Goal: Information Seeking & Learning: Find specific page/section

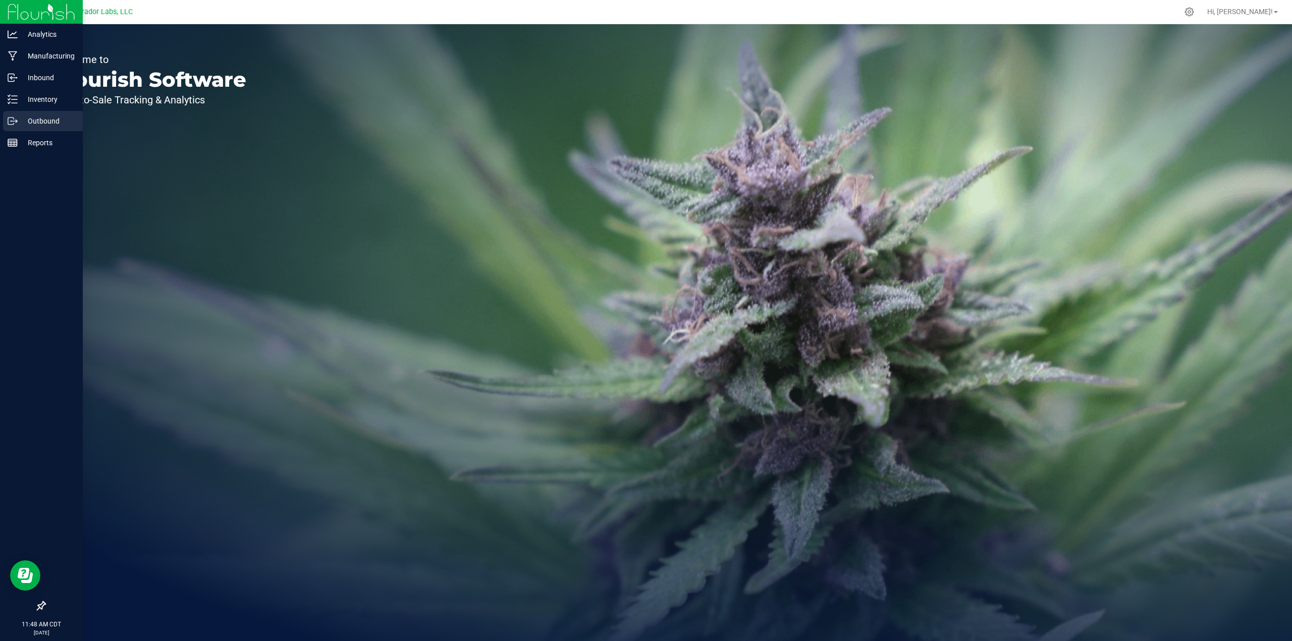
click at [11, 123] on icon at bounding box center [13, 121] width 10 height 10
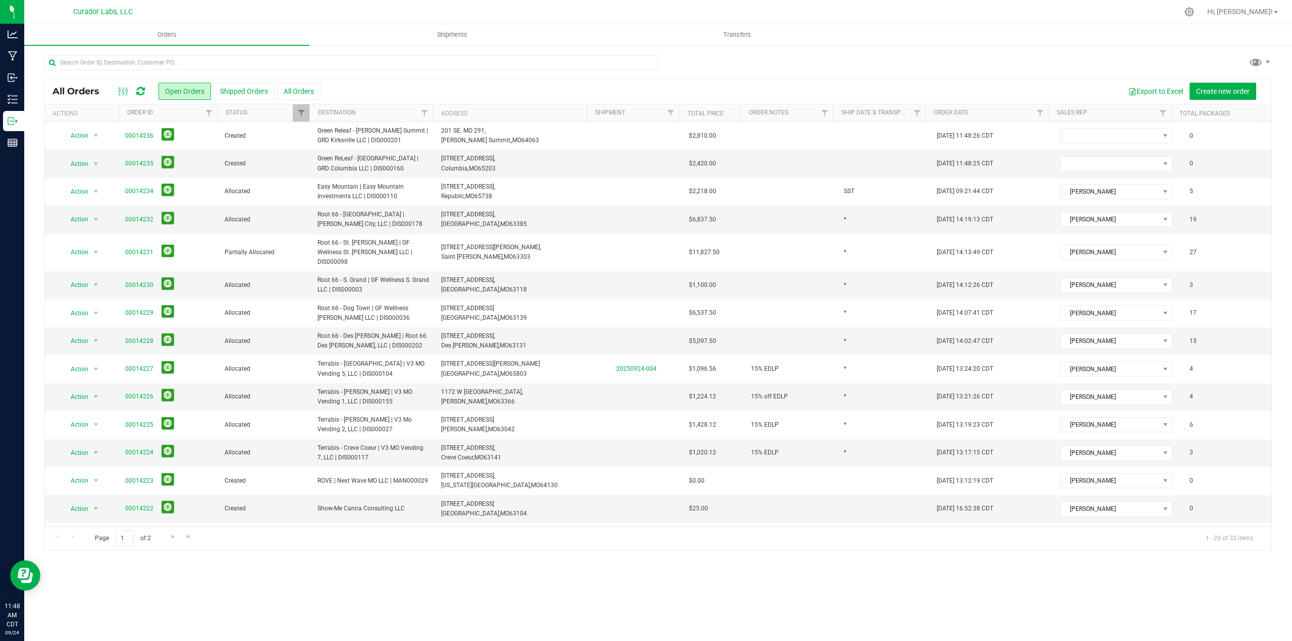
click at [138, 87] on icon at bounding box center [140, 91] width 9 height 10
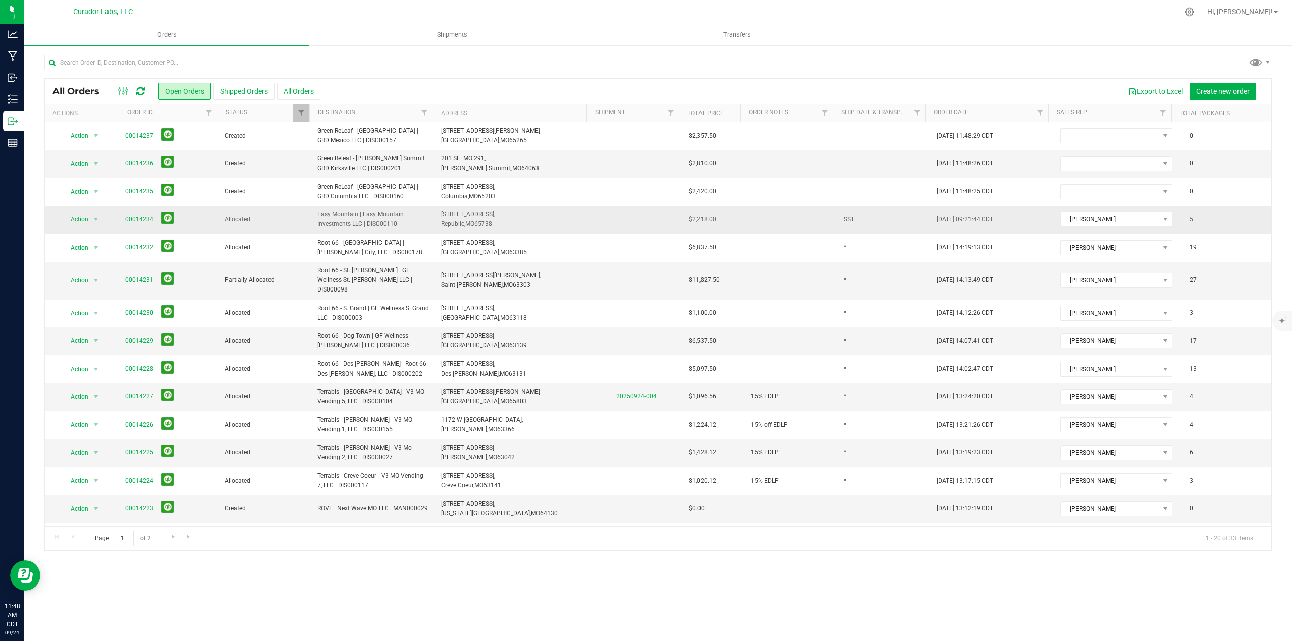
click at [140, 212] on span "00014234" at bounding box center [168, 220] width 87 height 16
click at [140, 221] on link "00014234" at bounding box center [139, 220] width 28 height 10
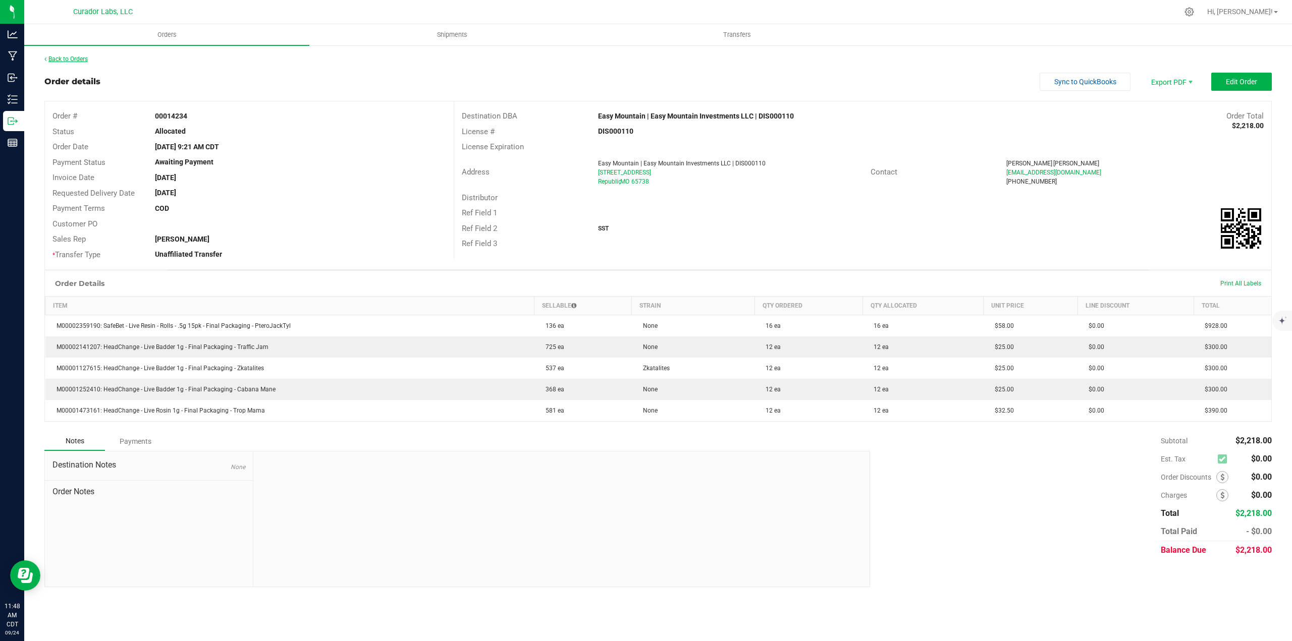
click at [83, 56] on link "Back to Orders" at bounding box center [65, 59] width 43 height 7
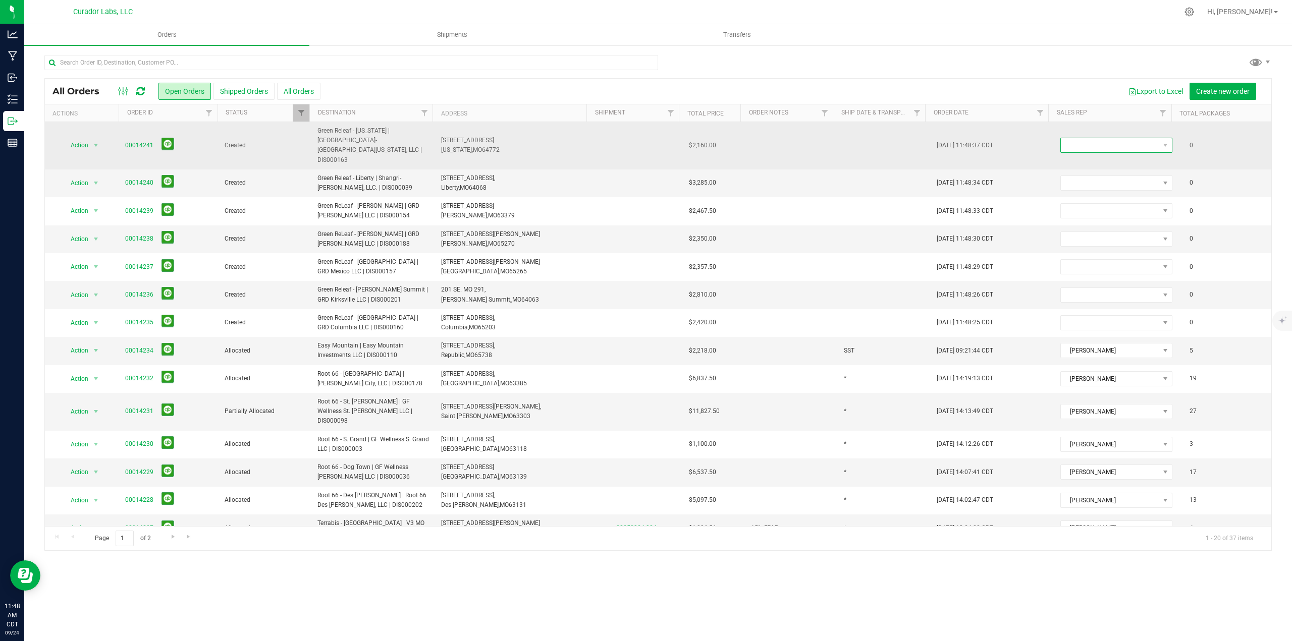
click at [1074, 142] on span at bounding box center [1110, 145] width 98 height 14
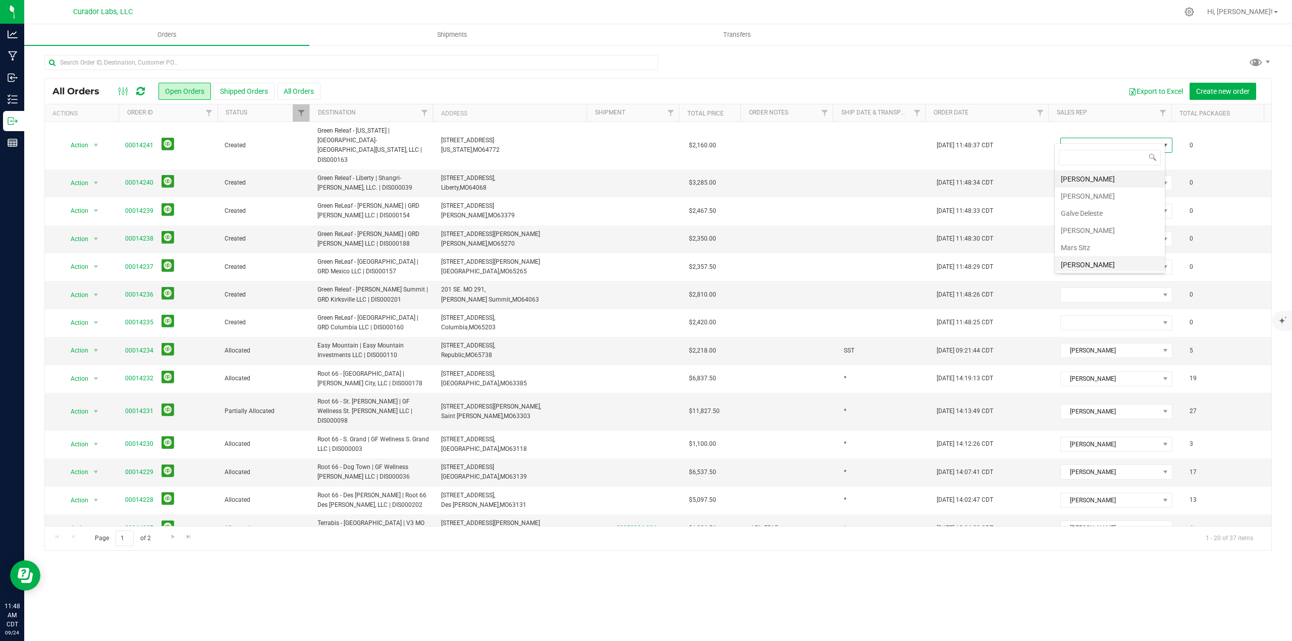
scroll to position [36, 0]
click at [1086, 242] on li "[PERSON_NAME]" at bounding box center [1110, 245] width 110 height 17
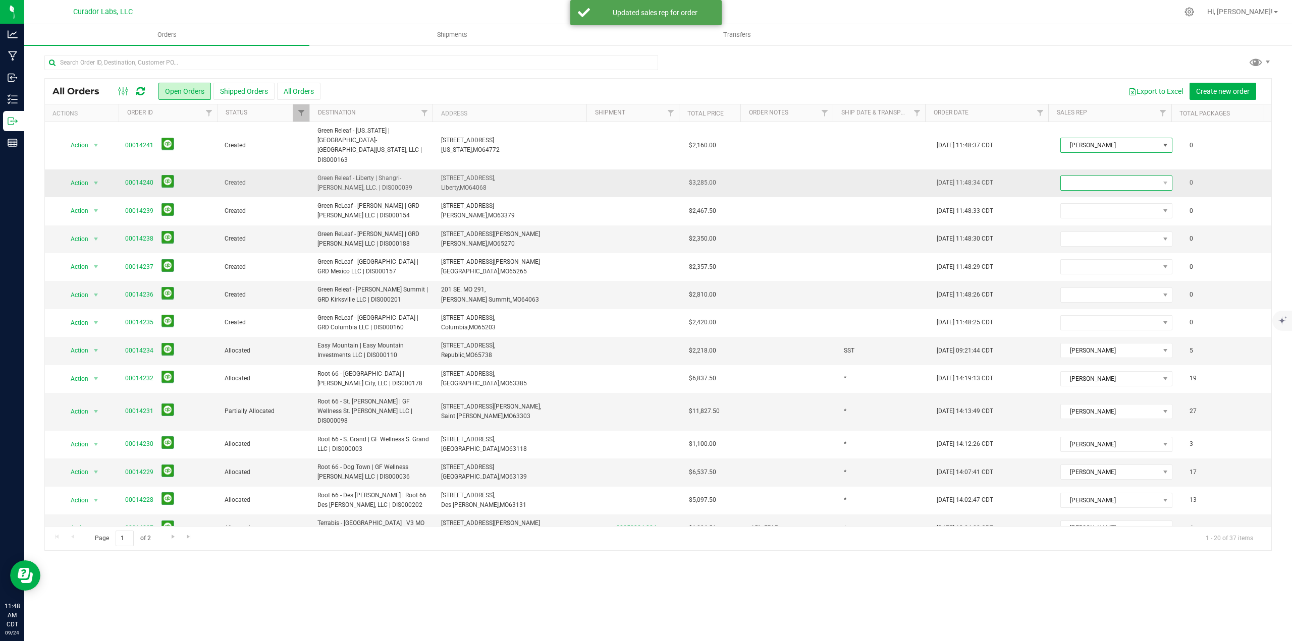
click at [1081, 176] on span at bounding box center [1110, 183] width 98 height 14
click at [1100, 266] on li "[PERSON_NAME]" at bounding box center [1110, 273] width 110 height 17
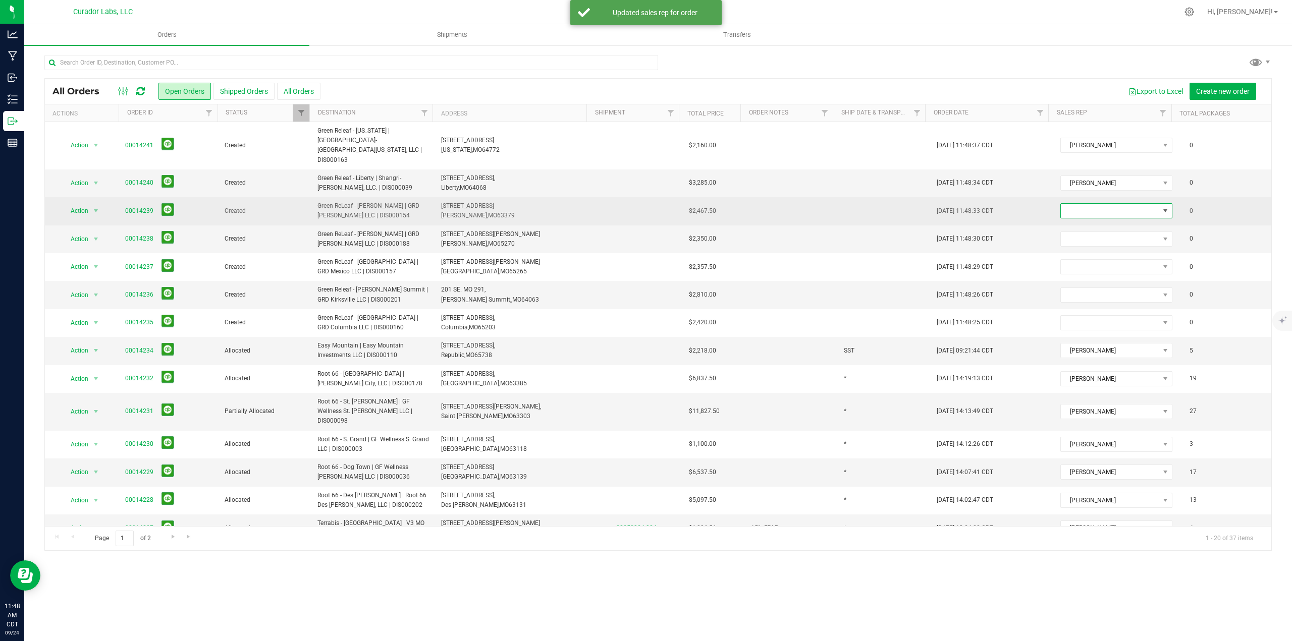
click at [1084, 204] on span at bounding box center [1110, 211] width 98 height 14
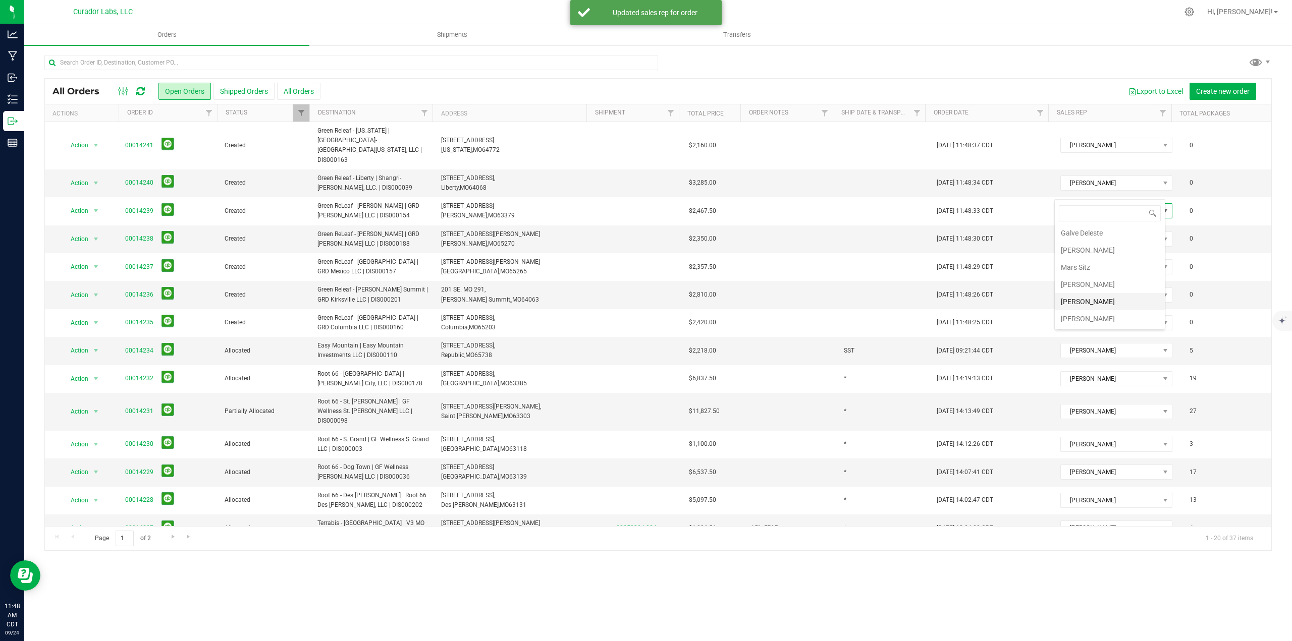
click at [1099, 296] on li "[PERSON_NAME]" at bounding box center [1110, 301] width 110 height 17
click at [1088, 232] on span at bounding box center [1110, 239] width 98 height 14
click at [1101, 331] on li "[PERSON_NAME]" at bounding box center [1110, 329] width 110 height 17
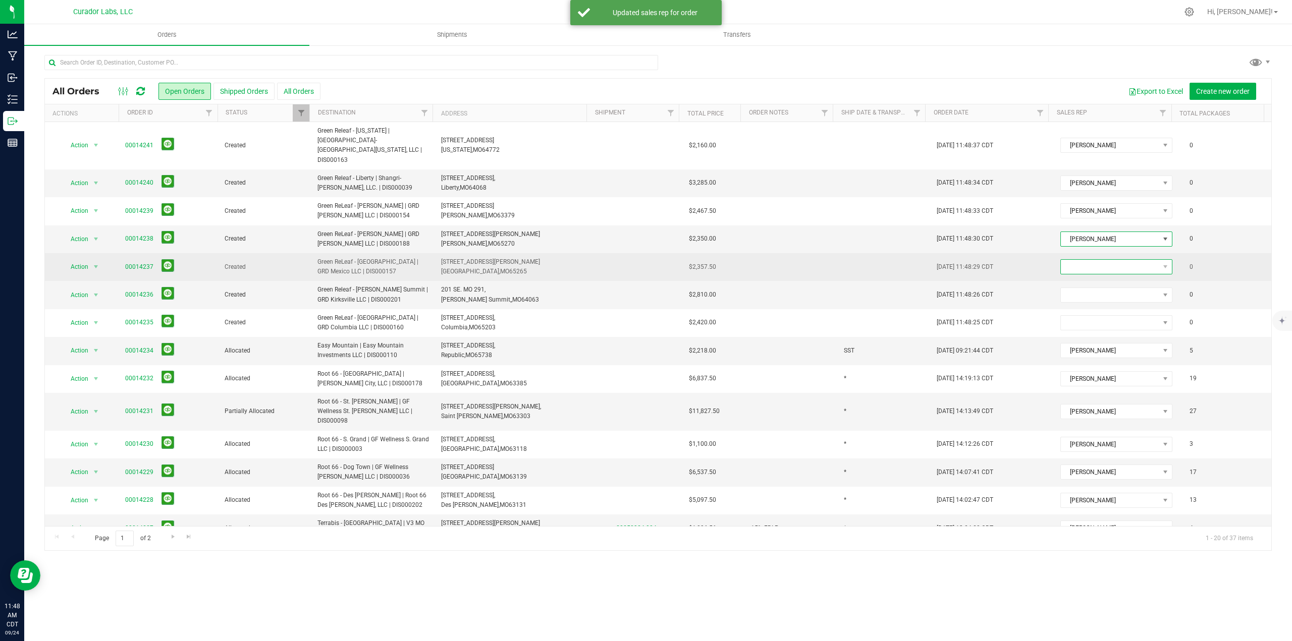
click at [1076, 260] on span at bounding box center [1110, 267] width 98 height 14
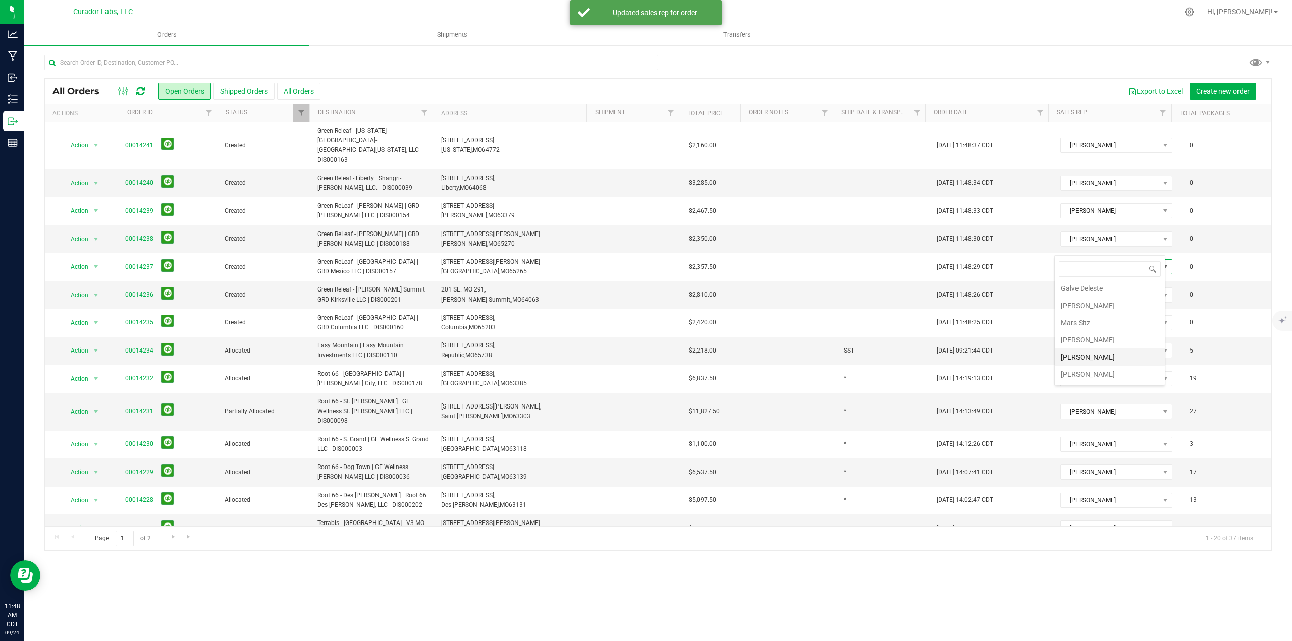
click at [1092, 350] on li "[PERSON_NAME]" at bounding box center [1110, 357] width 110 height 17
click at [1076, 288] on span at bounding box center [1110, 295] width 98 height 14
click at [1089, 379] on li "[PERSON_NAME]" at bounding box center [1110, 385] width 110 height 17
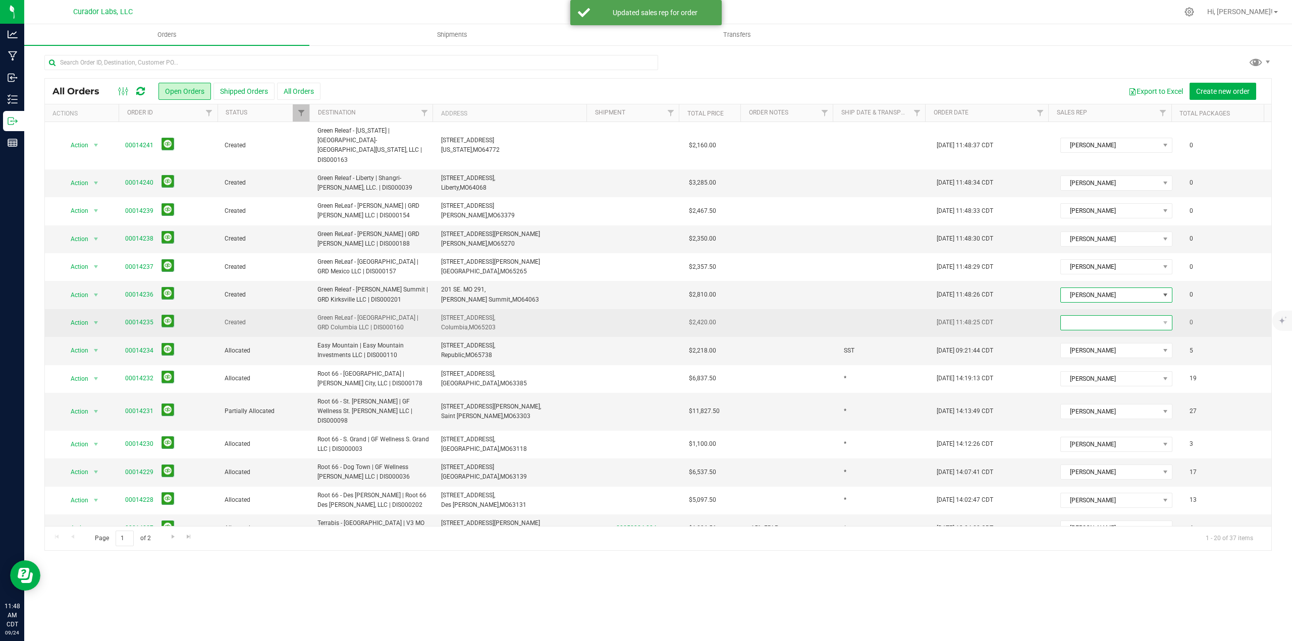
click at [1077, 316] on span at bounding box center [1110, 323] width 98 height 14
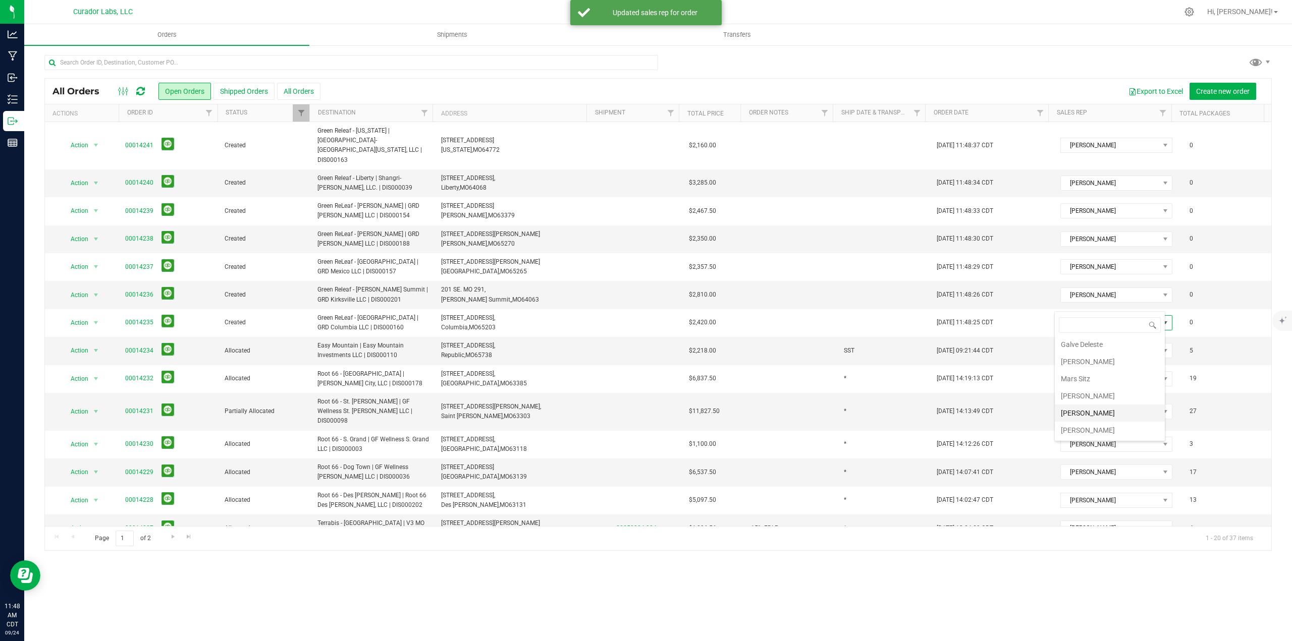
click at [1095, 414] on li "[PERSON_NAME]" at bounding box center [1110, 413] width 110 height 17
click at [144, 178] on link "00014240" at bounding box center [139, 183] width 28 height 10
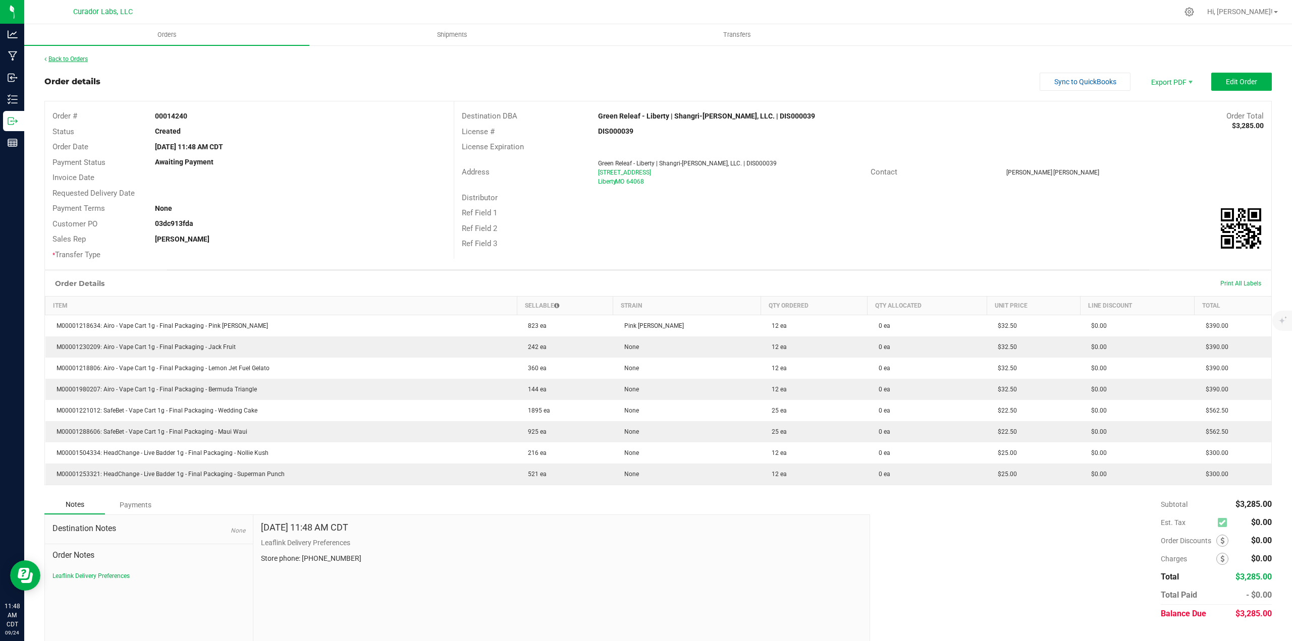
click at [81, 58] on link "Back to Orders" at bounding box center [65, 59] width 43 height 7
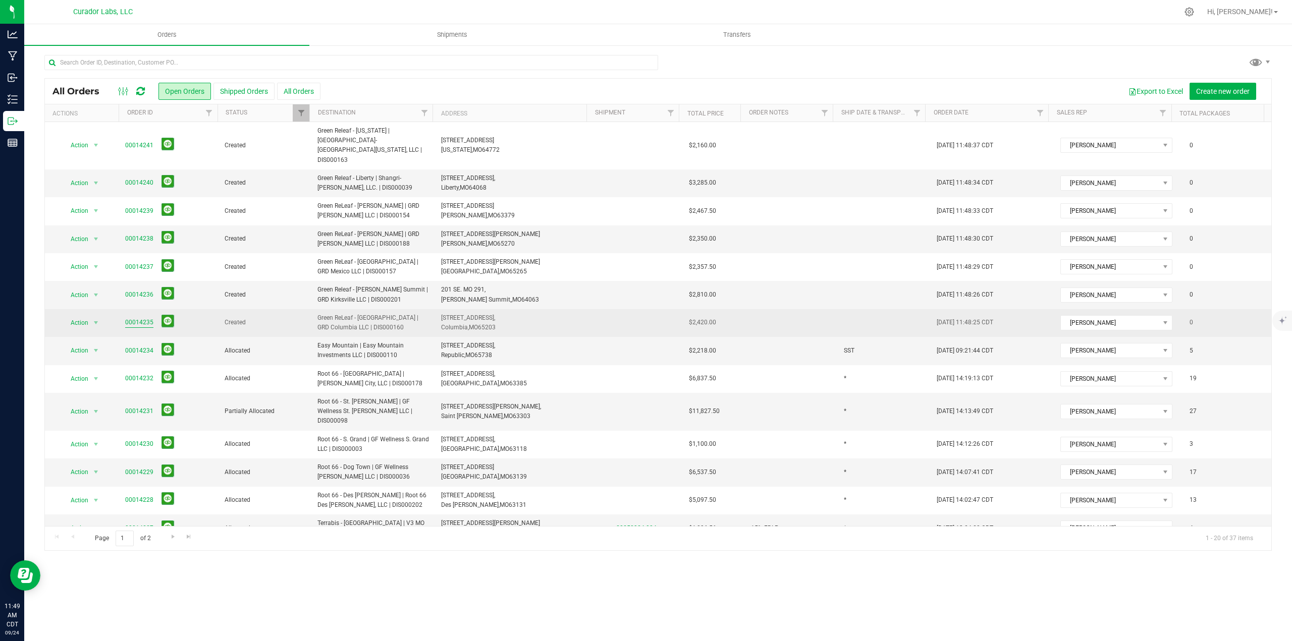
click at [144, 318] on link "00014235" at bounding box center [139, 323] width 28 height 10
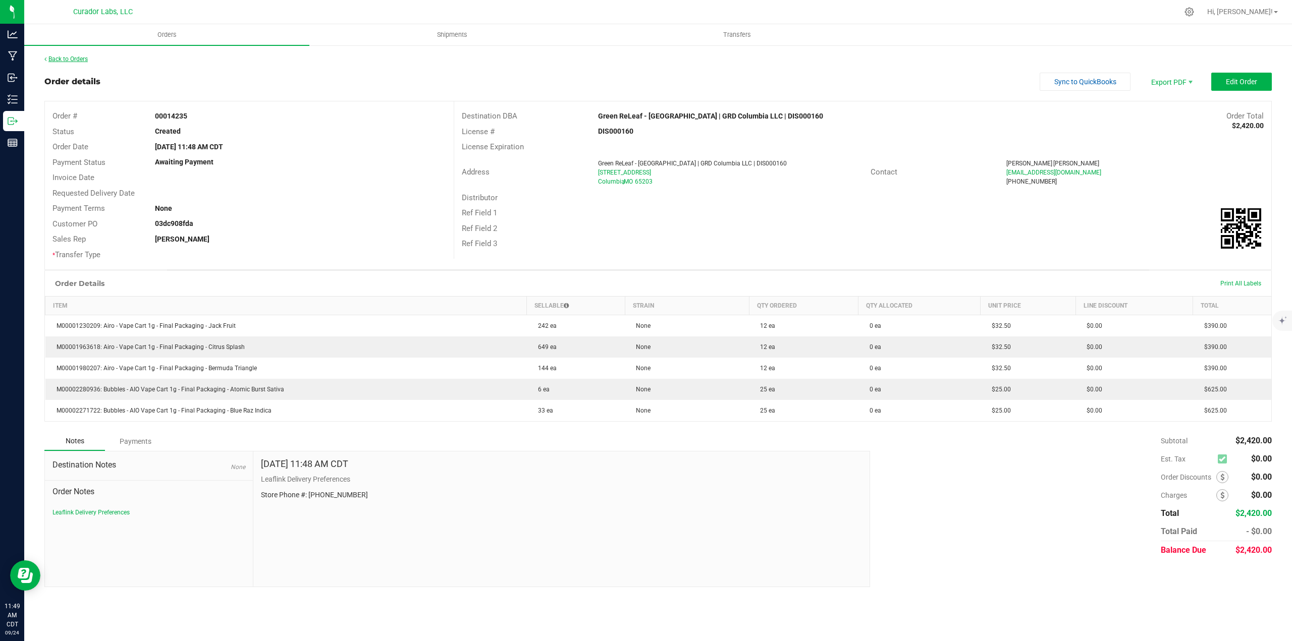
click at [68, 61] on link "Back to Orders" at bounding box center [65, 59] width 43 height 7
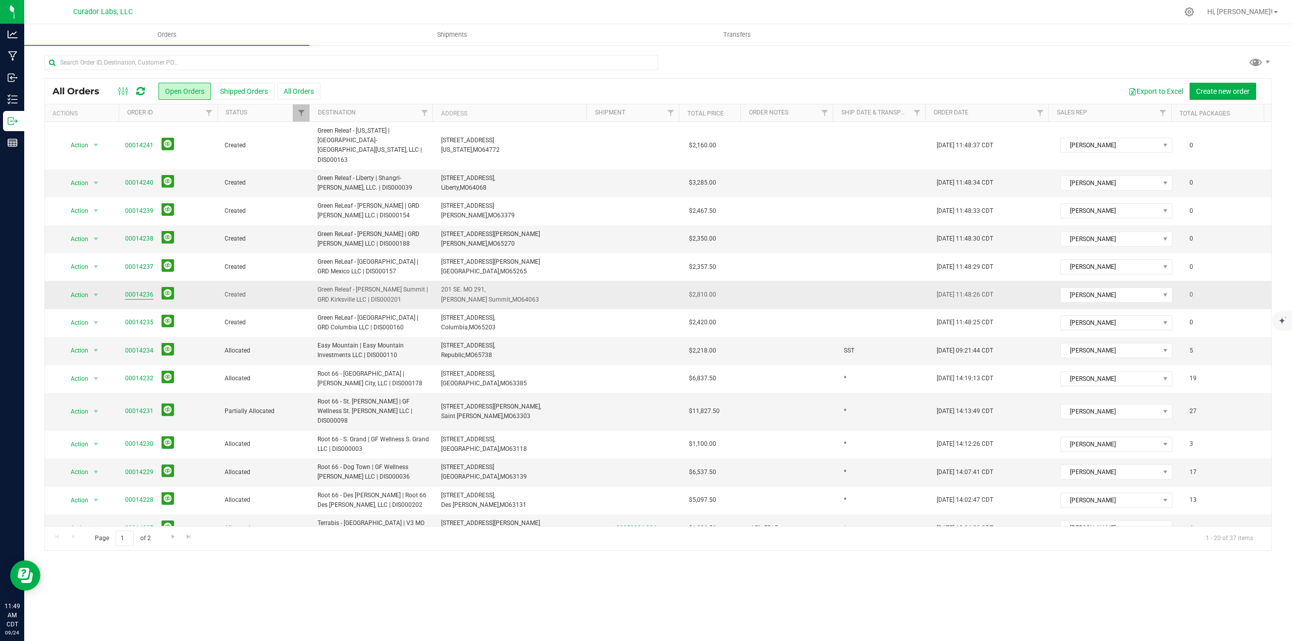
click at [144, 290] on link "00014236" at bounding box center [139, 295] width 28 height 10
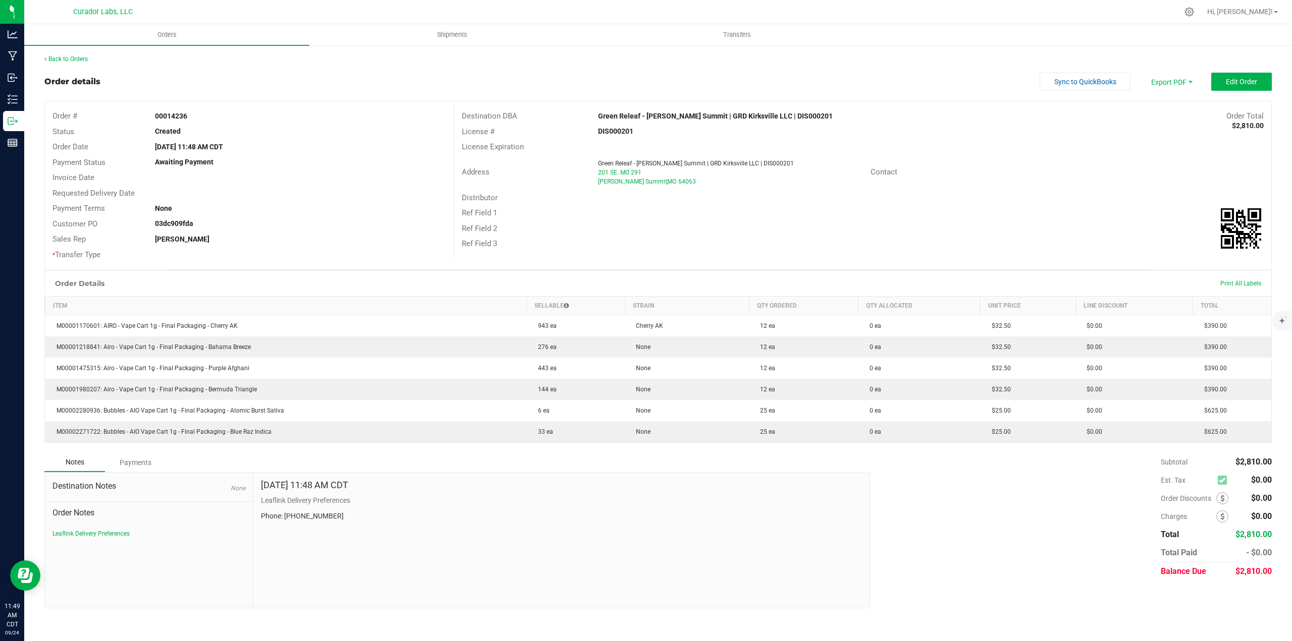
click at [65, 53] on div "Back to Orders Order details Sync to QuickBooks Export PDF Edit Order Order # 0…" at bounding box center [658, 331] width 1268 height 574
click at [67, 56] on link "Back to Orders" at bounding box center [65, 59] width 43 height 7
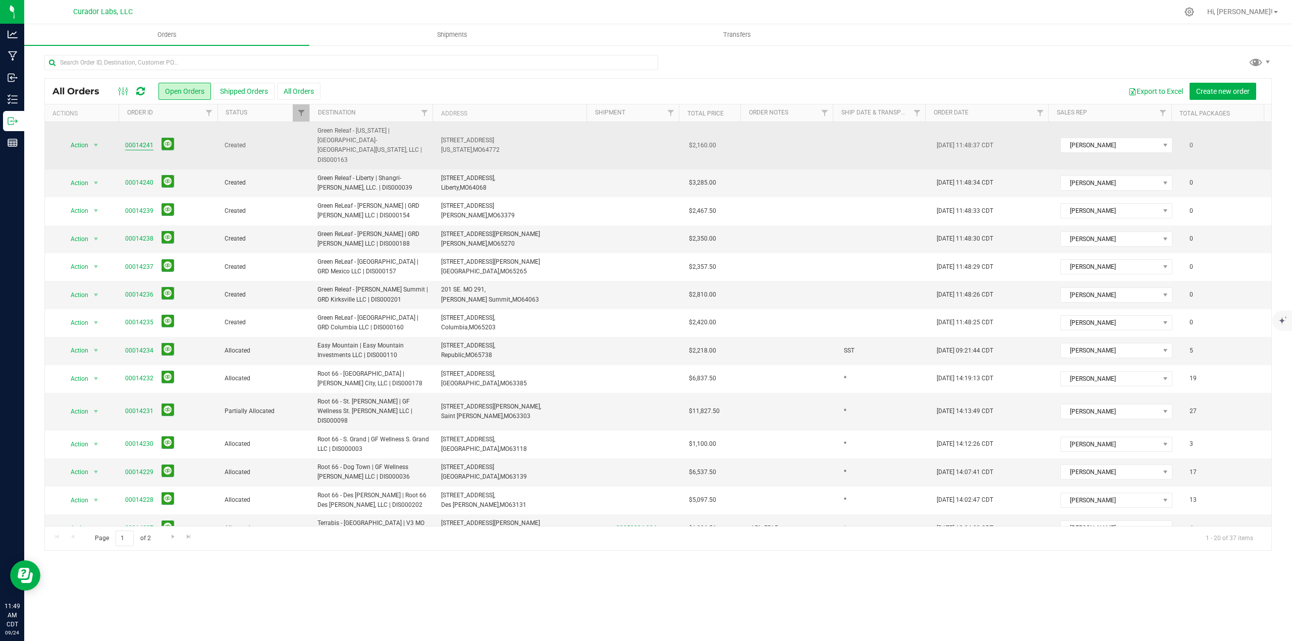
click at [128, 141] on link "00014241" at bounding box center [139, 146] width 28 height 10
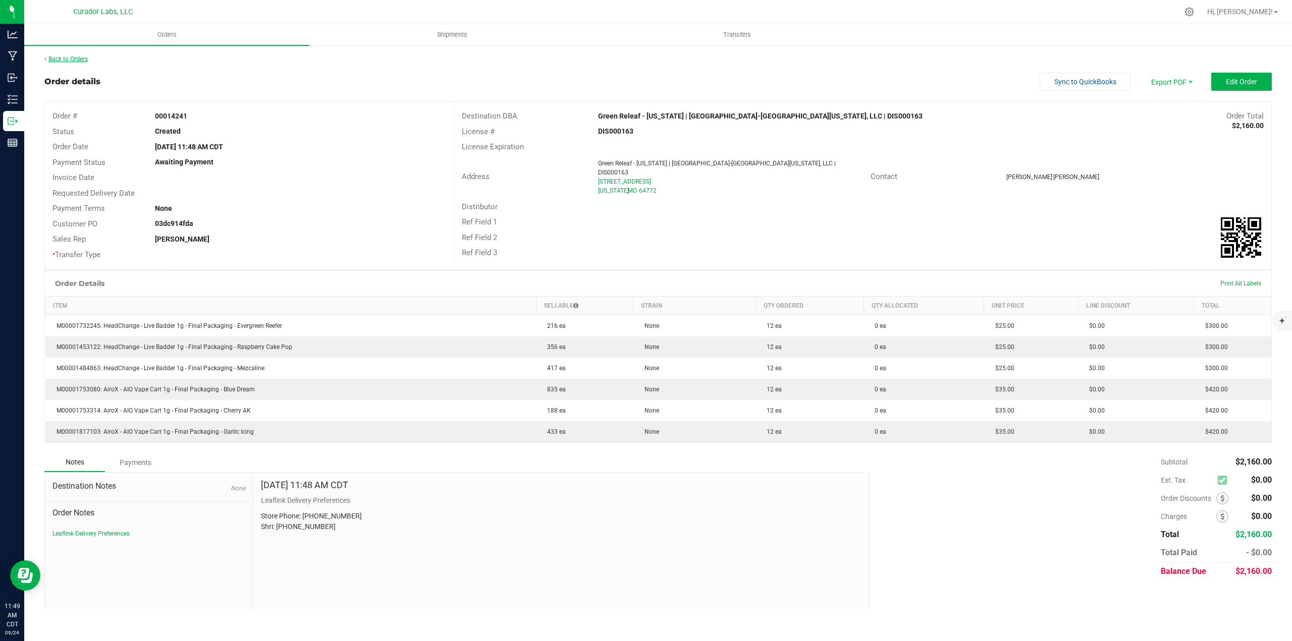
click at [69, 58] on link "Back to Orders" at bounding box center [65, 59] width 43 height 7
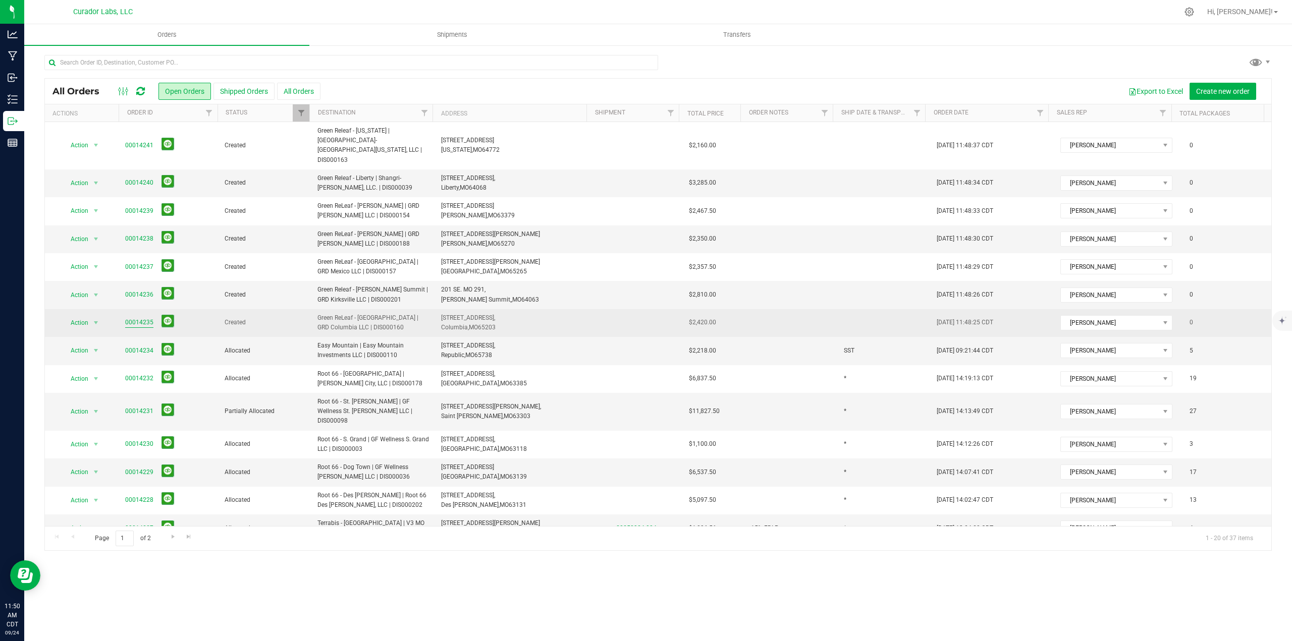
click at [139, 318] on link "00014235" at bounding box center [139, 323] width 28 height 10
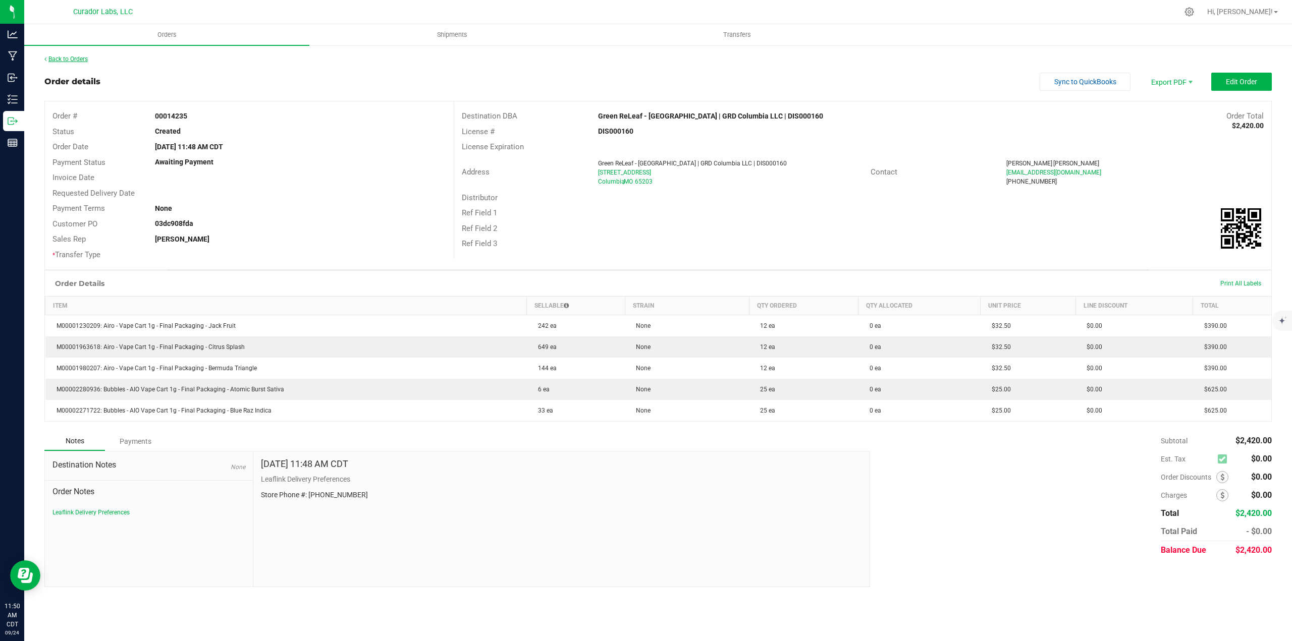
click at [60, 59] on link "Back to Orders" at bounding box center [65, 59] width 43 height 7
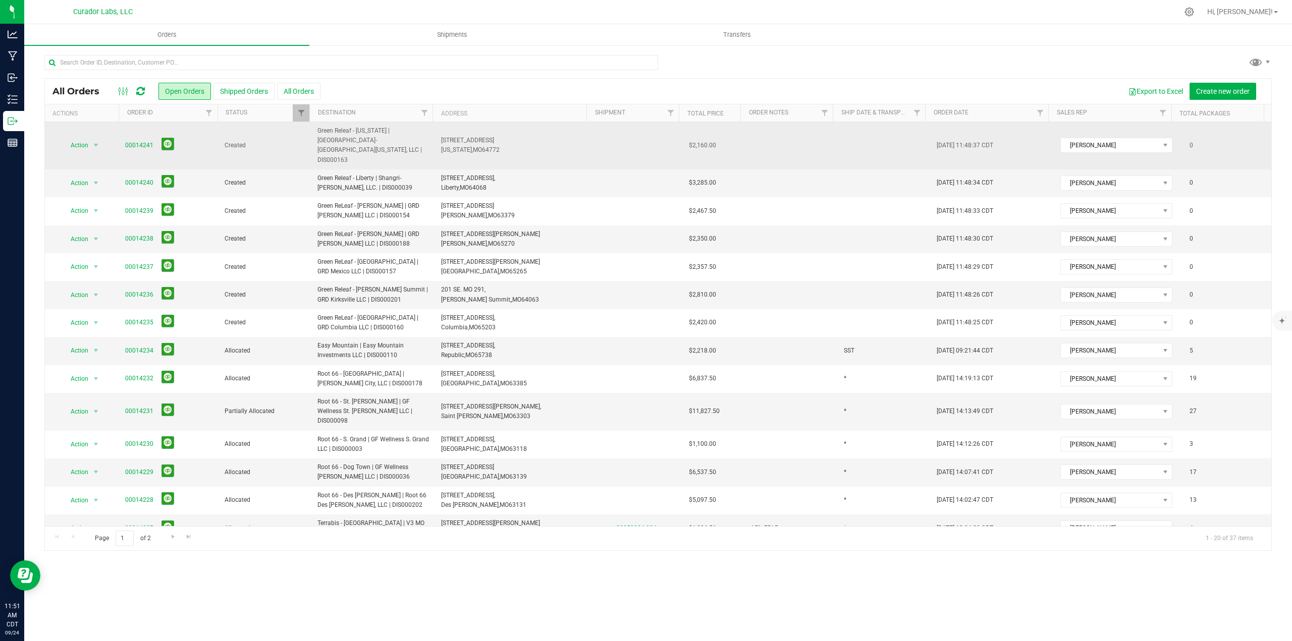
click at [136, 142] on span "00014241" at bounding box center [168, 146] width 87 height 16
click at [136, 141] on link "00014241" at bounding box center [139, 146] width 28 height 10
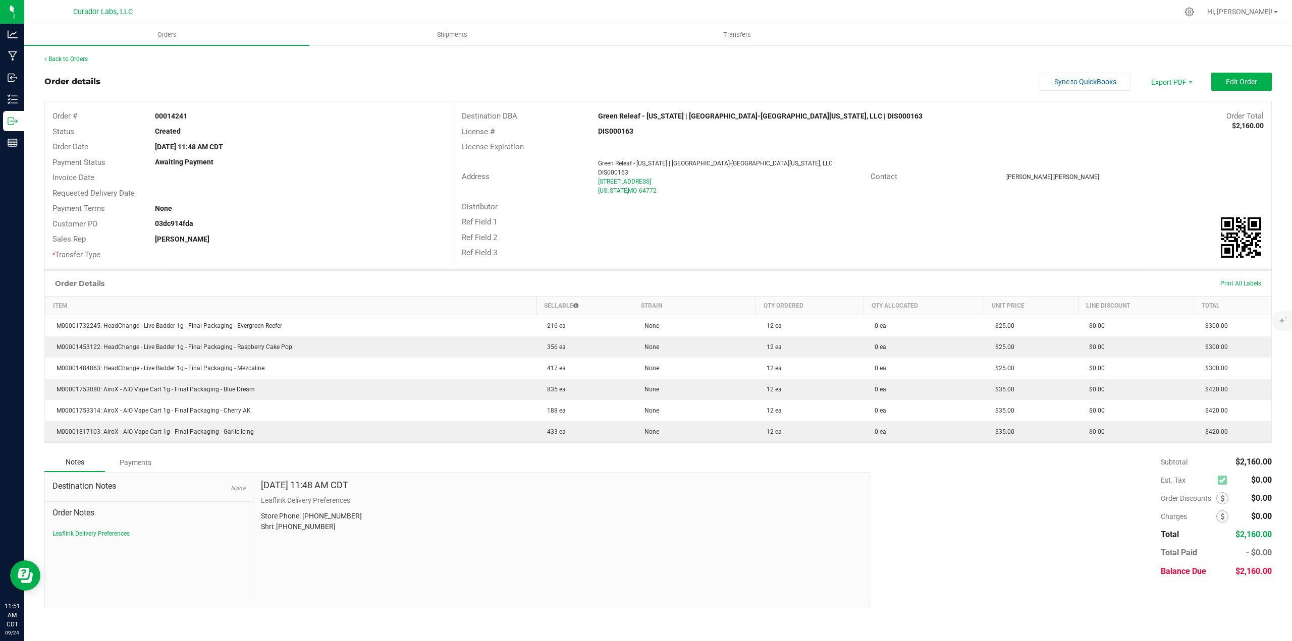
click at [90, 59] on div "Back to Orders" at bounding box center [657, 59] width 1227 height 9
click at [88, 57] on link "Back to Orders" at bounding box center [65, 59] width 43 height 7
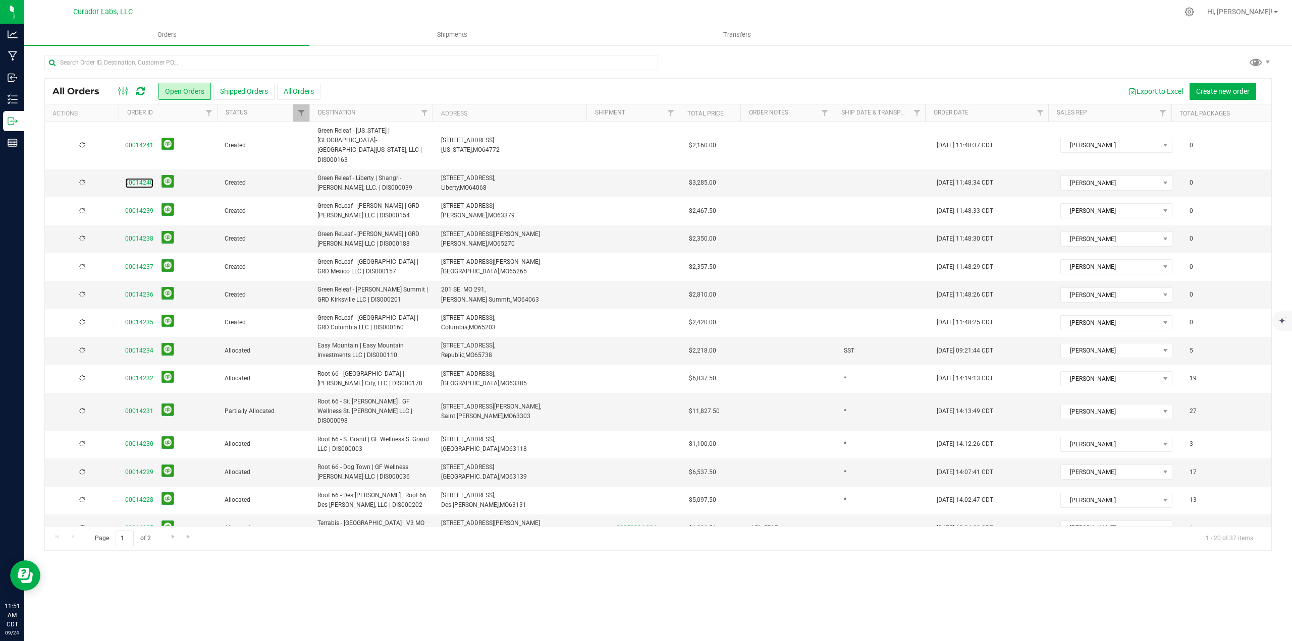
click at [145, 178] on link "00014240" at bounding box center [139, 183] width 28 height 10
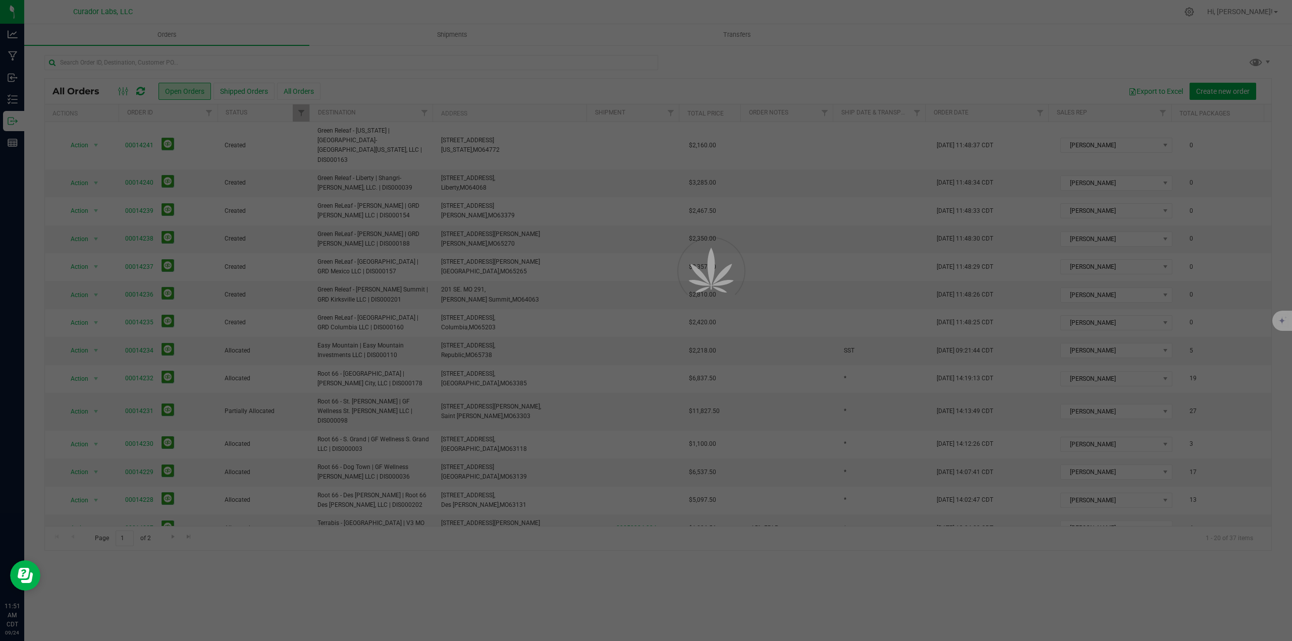
click at [145, 167] on div at bounding box center [646, 320] width 1292 height 641
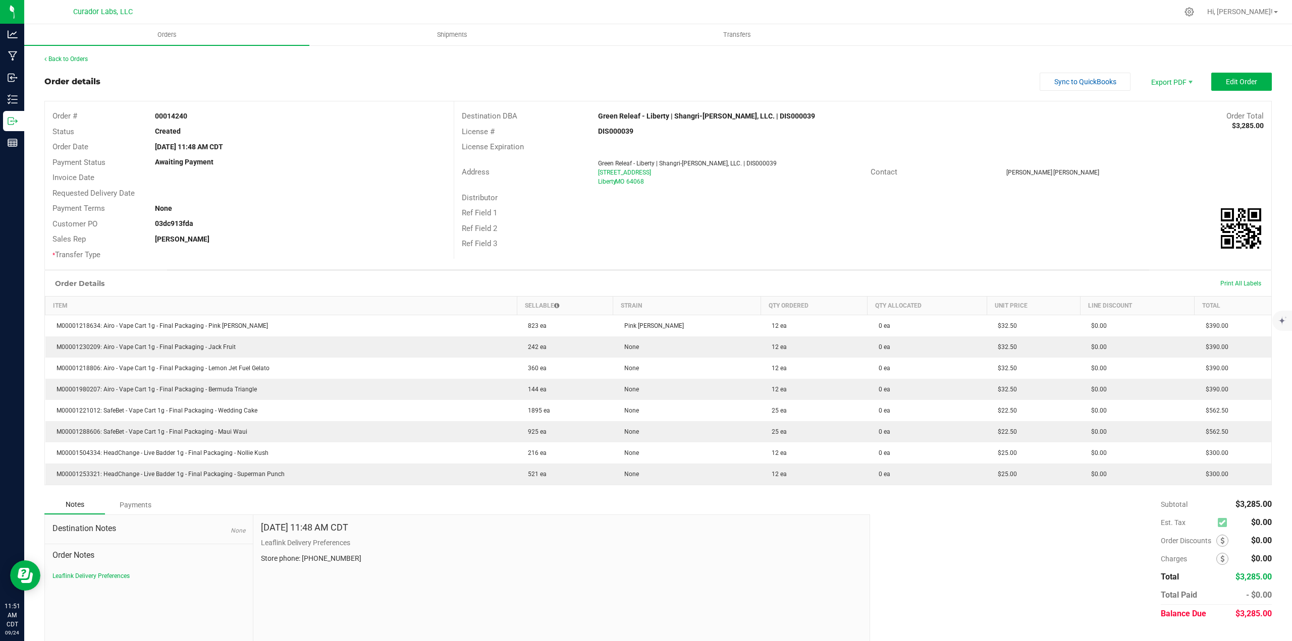
click at [70, 53] on div "Back to Orders Order details Sync to QuickBooks Export PDF Edit Order Order # 0…" at bounding box center [658, 352] width 1268 height 617
click at [74, 58] on link "Back to Orders" at bounding box center [65, 59] width 43 height 7
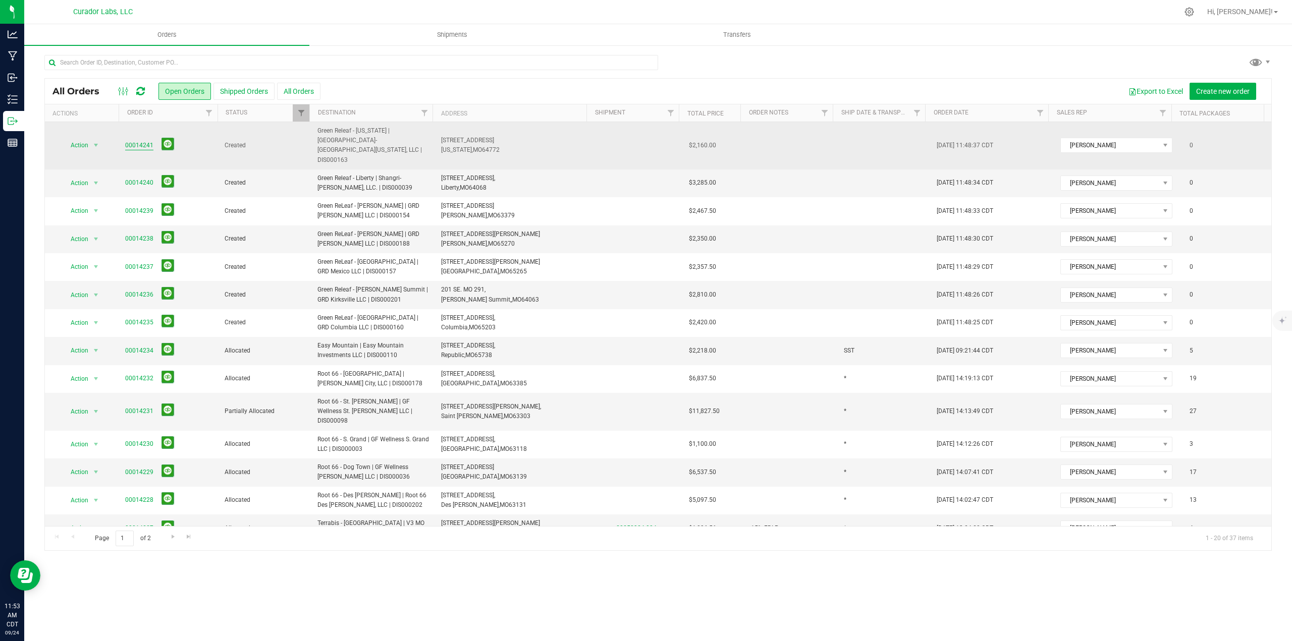
click at [131, 141] on link "00014241" at bounding box center [139, 146] width 28 height 10
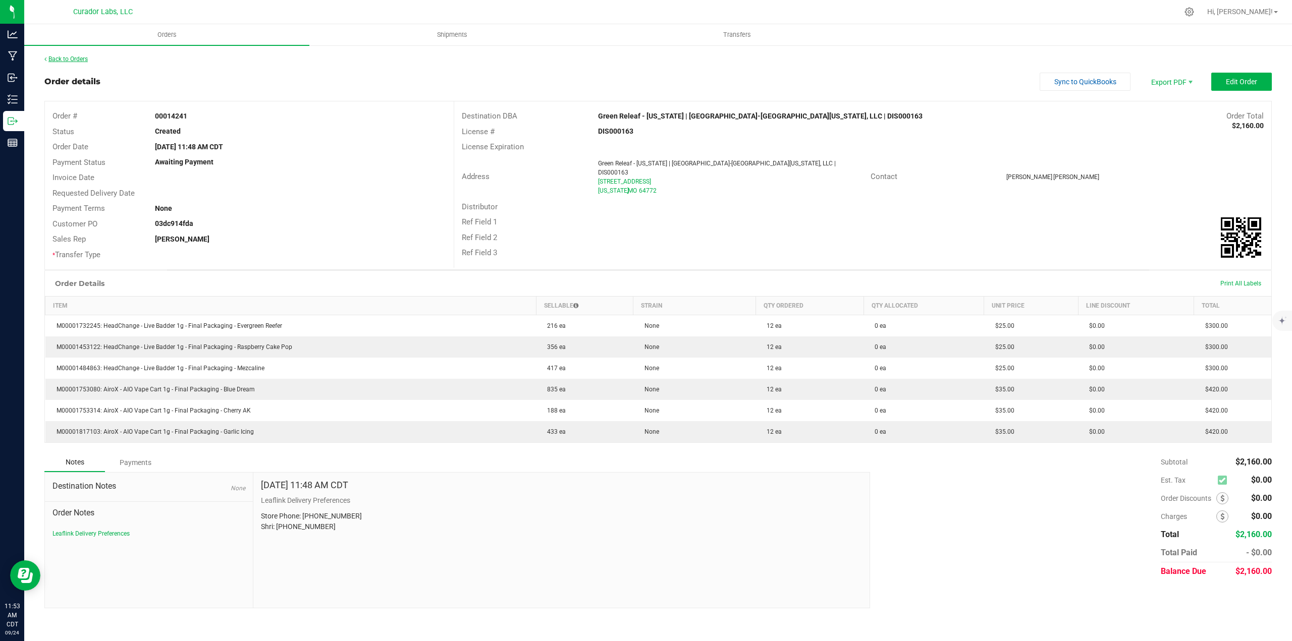
click at [65, 59] on link "Back to Orders" at bounding box center [65, 59] width 43 height 7
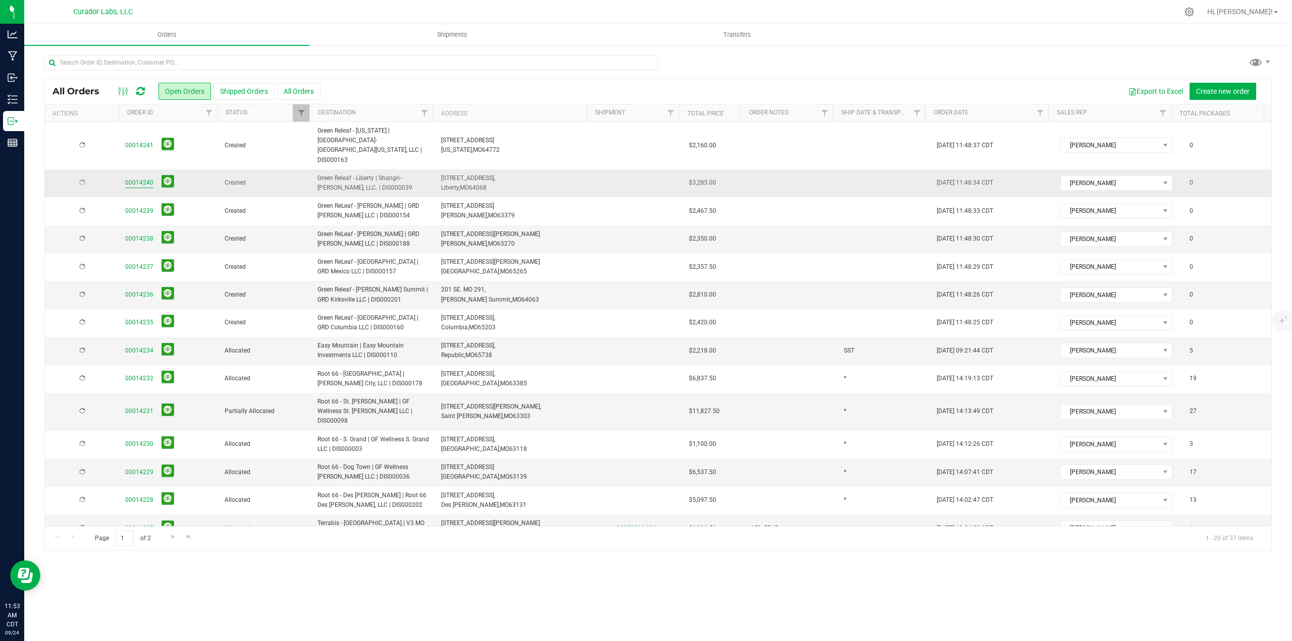
click at [138, 178] on link "00014240" at bounding box center [139, 183] width 28 height 10
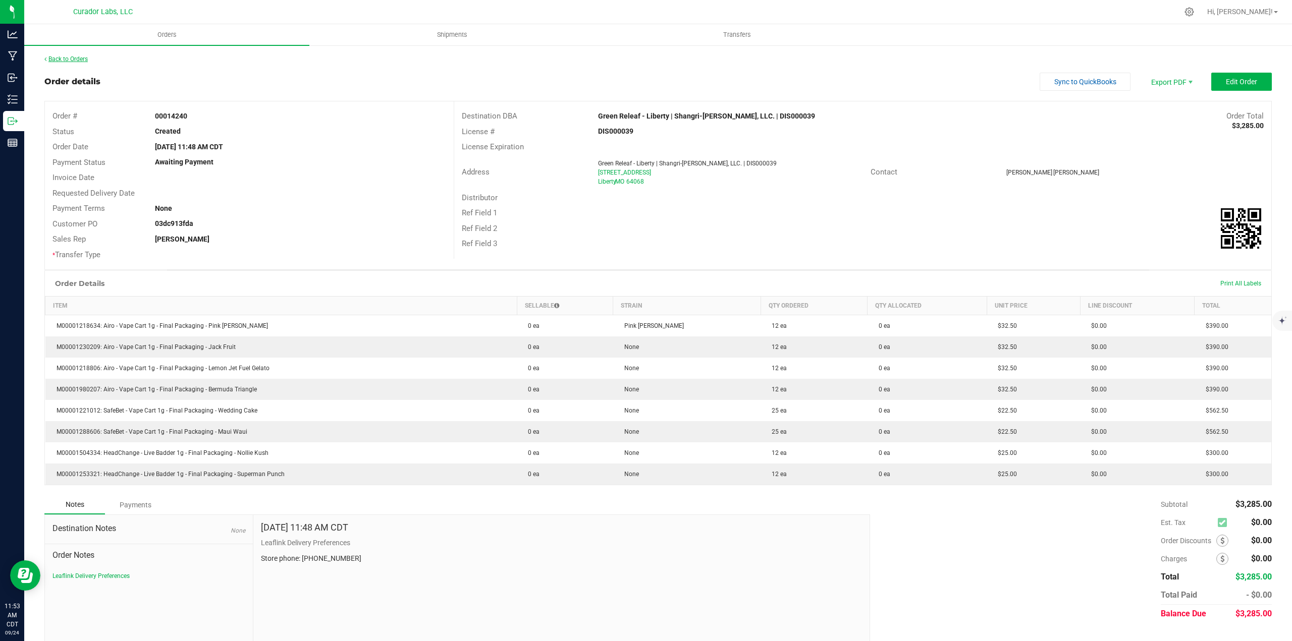
click at [78, 59] on link "Back to Orders" at bounding box center [65, 59] width 43 height 7
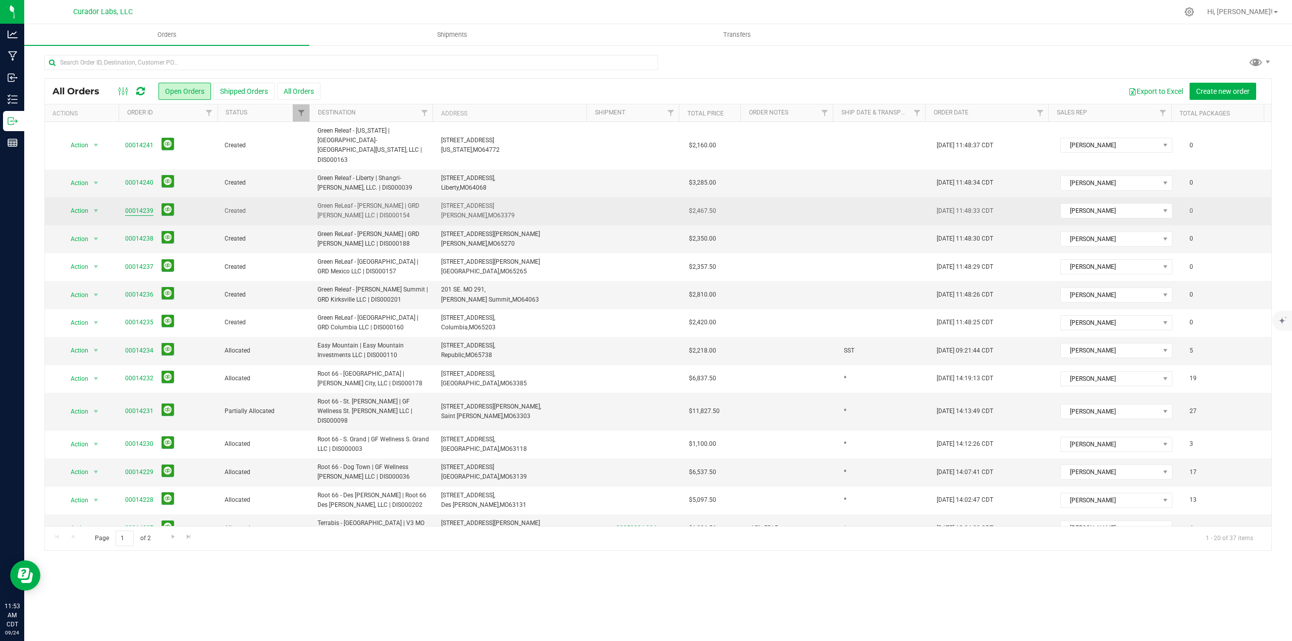
click at [136, 206] on link "00014239" at bounding box center [139, 211] width 28 height 10
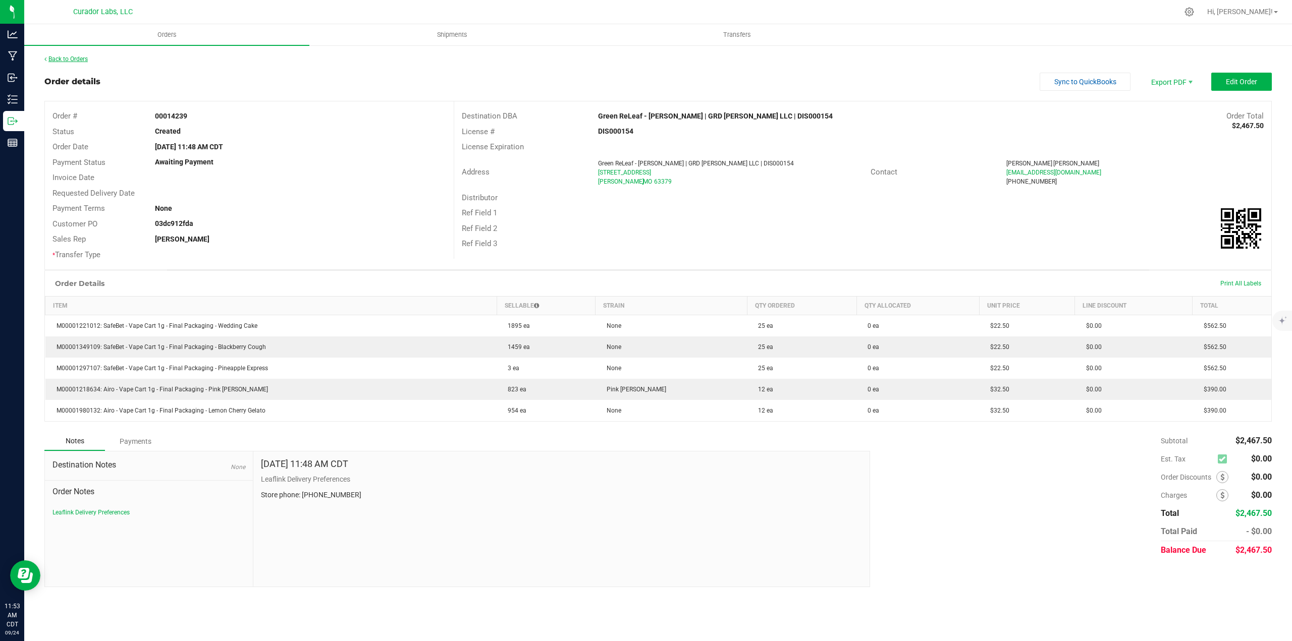
click at [84, 62] on link "Back to Orders" at bounding box center [65, 59] width 43 height 7
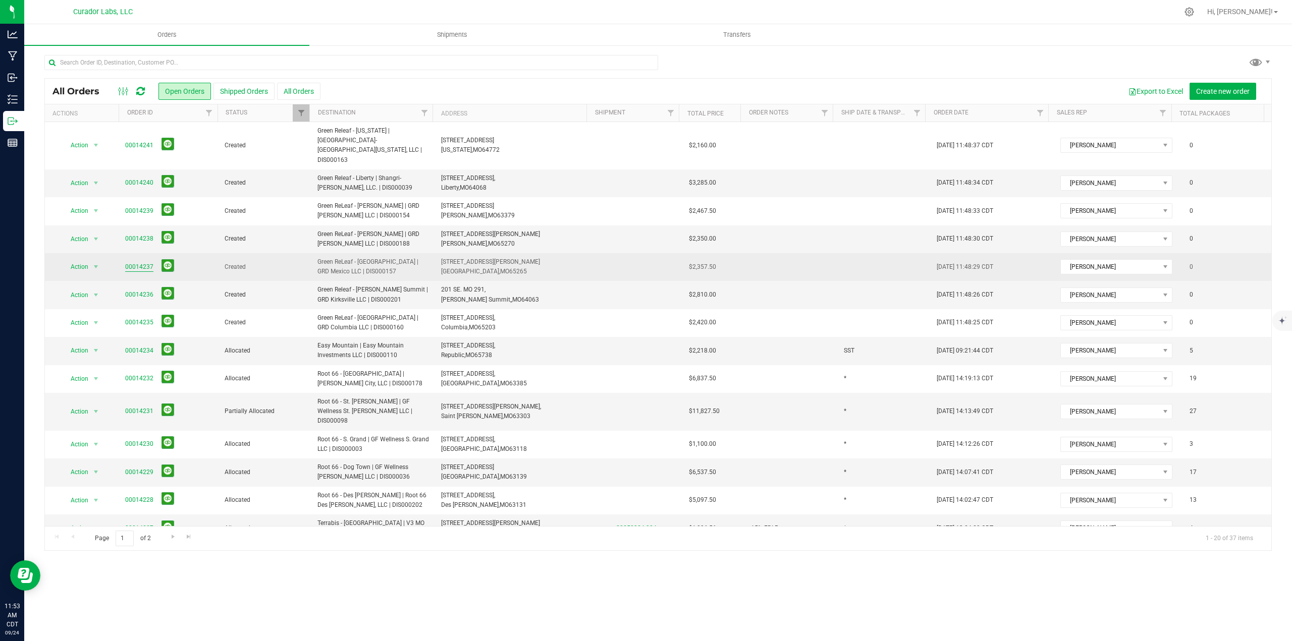
click at [136, 262] on link "00014237" at bounding box center [139, 267] width 28 height 10
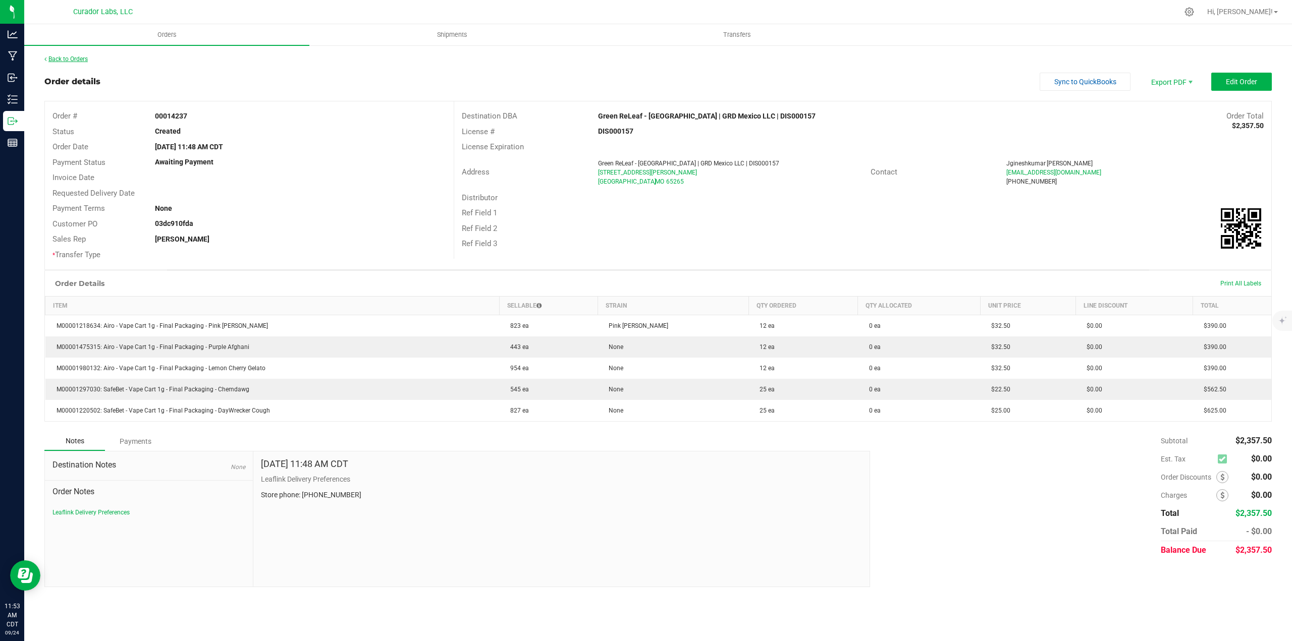
click at [83, 61] on link "Back to Orders" at bounding box center [65, 59] width 43 height 7
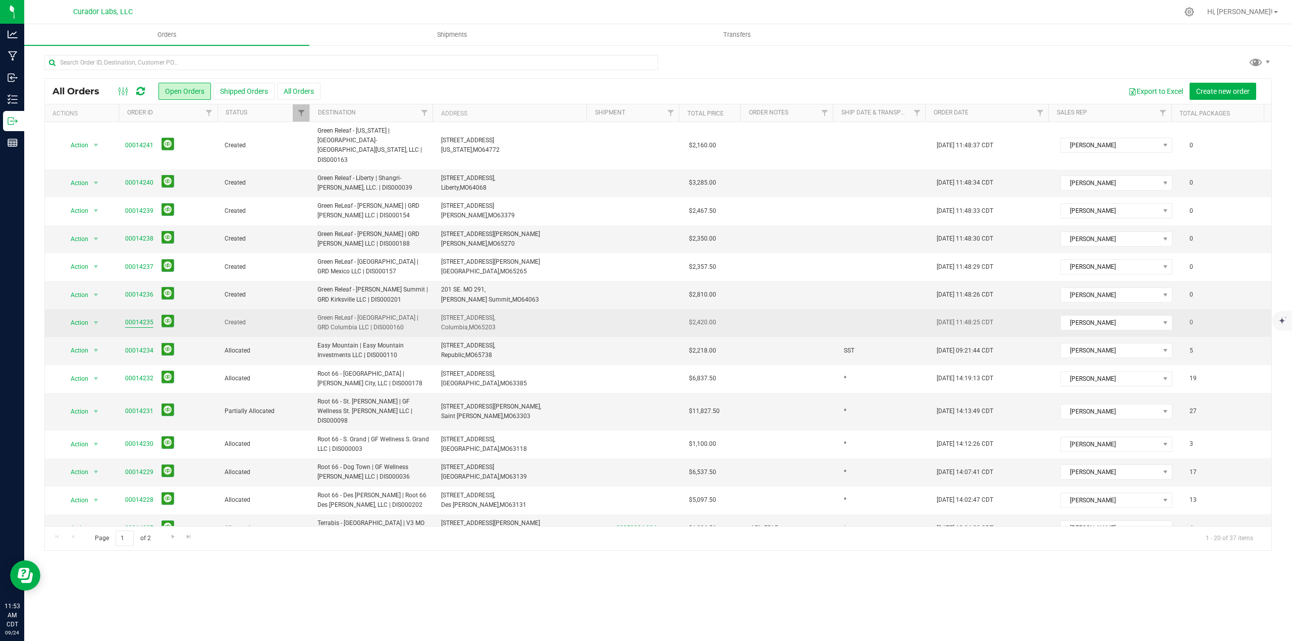
click at [146, 318] on link "00014235" at bounding box center [139, 323] width 28 height 10
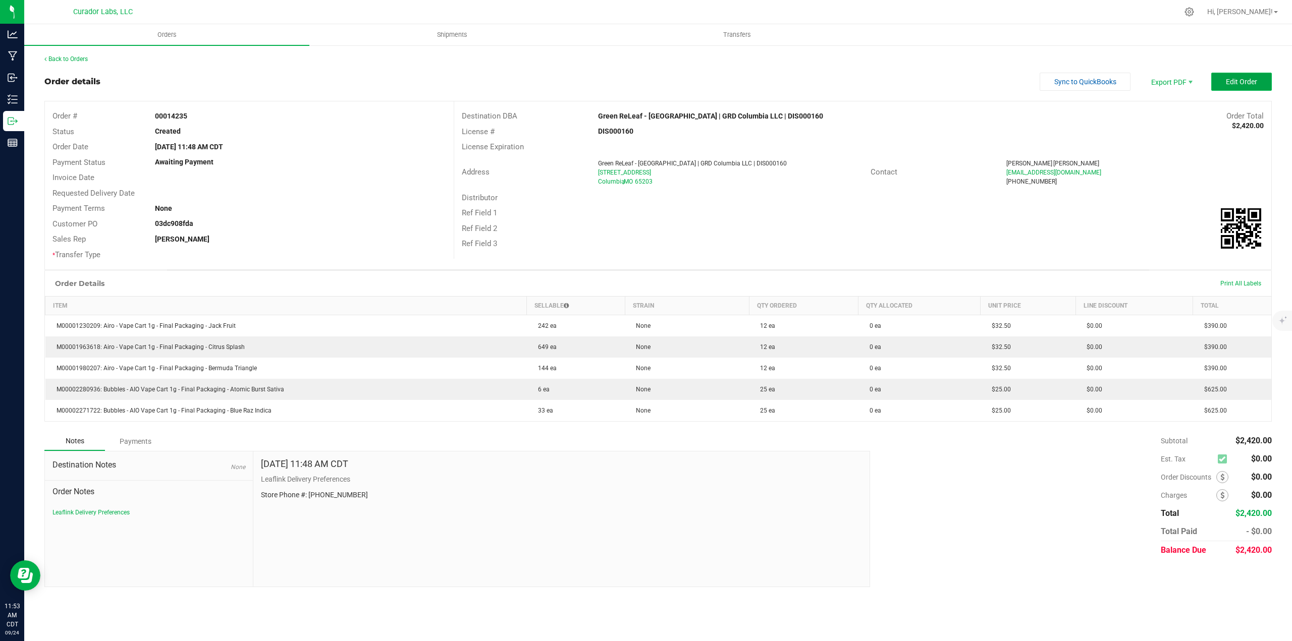
click at [1252, 84] on span "Edit Order" at bounding box center [1241, 82] width 31 height 8
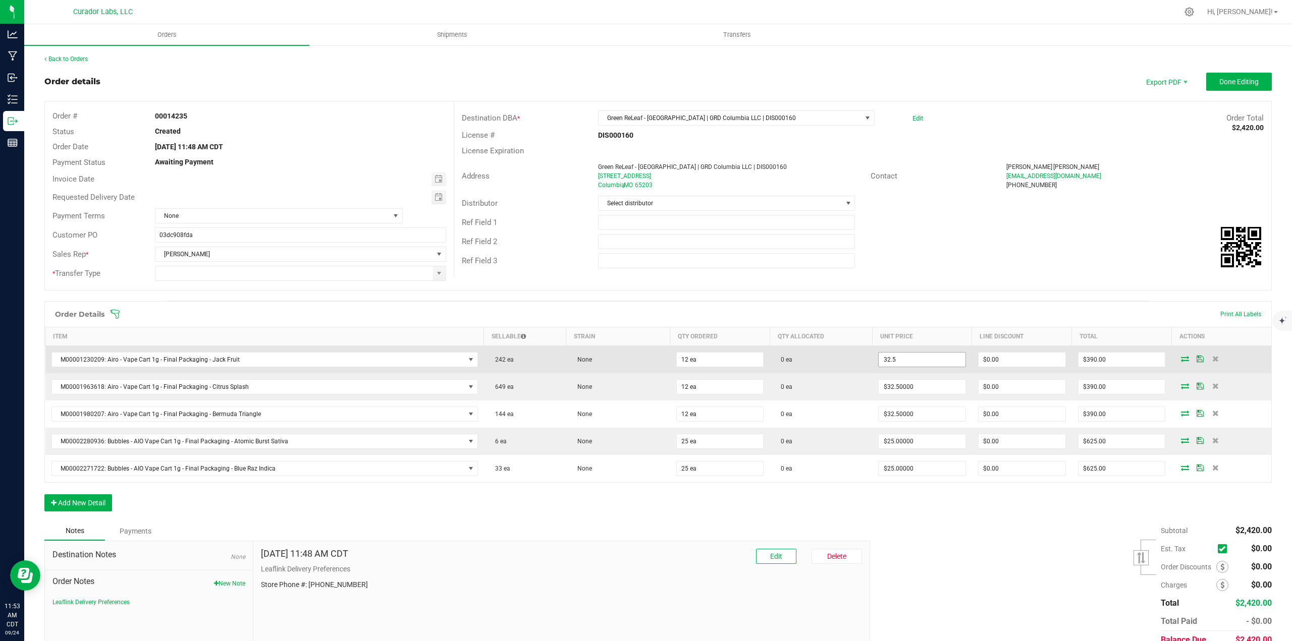
click at [915, 361] on input "32.5" at bounding box center [922, 360] width 87 height 14
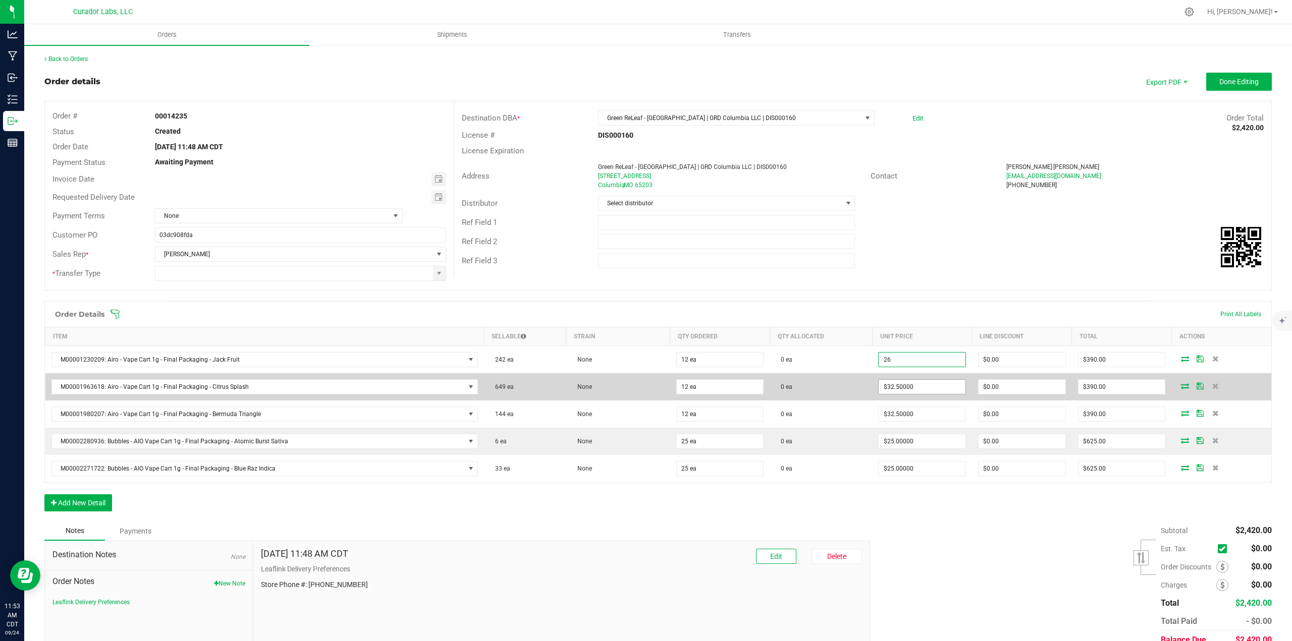
type input "$26.00000"
type input "$312.00"
click at [914, 389] on input "32.5" at bounding box center [922, 387] width 87 height 14
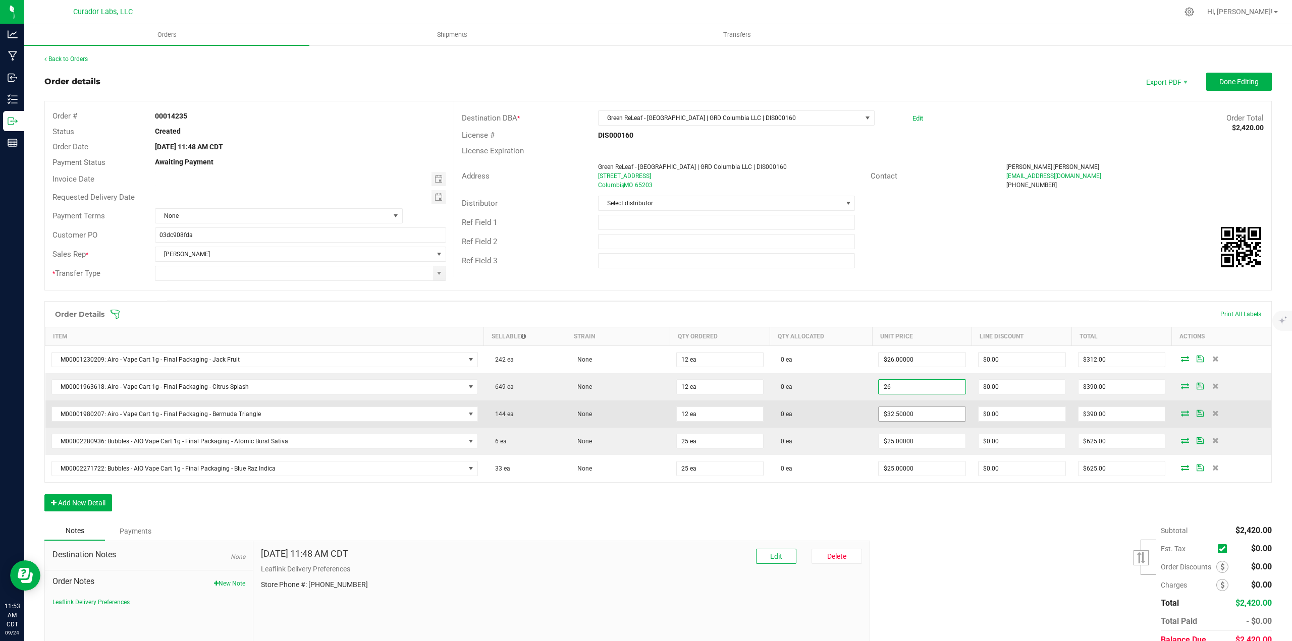
type input "$26.00000"
type input "$312.00"
click at [914, 421] on input "32.5" at bounding box center [922, 414] width 87 height 14
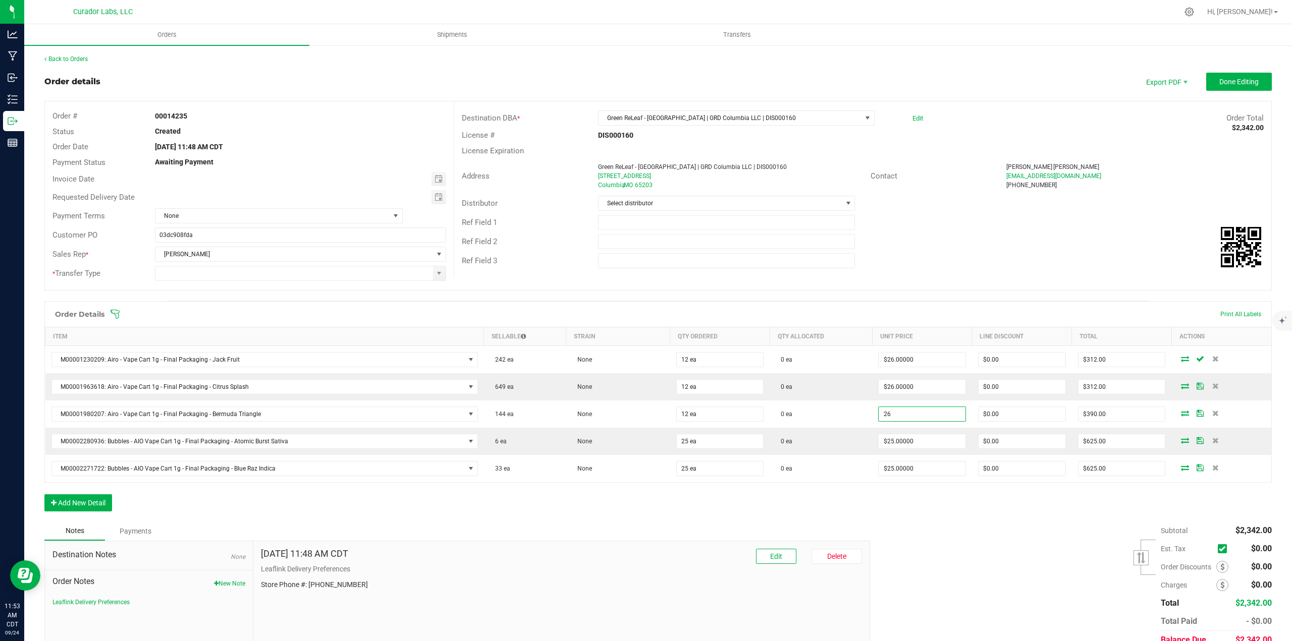
type input "$26.00000"
type input "$312.00"
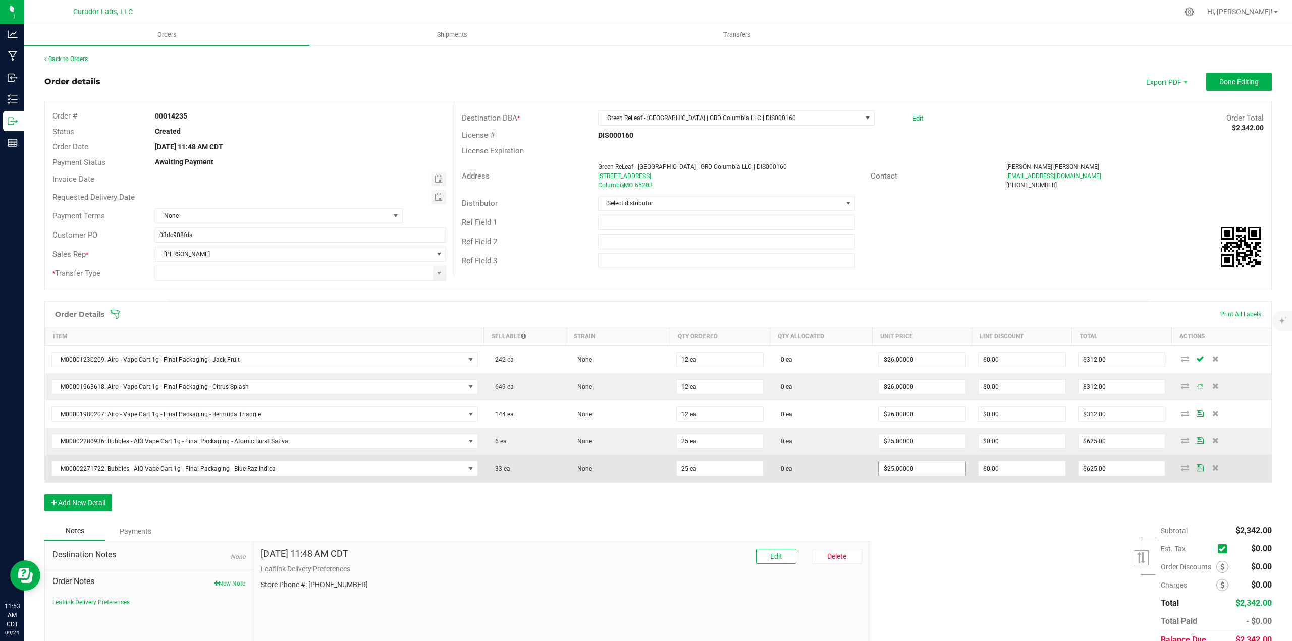
drag, startPoint x: 930, startPoint y: 508, endPoint x: 920, endPoint y: 464, distance: 45.4
click at [929, 507] on div "Order Details Print All Labels Item Sellable Strain Qty Ordered Qty Allocated U…" at bounding box center [657, 411] width 1227 height 221
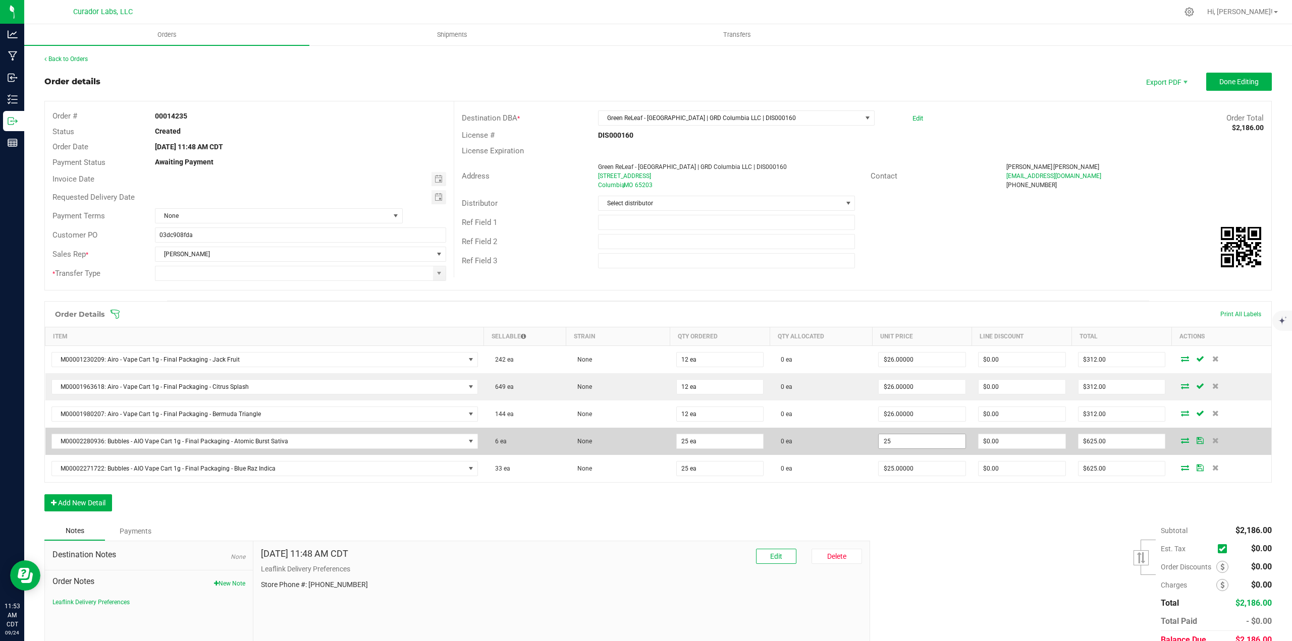
click at [951, 446] on input "25" at bounding box center [922, 442] width 87 height 14
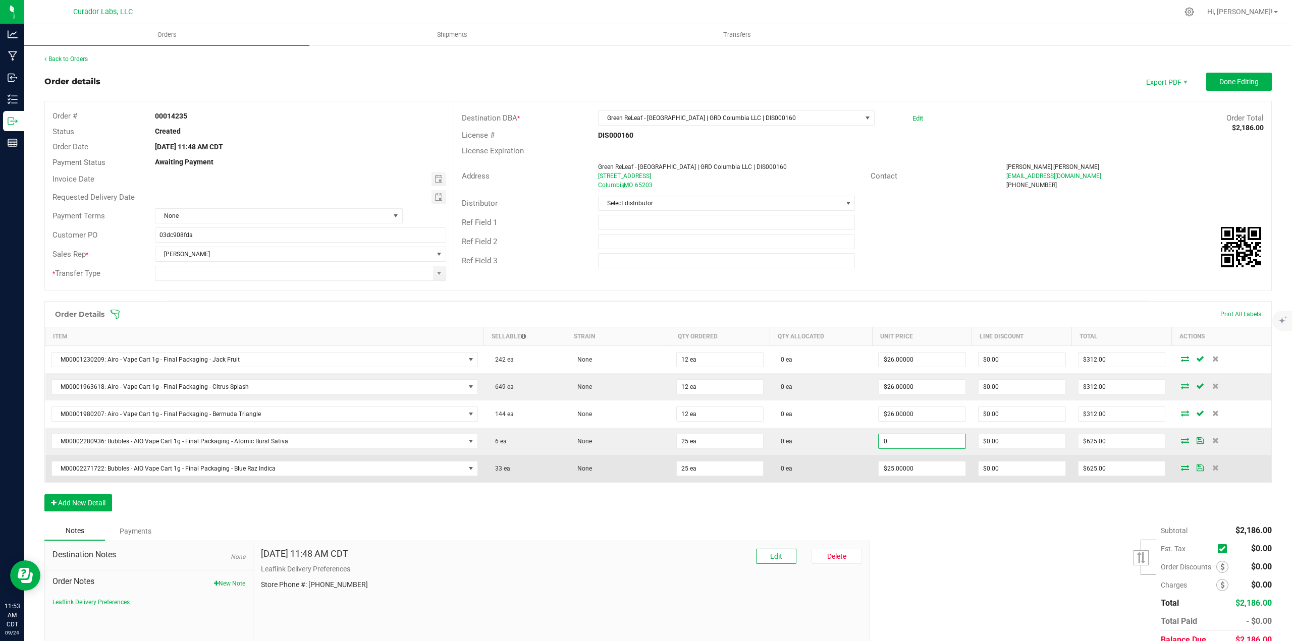
type input "$0.00000"
type input "$0.00"
click at [950, 479] on td "$25.00000" at bounding box center [922, 468] width 100 height 27
click at [934, 471] on input "25" at bounding box center [922, 469] width 87 height 14
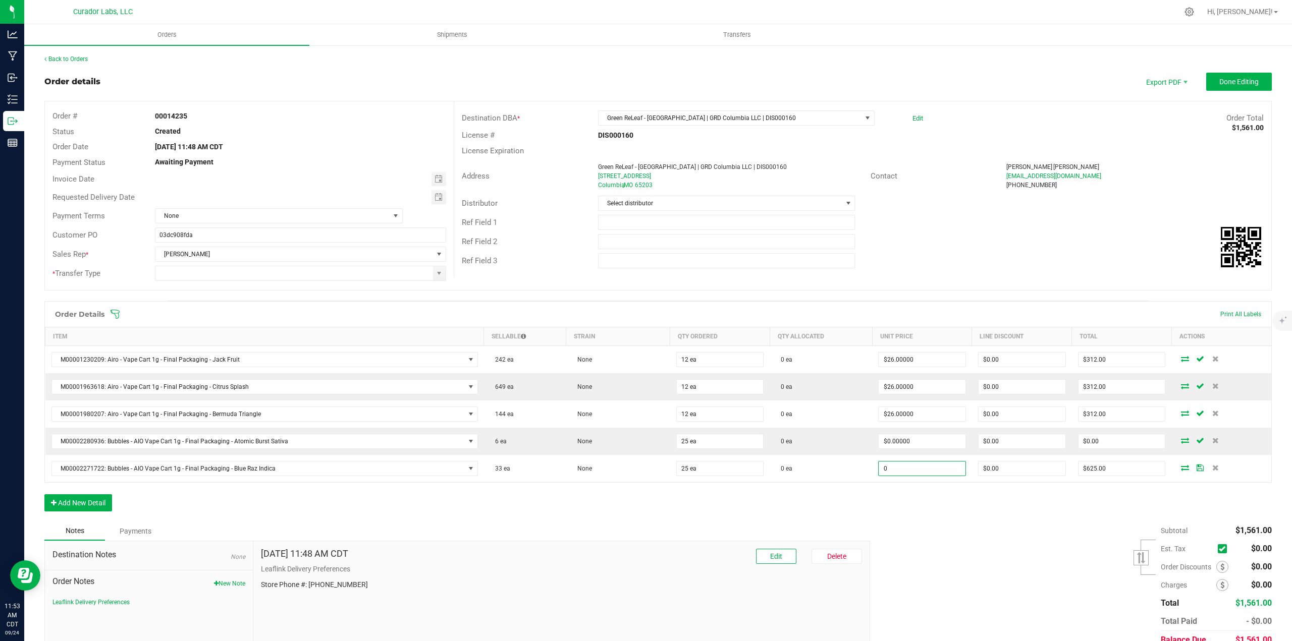
type input "$0.00000"
type input "$0.00"
click at [938, 516] on div "Order Details Print All Labels Item Sellable Strain Qty Ordered Qty Allocated U…" at bounding box center [657, 411] width 1227 height 221
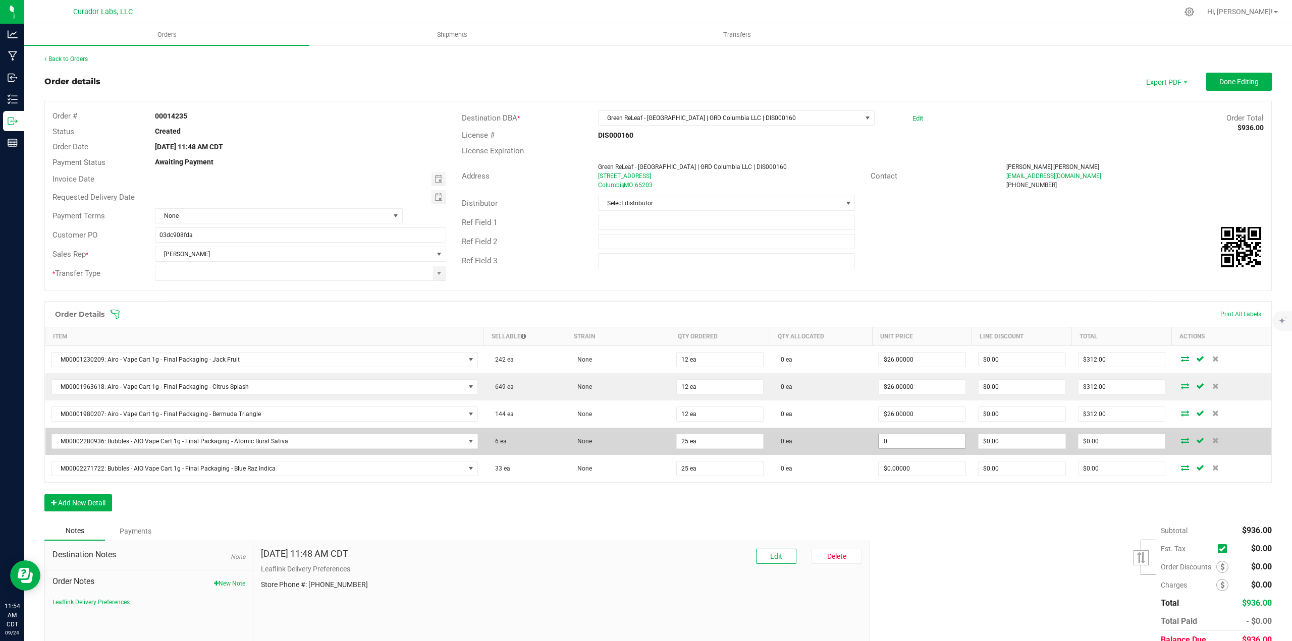
click at [896, 448] on input "0" at bounding box center [922, 442] width 87 height 14
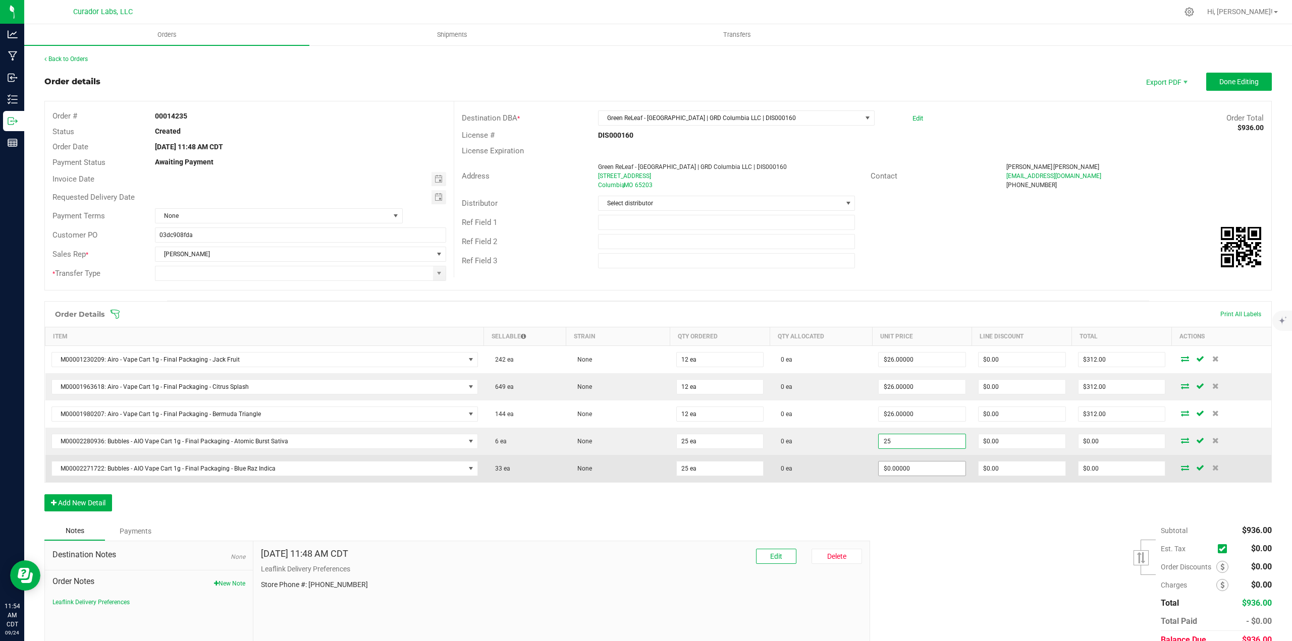
type input "$25.00000"
type input "$625.00"
click at [898, 463] on input "0" at bounding box center [922, 469] width 87 height 14
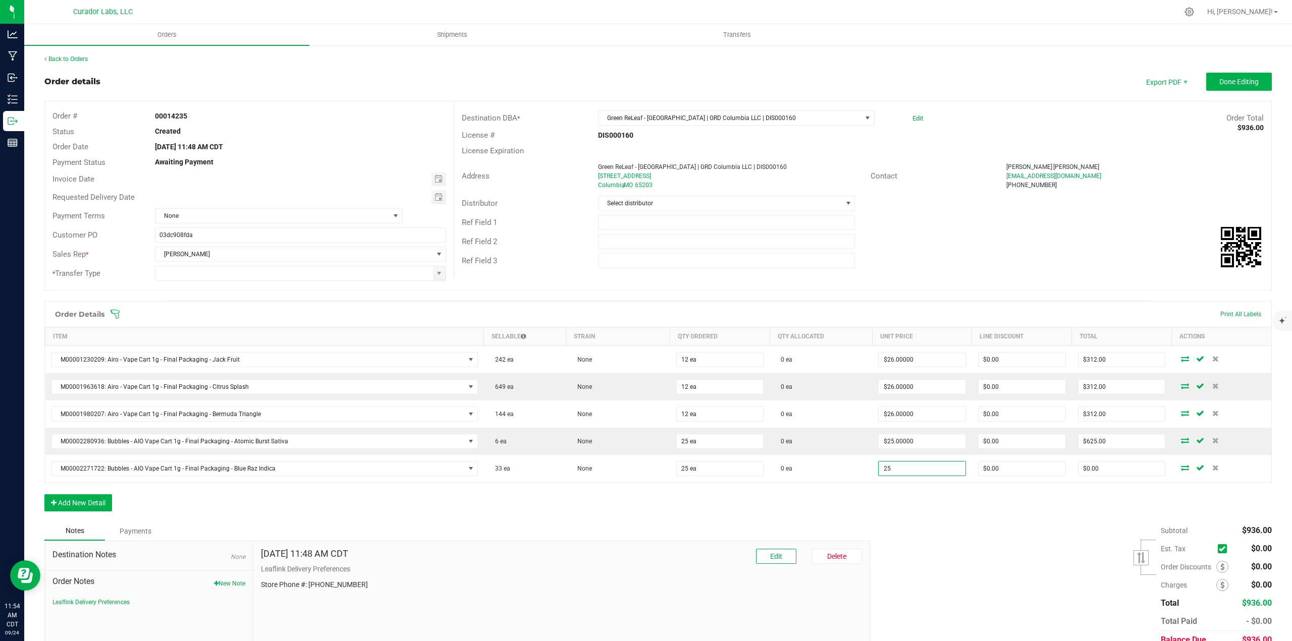
type input "$25.00000"
type input "$625.00"
click at [898, 498] on div "Order Details Print All Labels Item Sellable Strain Qty Ordered Qty Allocated U…" at bounding box center [657, 411] width 1227 height 221
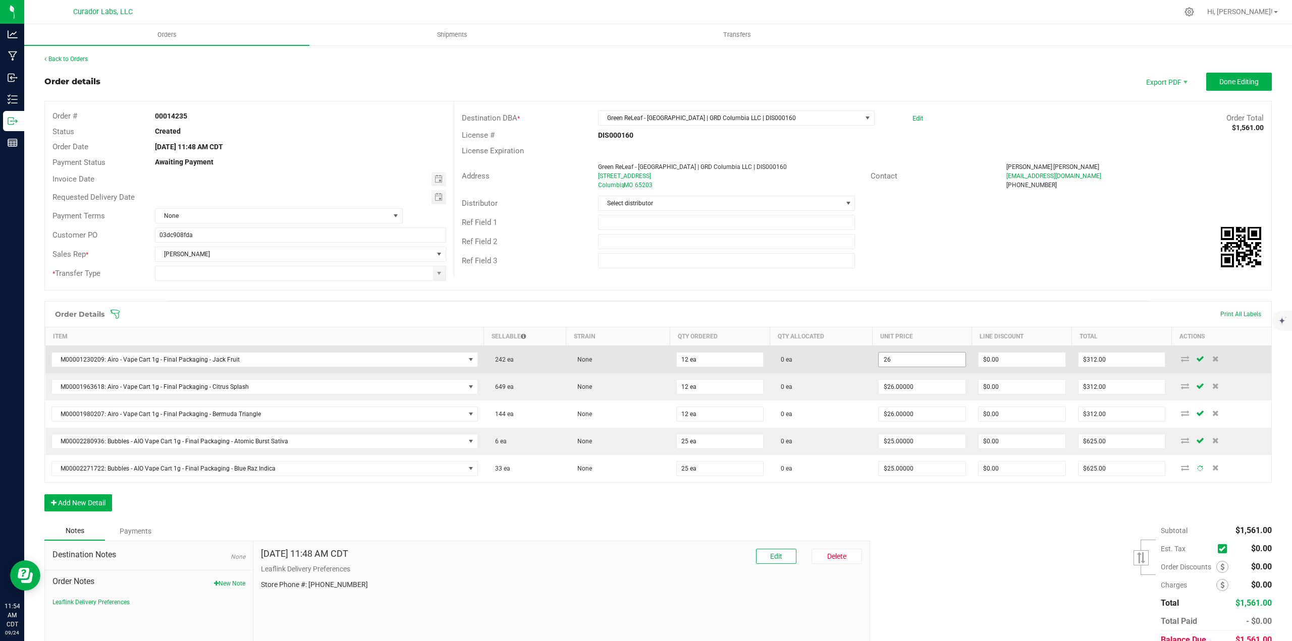
click at [889, 361] on input "26" at bounding box center [922, 360] width 87 height 14
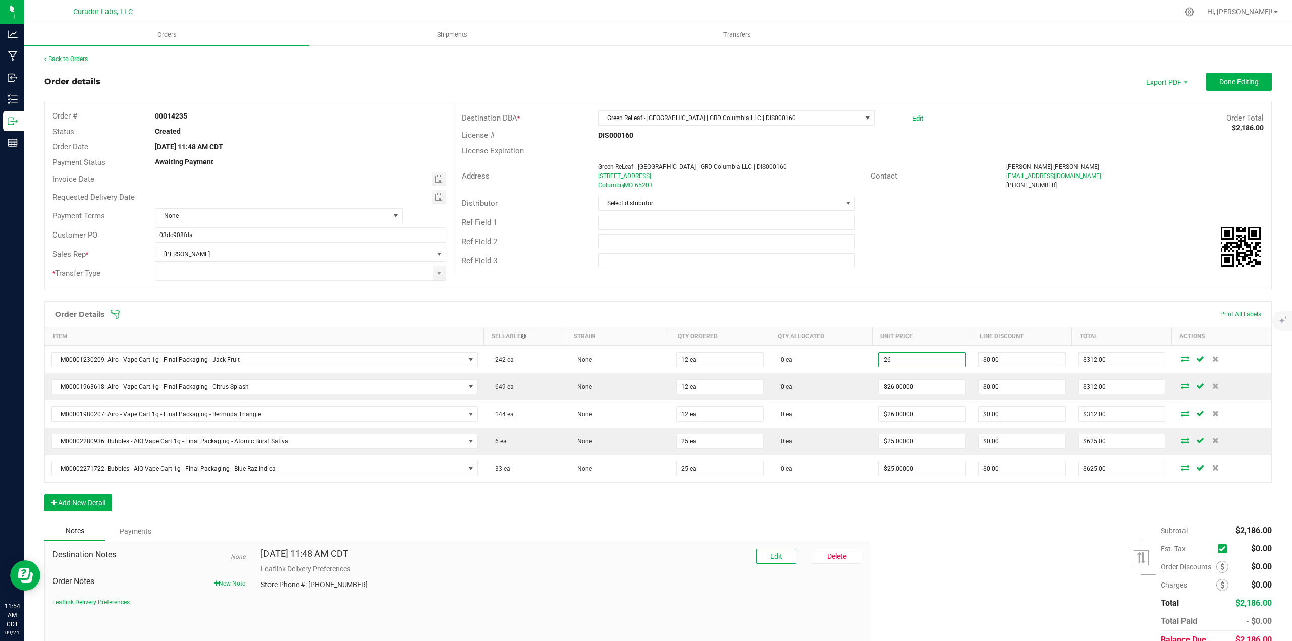
type input "$26.00000"
click at [922, 572] on div "Subtotal $2,186.00 Est. Tax" at bounding box center [1067, 586] width 409 height 128
click at [1219, 80] on span "Done Editing" at bounding box center [1238, 82] width 39 height 8
click at [348, 269] on input at bounding box center [294, 273] width 278 height 14
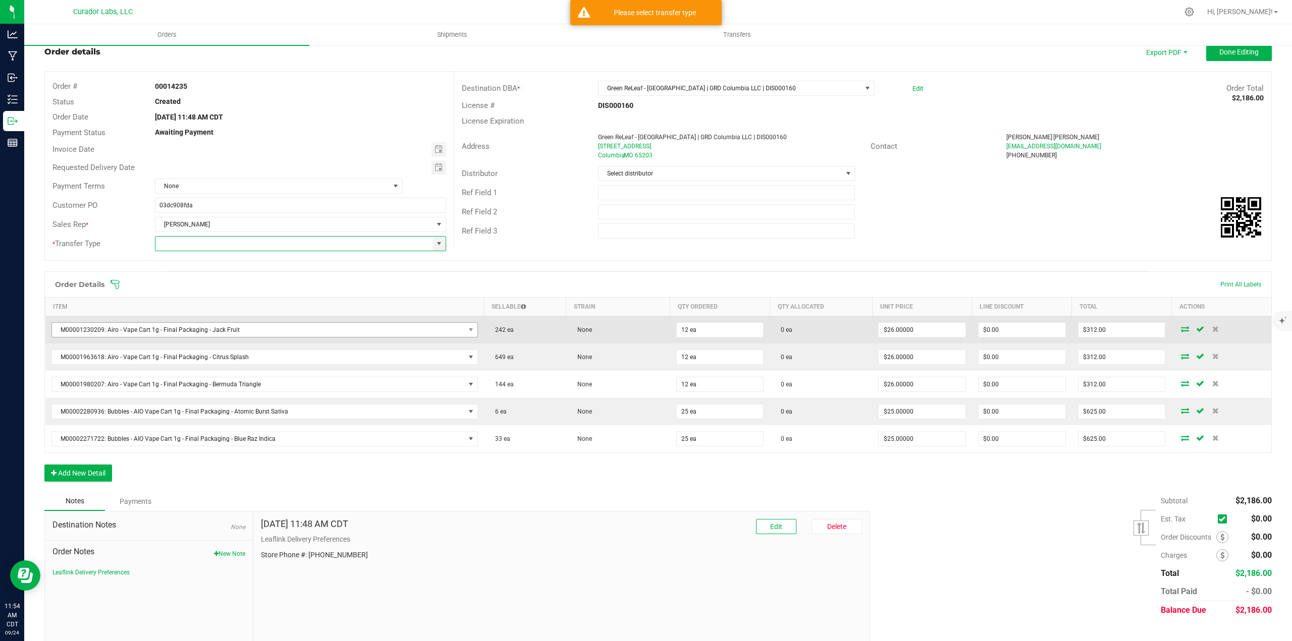
scroll to position [46, 0]
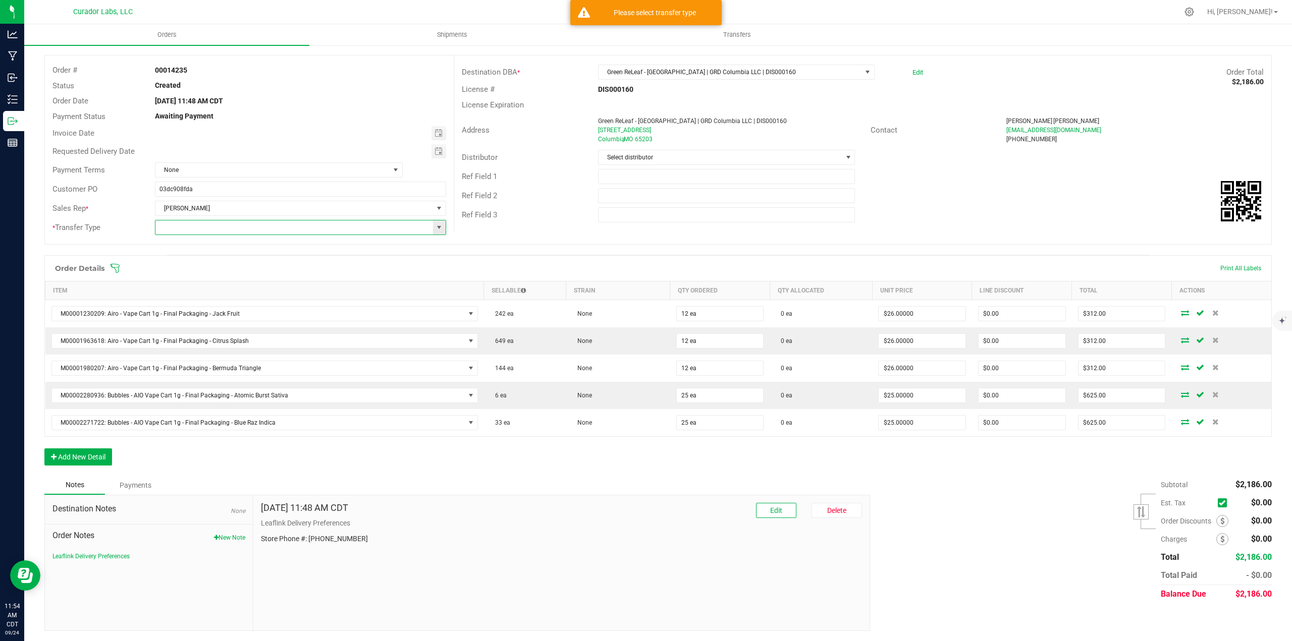
click at [436, 234] on span at bounding box center [439, 228] width 13 height 14
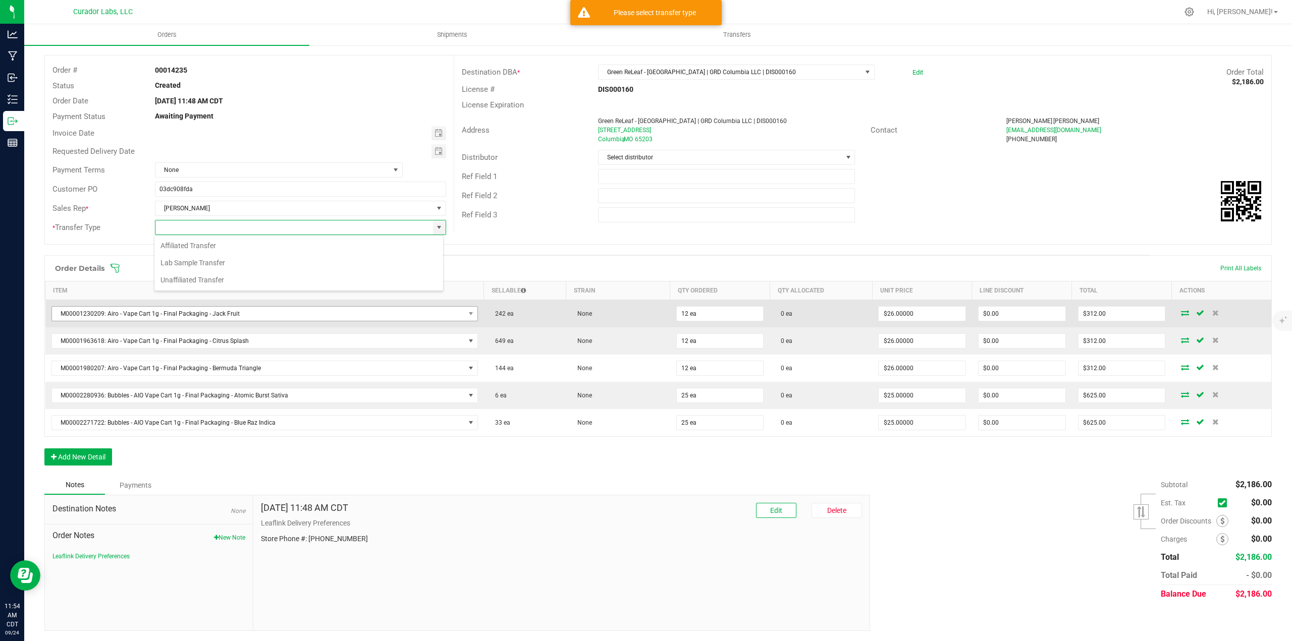
scroll to position [15, 290]
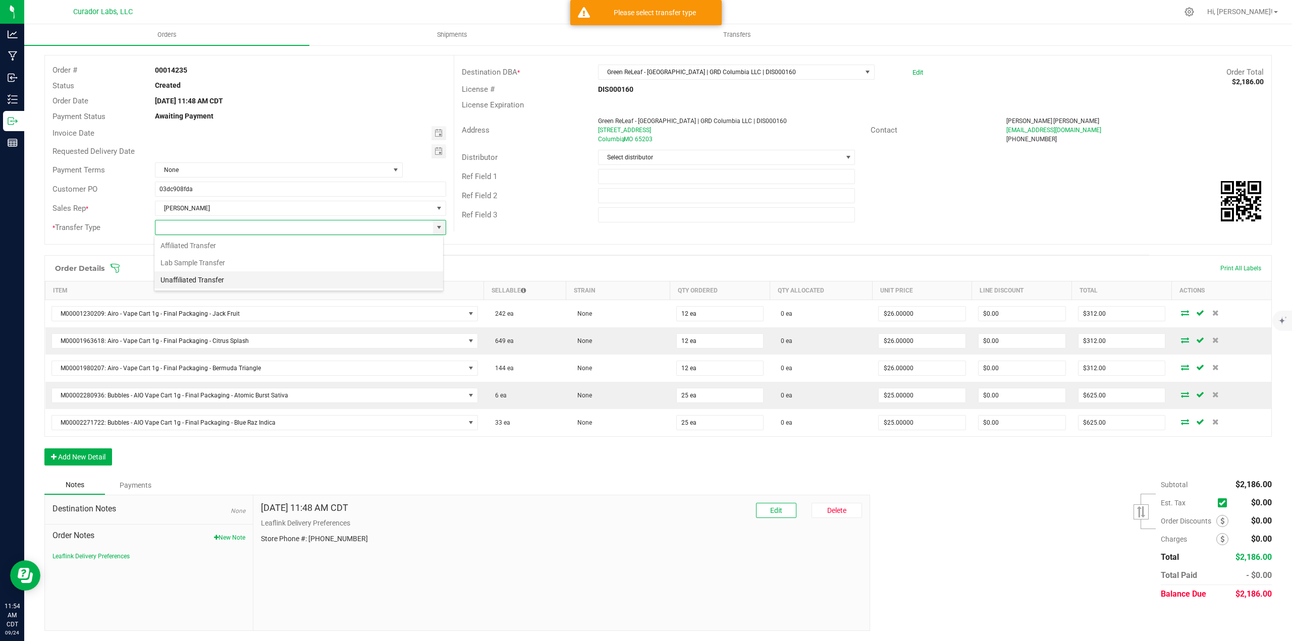
click at [252, 287] on li "Unaffiliated Transfer" at bounding box center [298, 280] width 289 height 17
type input "Unaffiliated Transfer"
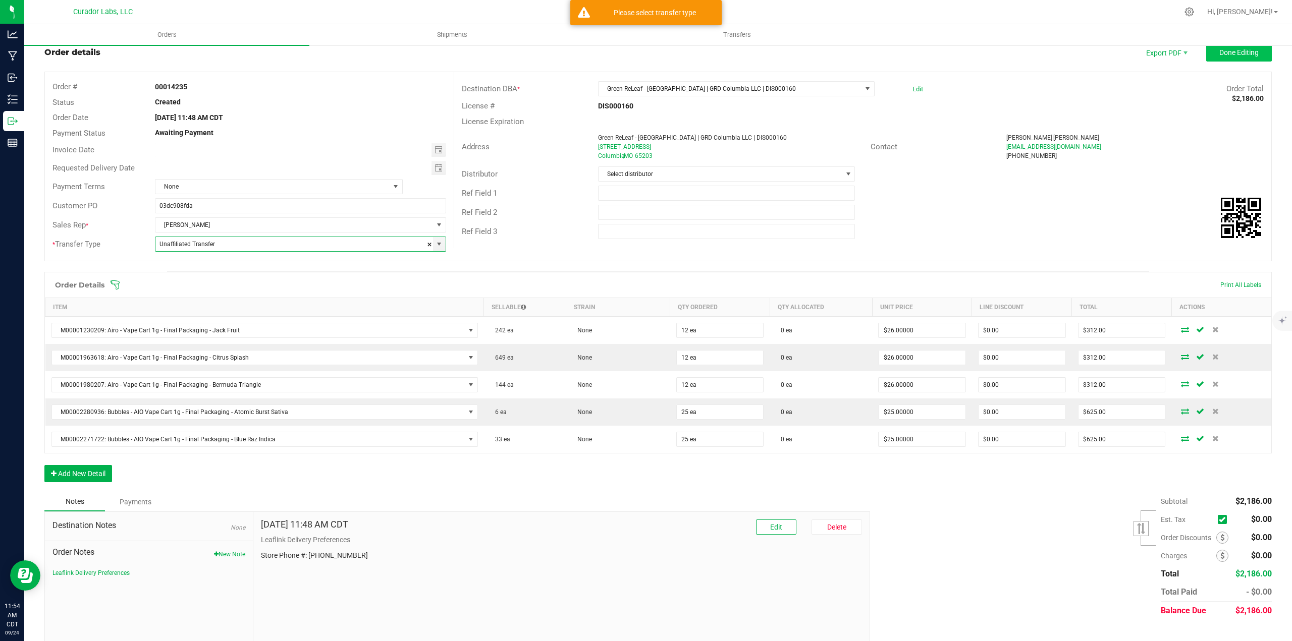
scroll to position [0, 0]
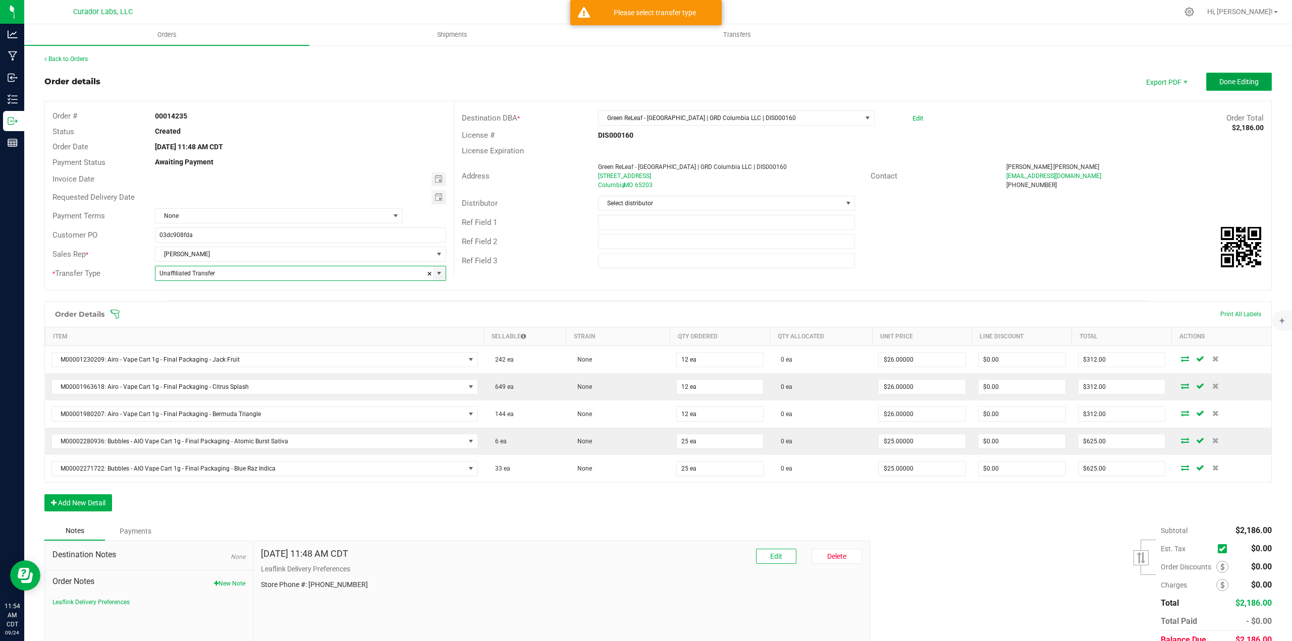
click at [1229, 75] on button "Done Editing" at bounding box center [1239, 82] width 66 height 18
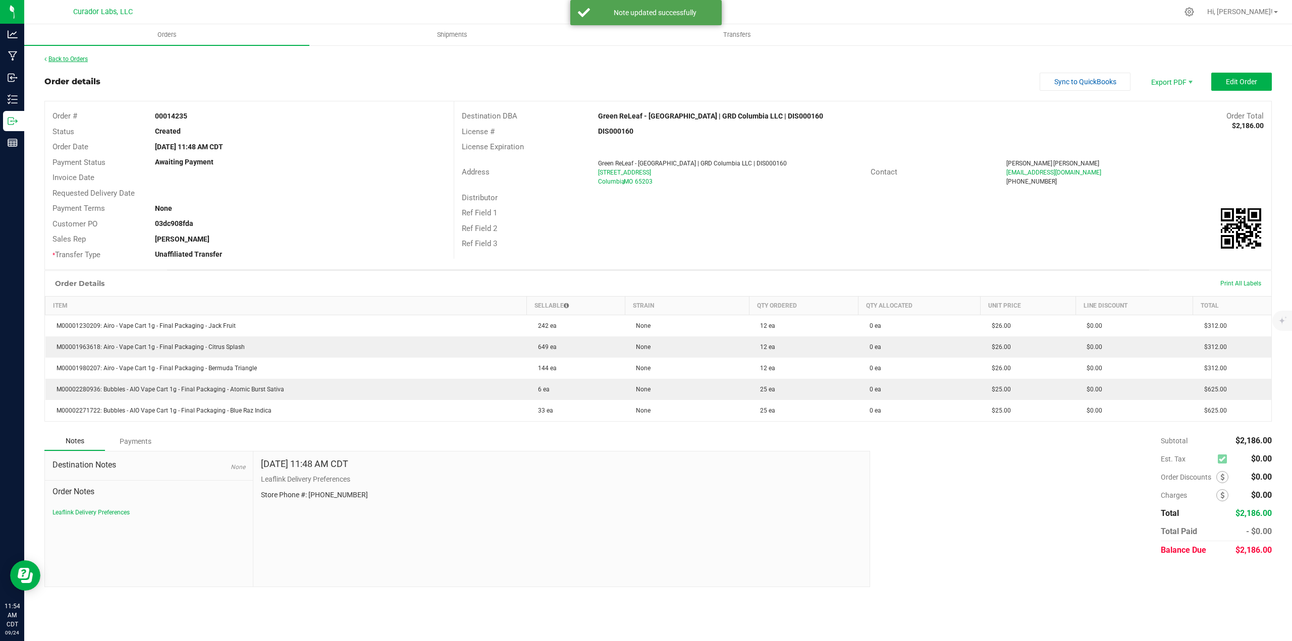
click at [85, 57] on link "Back to Orders" at bounding box center [65, 59] width 43 height 7
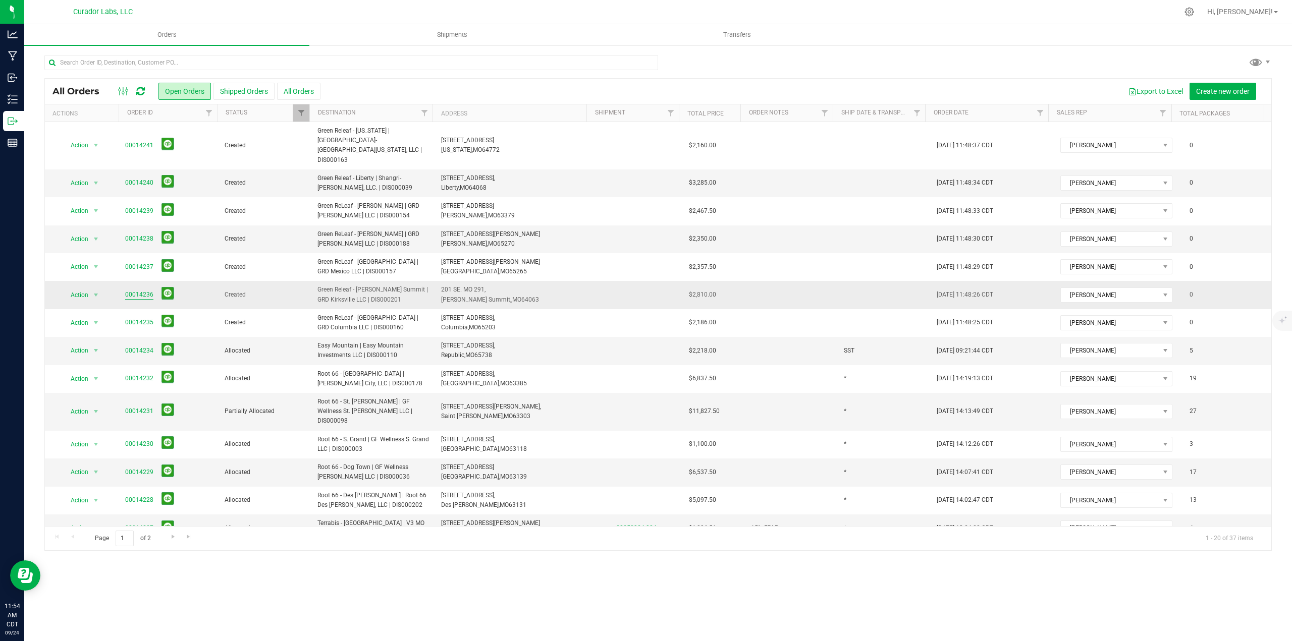
click at [145, 290] on link "00014236" at bounding box center [139, 295] width 28 height 10
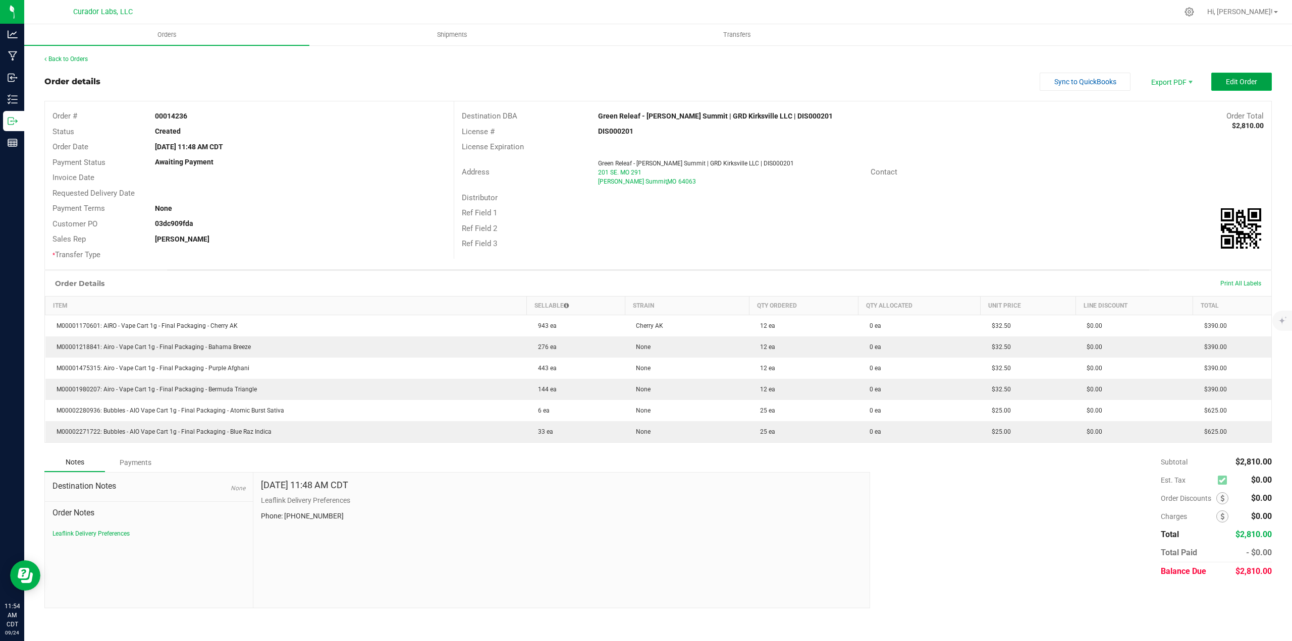
click at [1223, 89] on button "Edit Order" at bounding box center [1241, 82] width 61 height 18
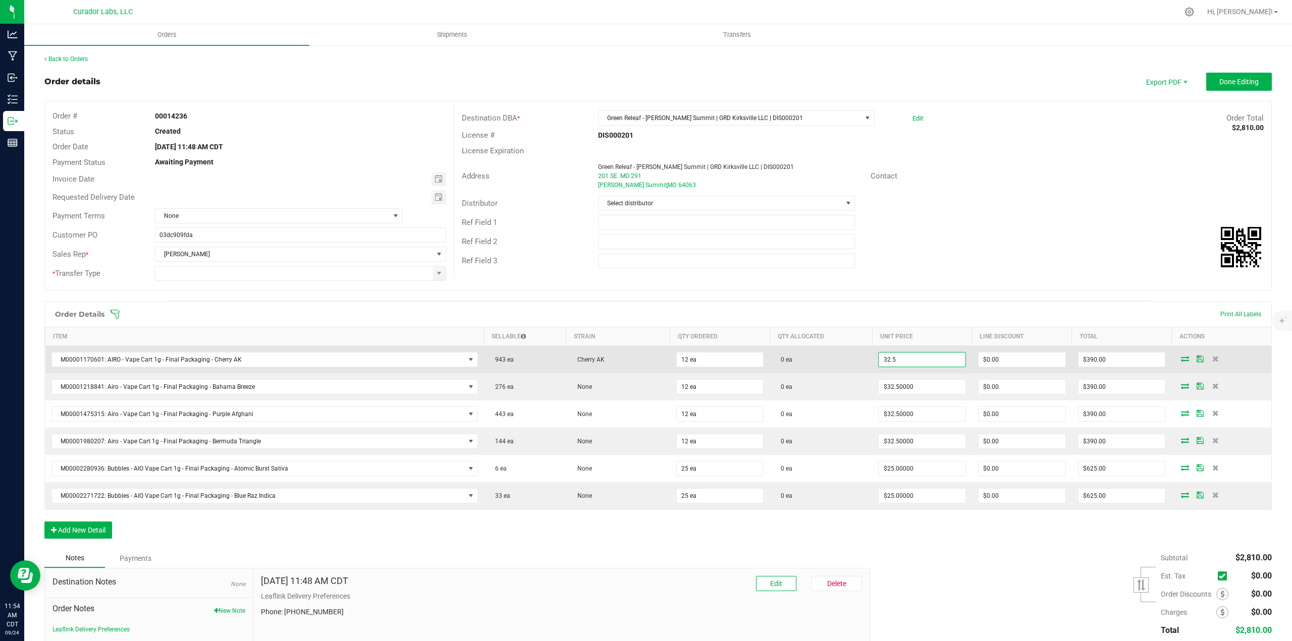
click at [948, 364] on input "32.5" at bounding box center [922, 360] width 87 height 14
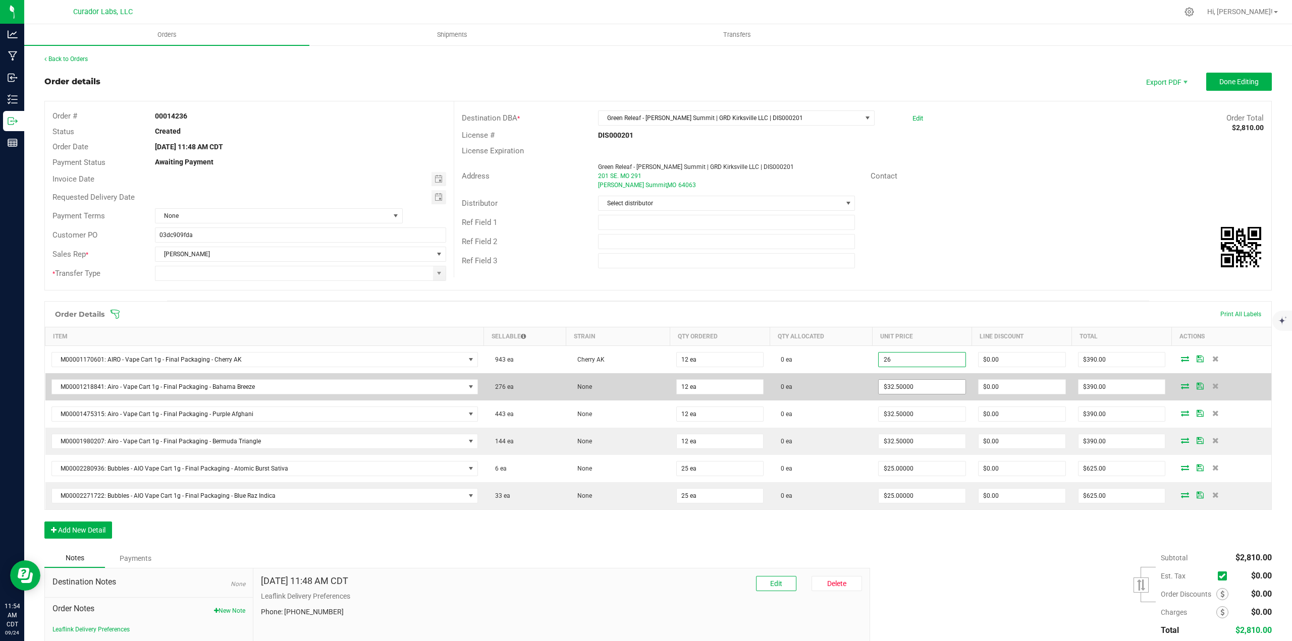
type input "$26.00000"
type input "$312.00"
click at [922, 390] on input "32.5" at bounding box center [922, 387] width 87 height 14
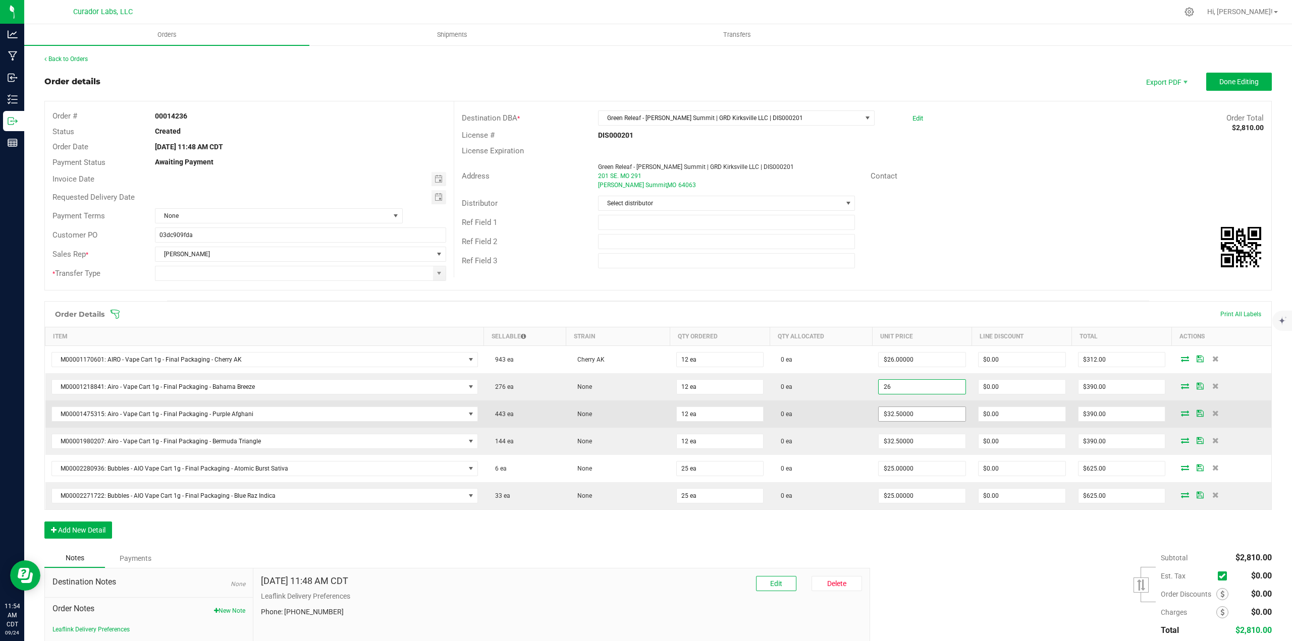
type input "$26.00000"
type input "$312.00"
click at [910, 420] on input "32.5" at bounding box center [922, 414] width 87 height 14
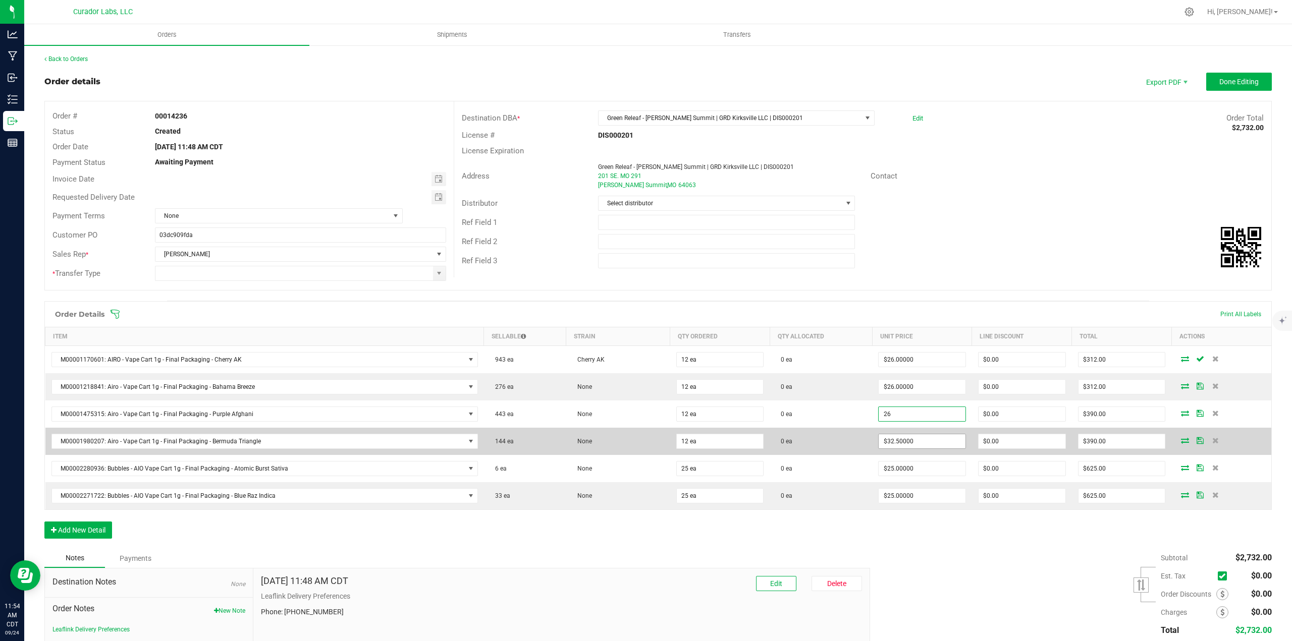
type input "$26.00000"
type input "$312.00"
click at [908, 442] on input "32.5" at bounding box center [922, 442] width 87 height 14
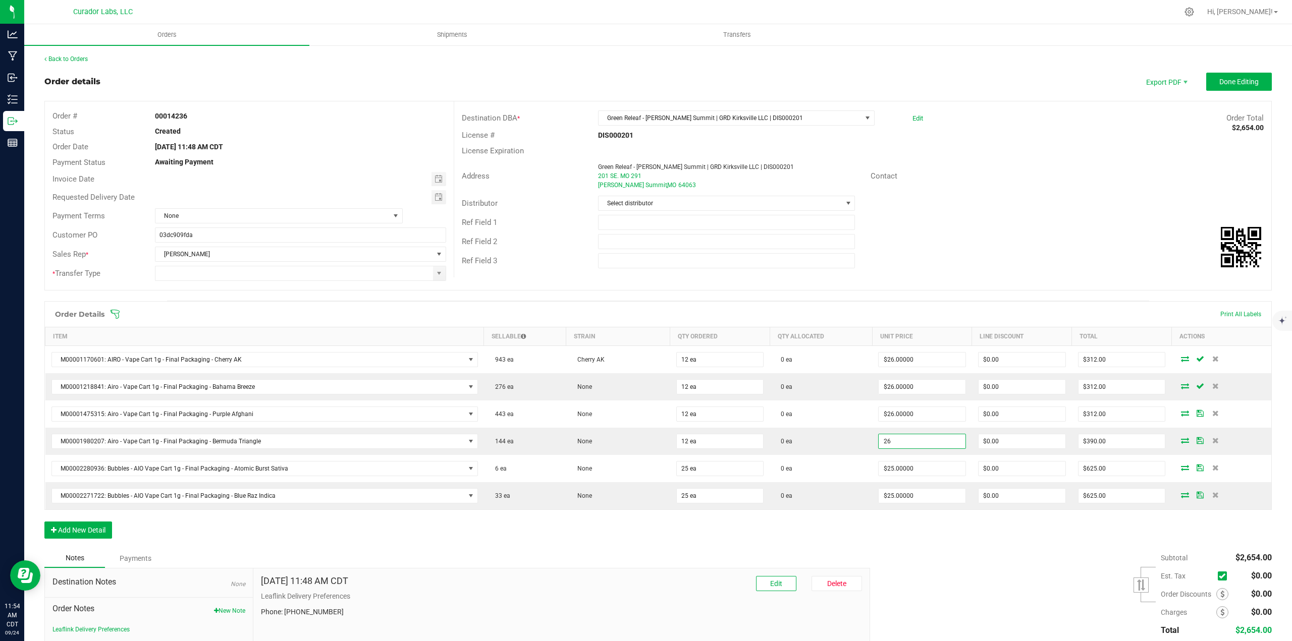
type input "$26.00000"
type input "$312.00"
click at [907, 533] on div "Order Details Print All Labels Item Sellable Strain Qty Ordered Qty Allocated U…" at bounding box center [657, 425] width 1227 height 248
click at [1221, 88] on button "Done Editing" at bounding box center [1239, 82] width 66 height 18
click at [441, 271] on span at bounding box center [439, 274] width 8 height 8
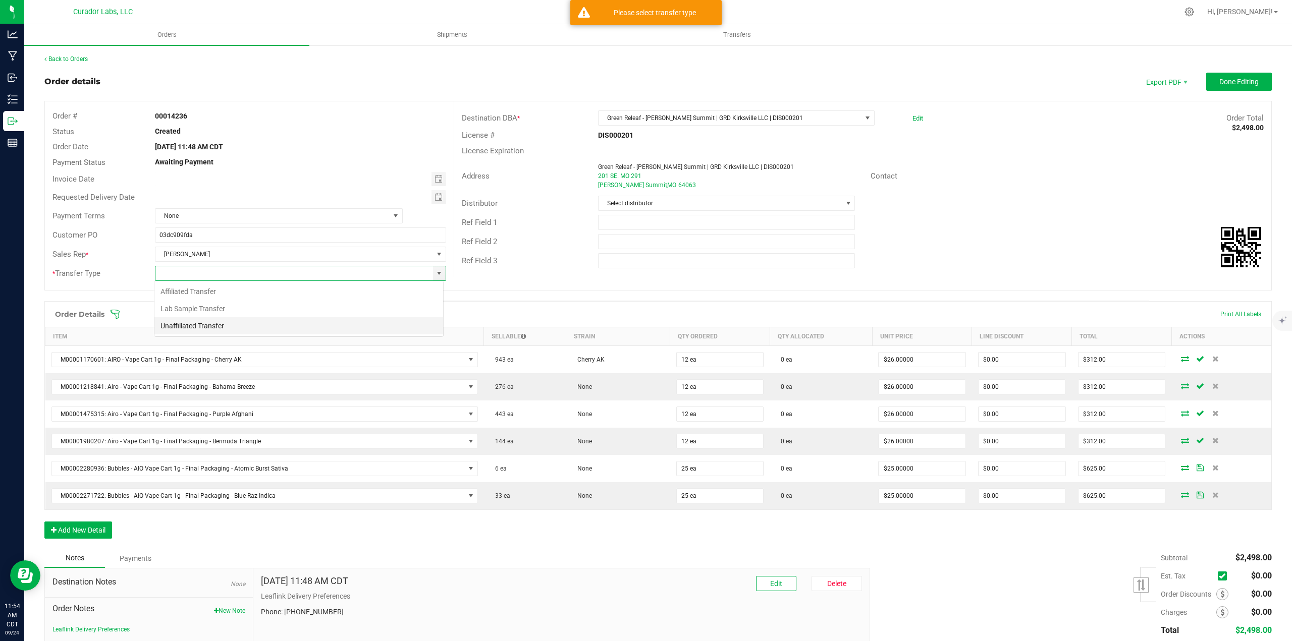
scroll to position [15, 290]
click at [216, 329] on li "Unaffiliated Transfer" at bounding box center [298, 325] width 289 height 17
type input "Unaffiliated Transfer"
click at [1235, 80] on span "Done Editing" at bounding box center [1238, 82] width 39 height 8
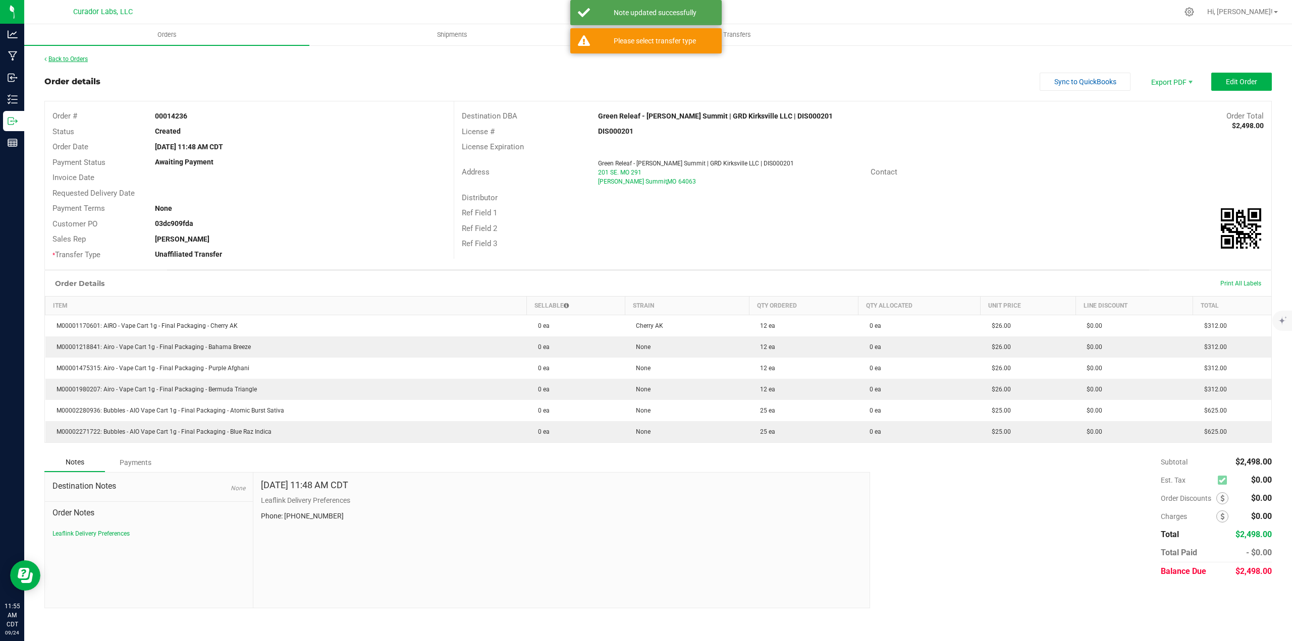
click at [84, 60] on link "Back to Orders" at bounding box center [65, 59] width 43 height 7
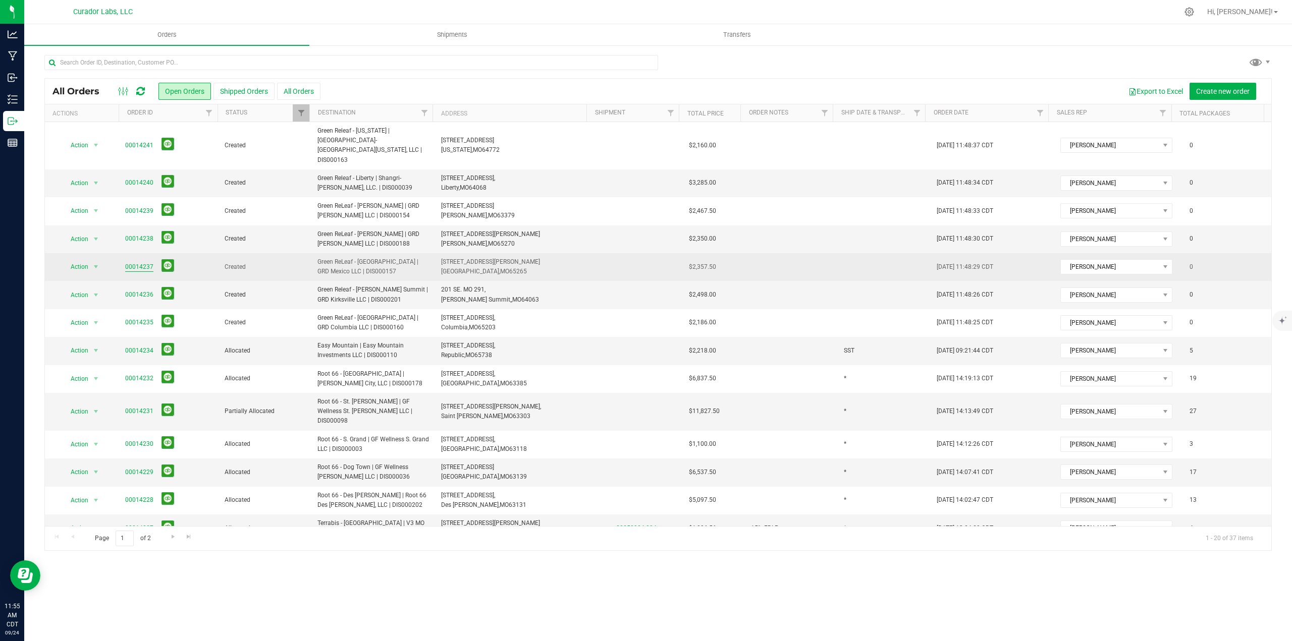
click at [150, 262] on link "00014237" at bounding box center [139, 267] width 28 height 10
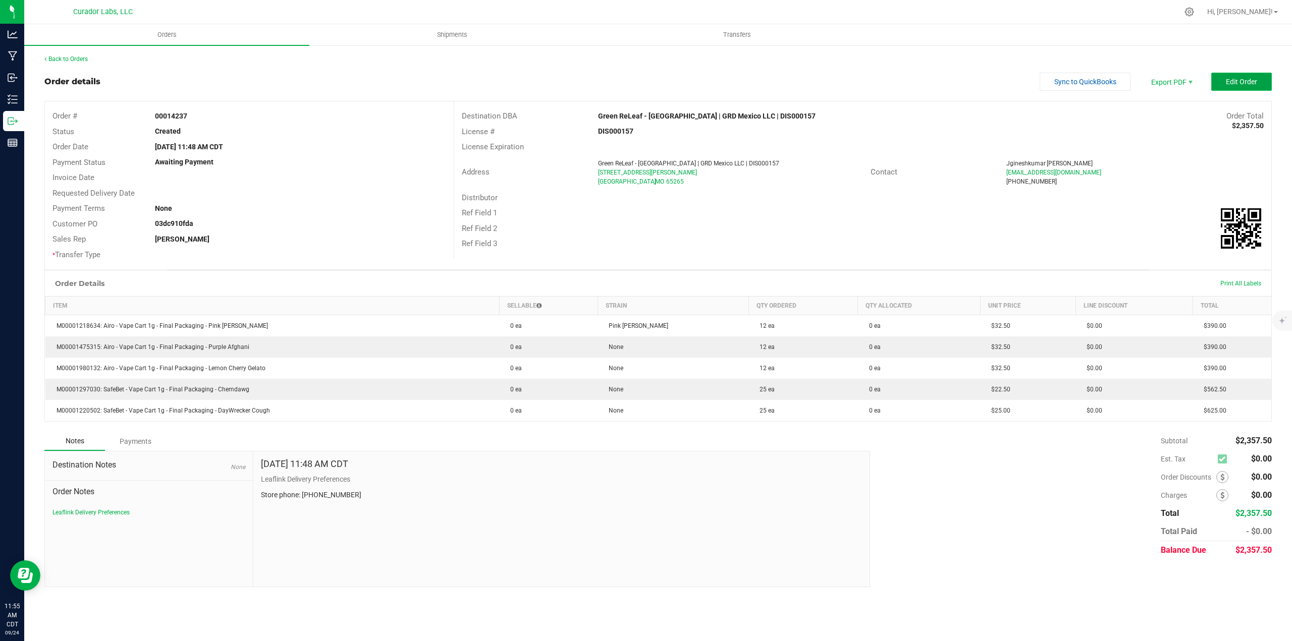
click at [1263, 84] on button "Edit Order" at bounding box center [1241, 82] width 61 height 18
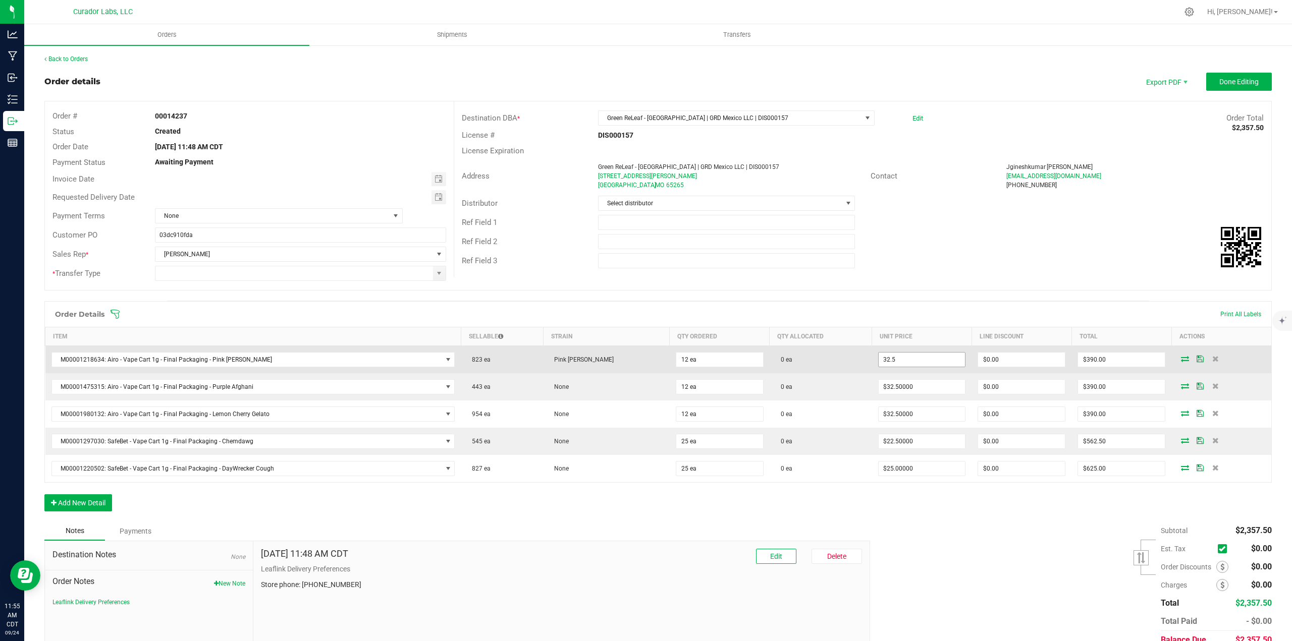
click at [892, 360] on input "32.5" at bounding box center [922, 360] width 87 height 14
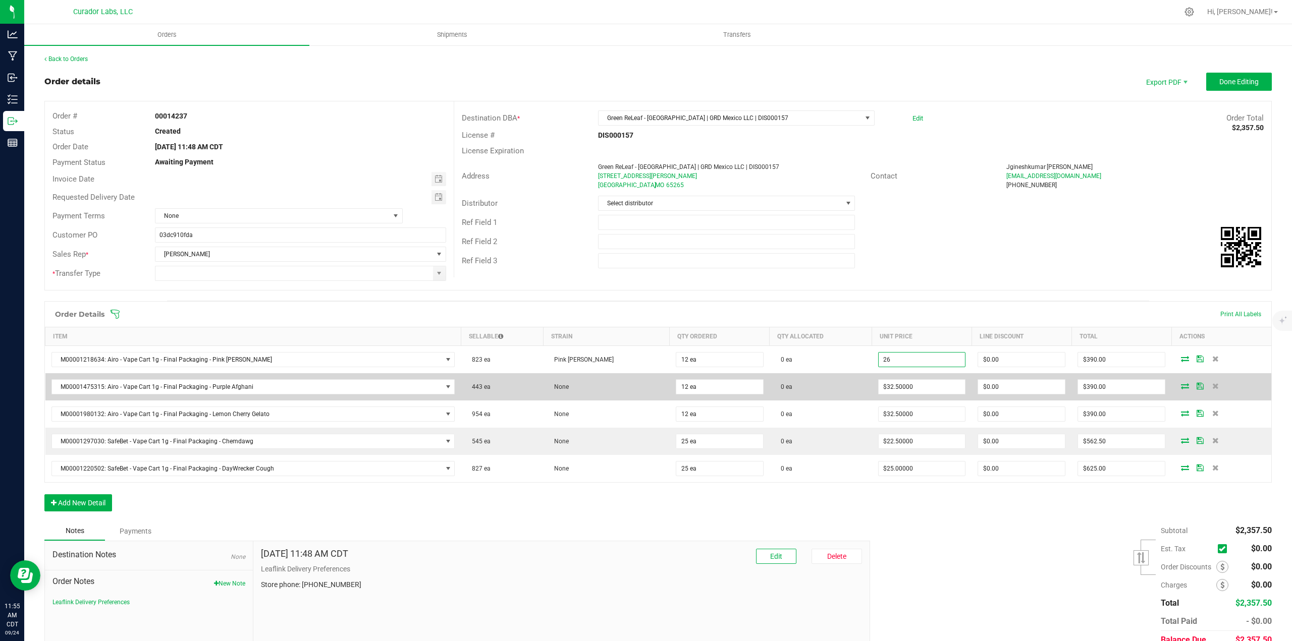
type input "$26.00000"
type input "$312.00"
click at [892, 379] on td "$32.50000" at bounding box center [922, 386] width 100 height 27
click at [897, 381] on input "32.5" at bounding box center [922, 387] width 87 height 14
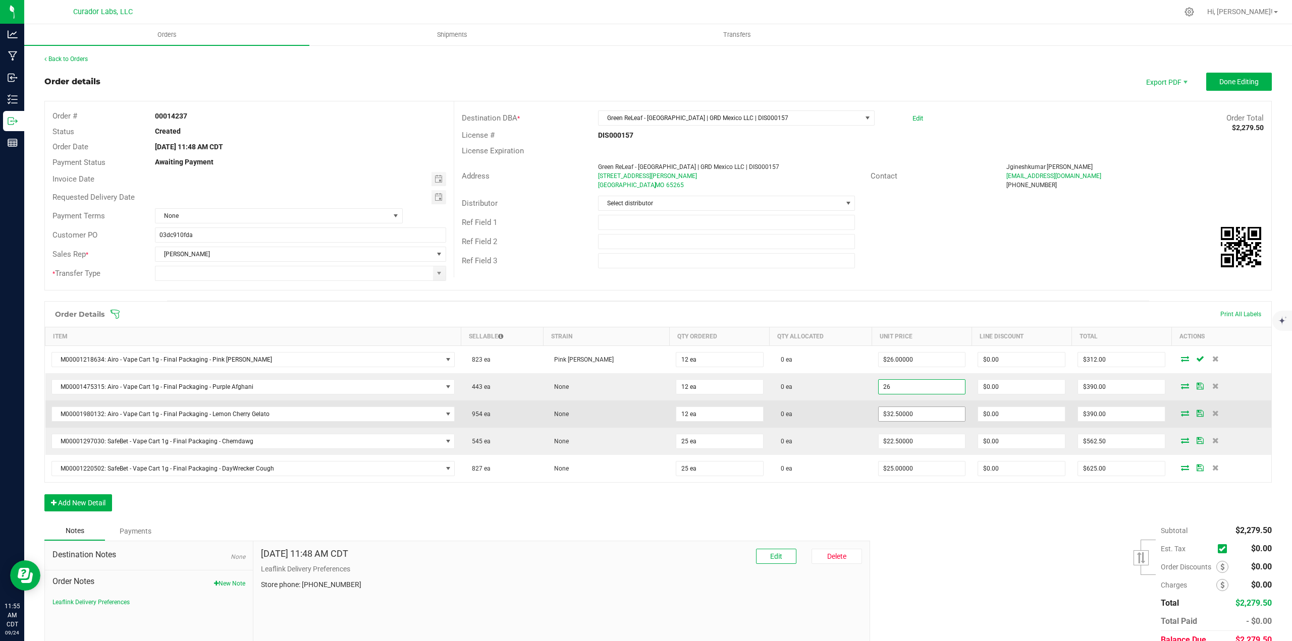
type input "$26.00000"
type input "$312.00"
click at [902, 409] on input "32.5" at bounding box center [922, 414] width 87 height 14
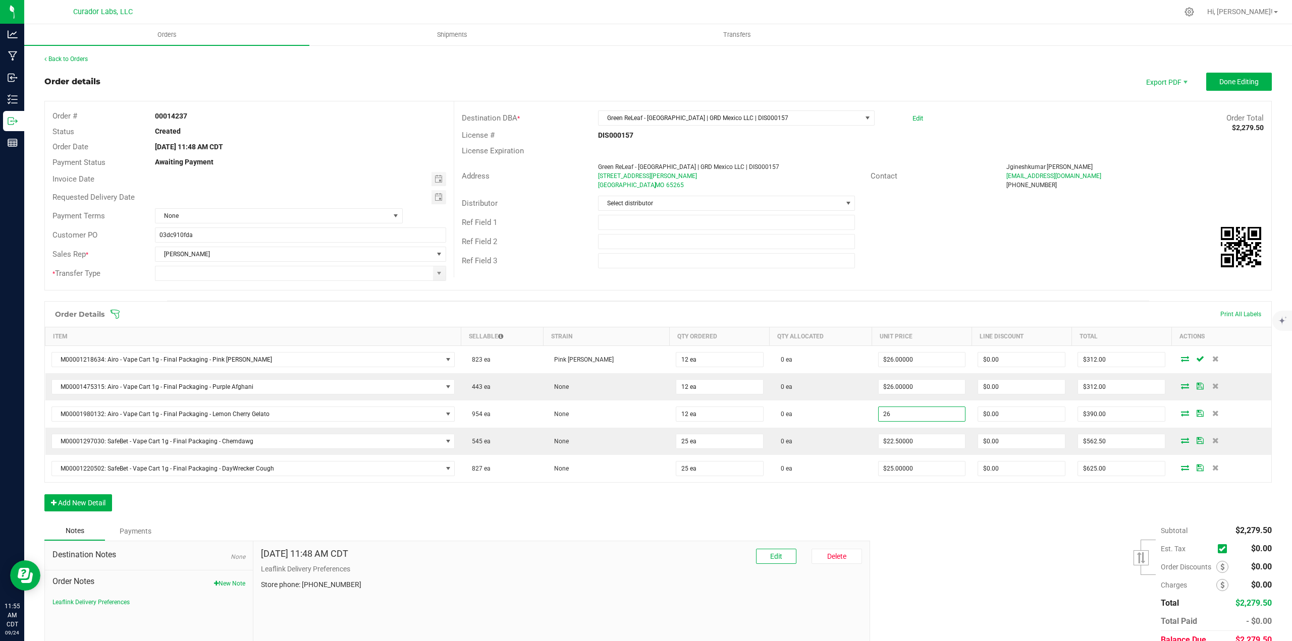
type input "$26.00000"
type input "$312.00"
click at [943, 532] on div "Subtotal $2,279.50 Est. Tax" at bounding box center [1067, 586] width 409 height 128
click at [1252, 89] on button "Done Editing" at bounding box center [1239, 82] width 66 height 18
click at [441, 269] on span at bounding box center [439, 273] width 13 height 14
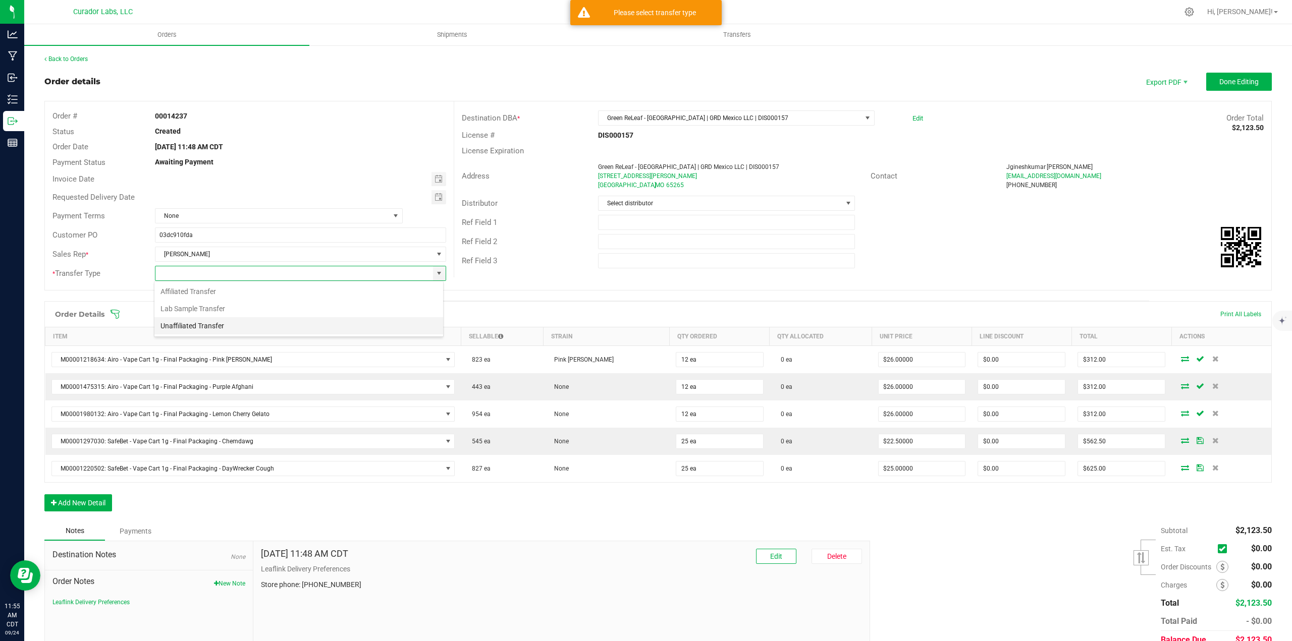
scroll to position [15, 290]
click at [213, 332] on li "Unaffiliated Transfer" at bounding box center [298, 325] width 289 height 17
type input "Unaffiliated Transfer"
click at [1206, 91] on outbound-order-header "Order details Export PDF Done Editing Order # 00014237 Status Created Order Dat…" at bounding box center [657, 187] width 1227 height 228
click at [1210, 88] on outbound-order-header "Order details Export PDF Done Editing Order # 00014237 Status Created Order Dat…" at bounding box center [657, 187] width 1227 height 228
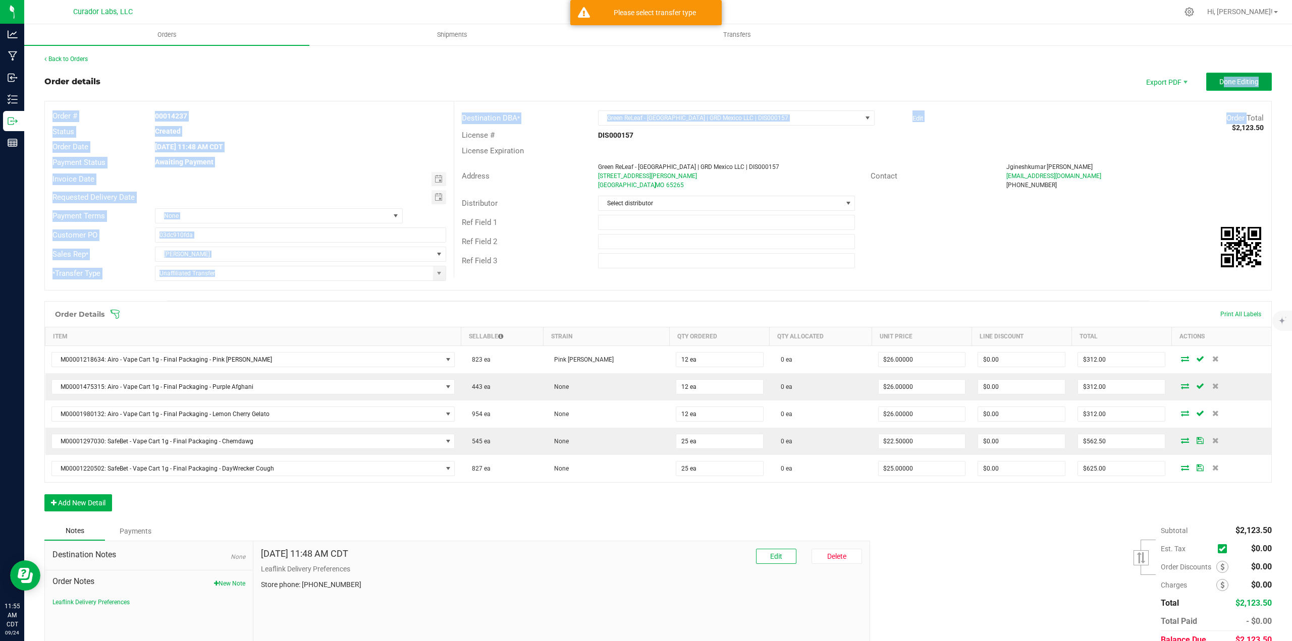
click at [1219, 82] on span "Done Editing" at bounding box center [1238, 82] width 39 height 8
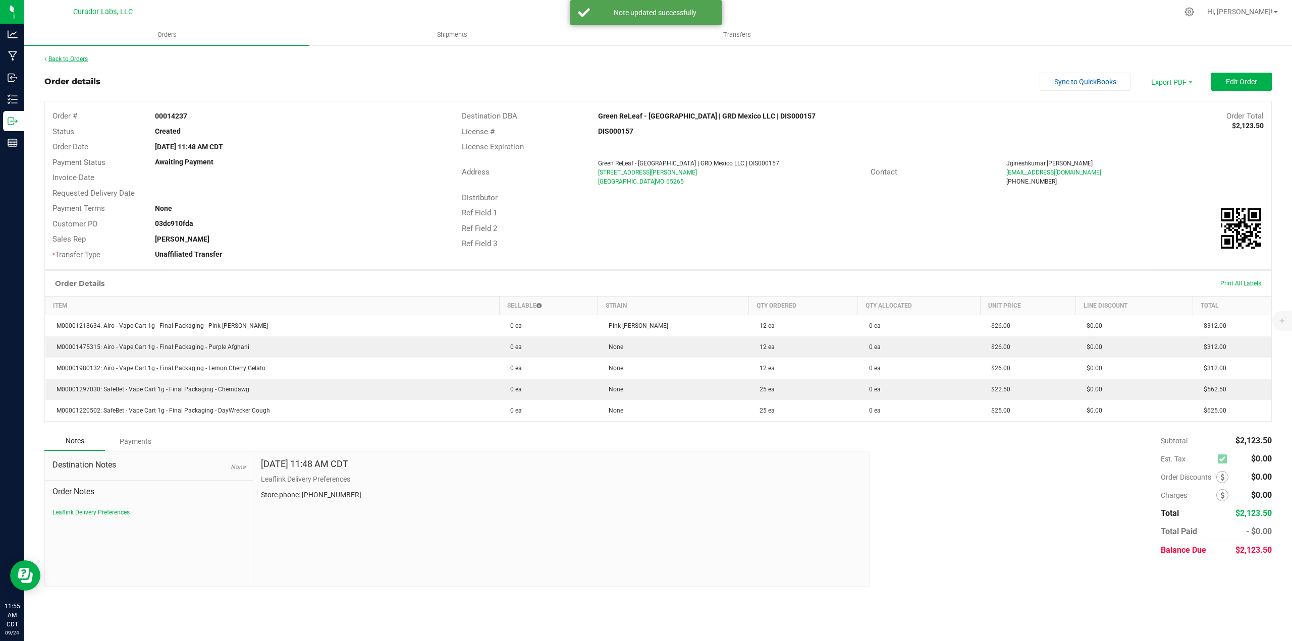
click at [69, 59] on link "Back to Orders" at bounding box center [65, 59] width 43 height 7
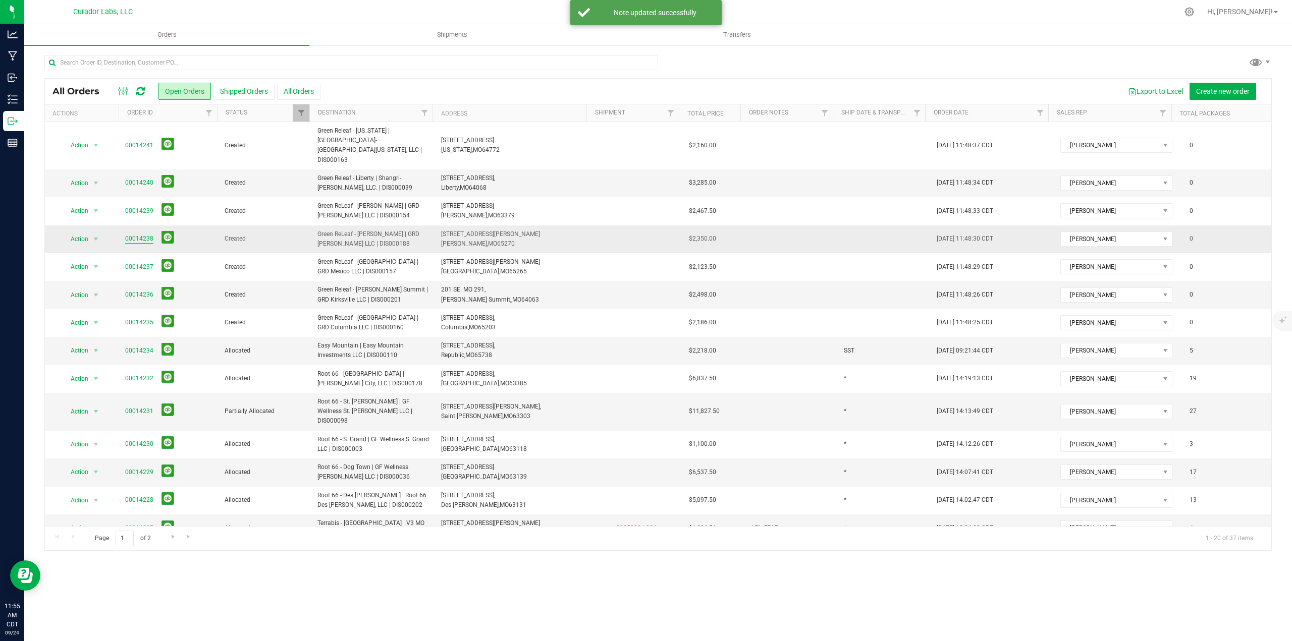
click at [135, 234] on link "00014238" at bounding box center [139, 239] width 28 height 10
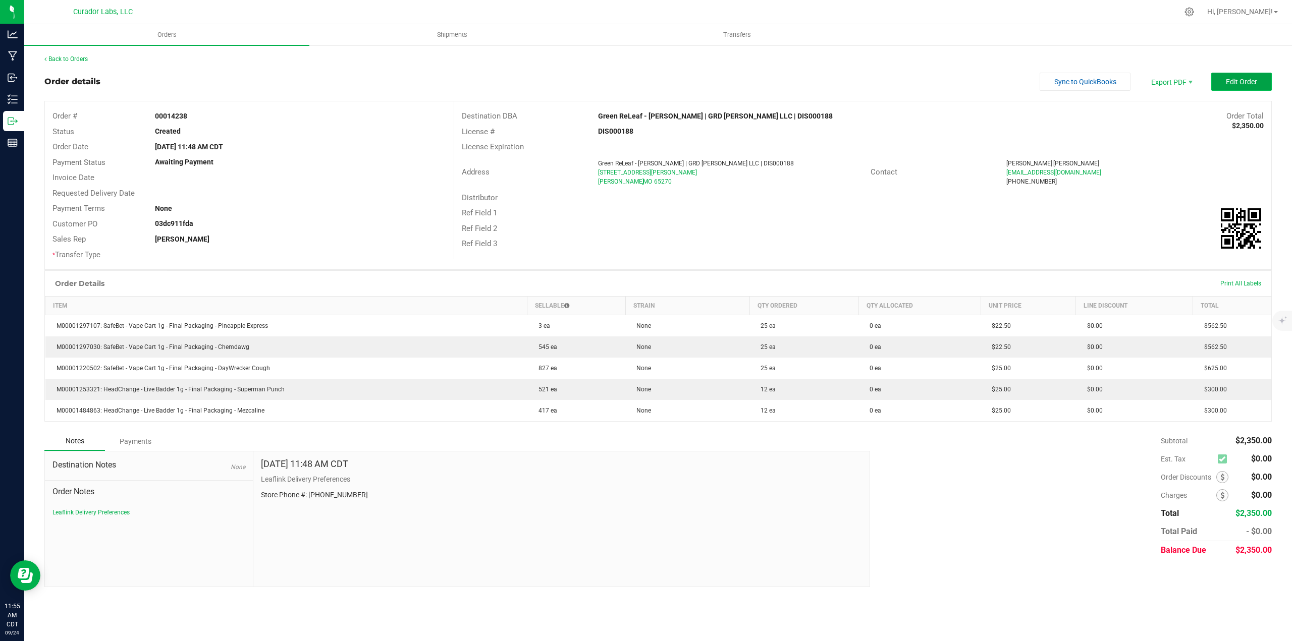
click at [1270, 84] on button "Edit Order" at bounding box center [1241, 82] width 61 height 18
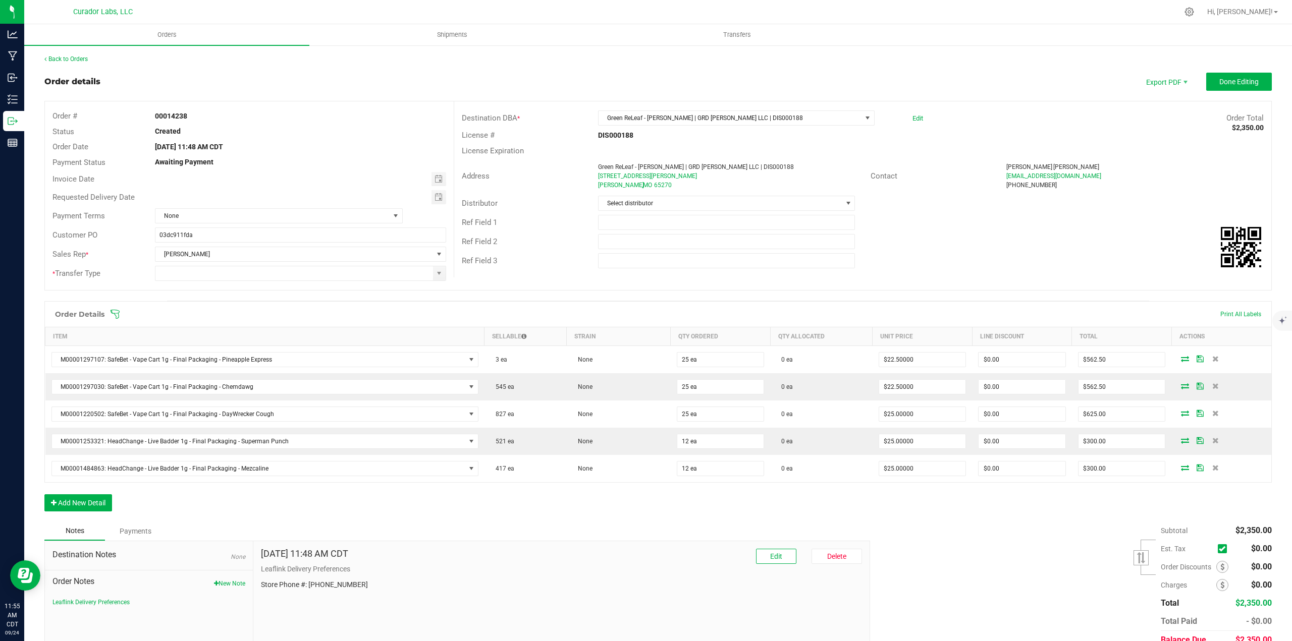
click at [916, 532] on div "Subtotal $2,350.00 Est. Tax" at bounding box center [1067, 586] width 409 height 128
click at [435, 275] on span at bounding box center [439, 274] width 8 height 8
click at [255, 322] on li "Unaffiliated Transfer" at bounding box center [298, 325] width 289 height 17
type input "Unaffiliated Transfer"
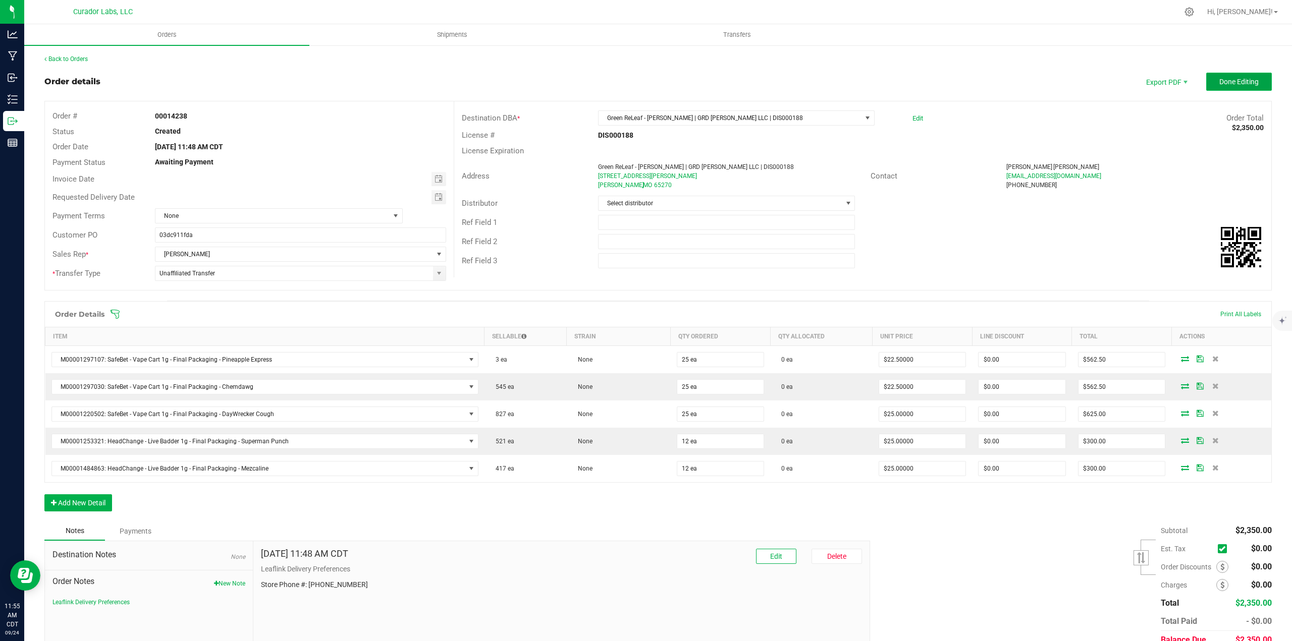
click at [1219, 84] on span "Done Editing" at bounding box center [1238, 82] width 39 height 8
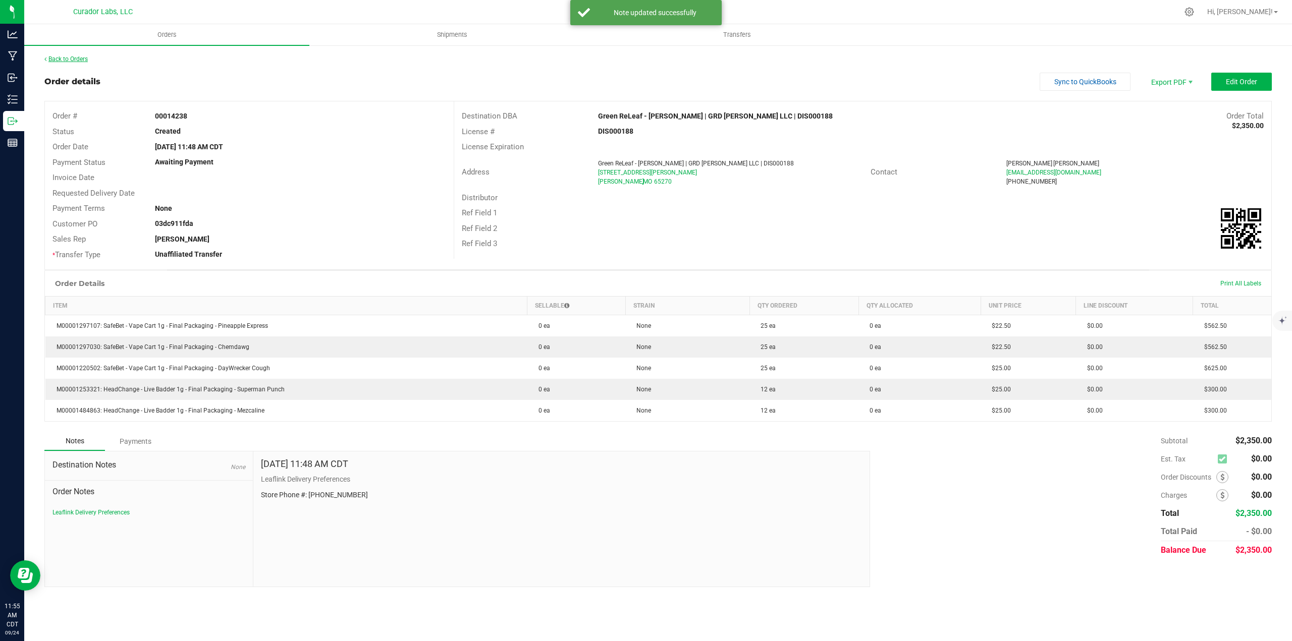
click at [77, 60] on link "Back to Orders" at bounding box center [65, 59] width 43 height 7
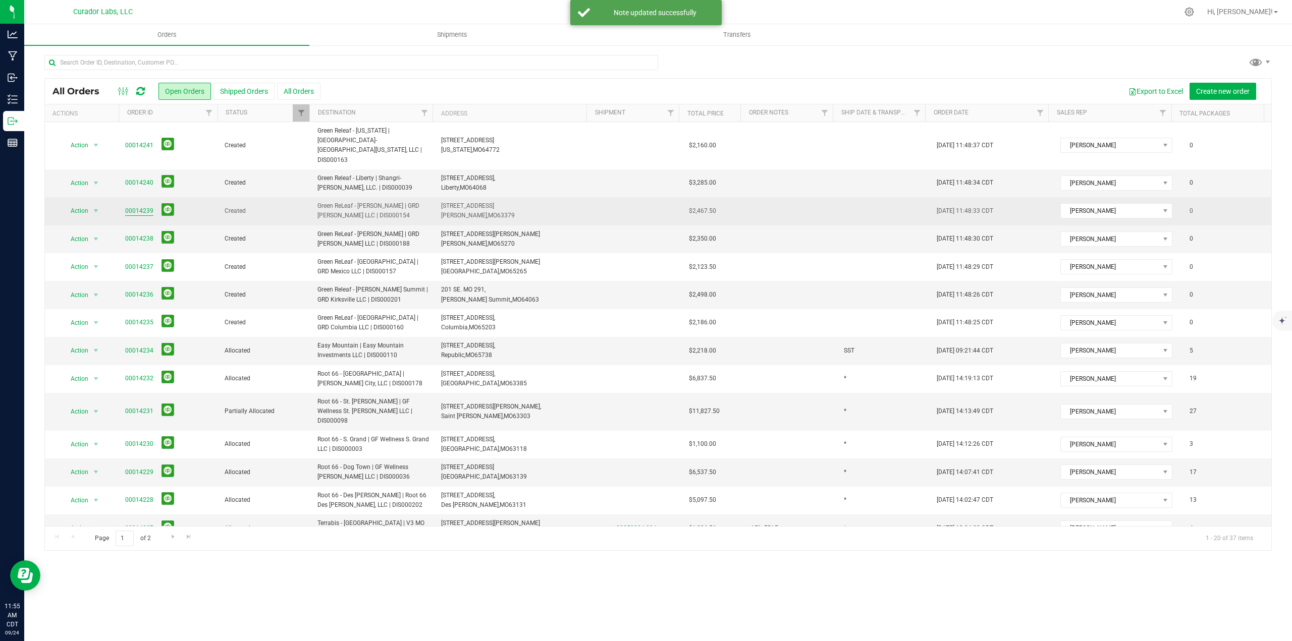
click at [130, 206] on link "00014239" at bounding box center [139, 211] width 28 height 10
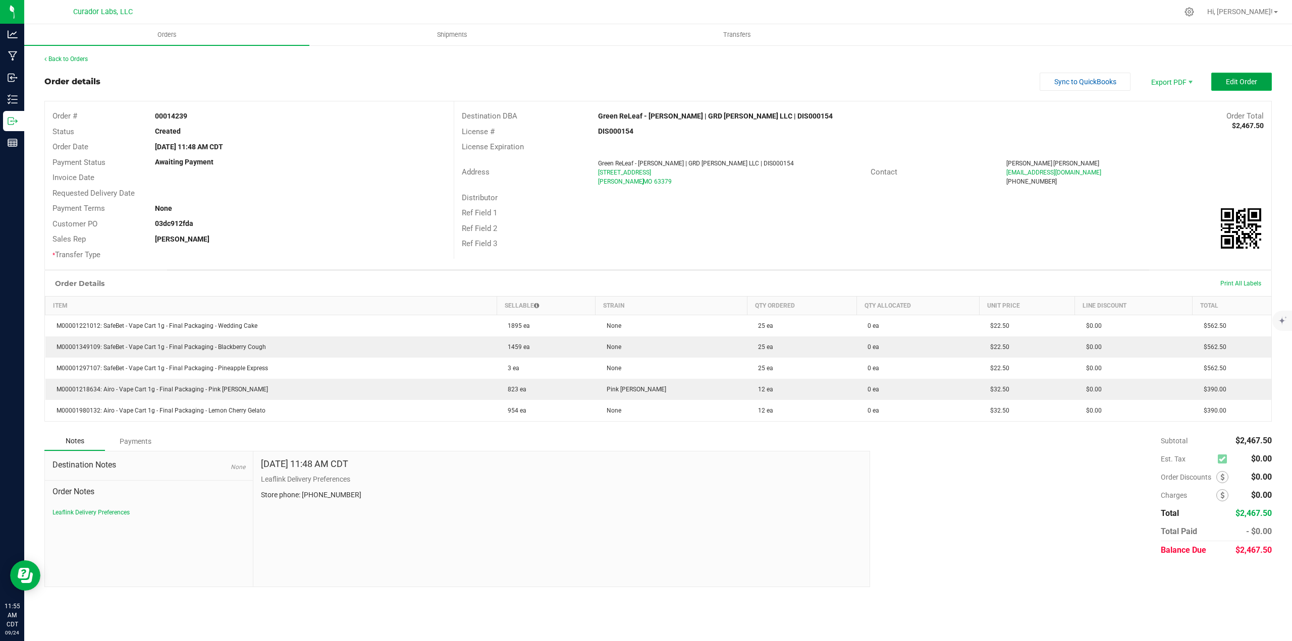
click at [1248, 76] on button "Edit Order" at bounding box center [1241, 82] width 61 height 18
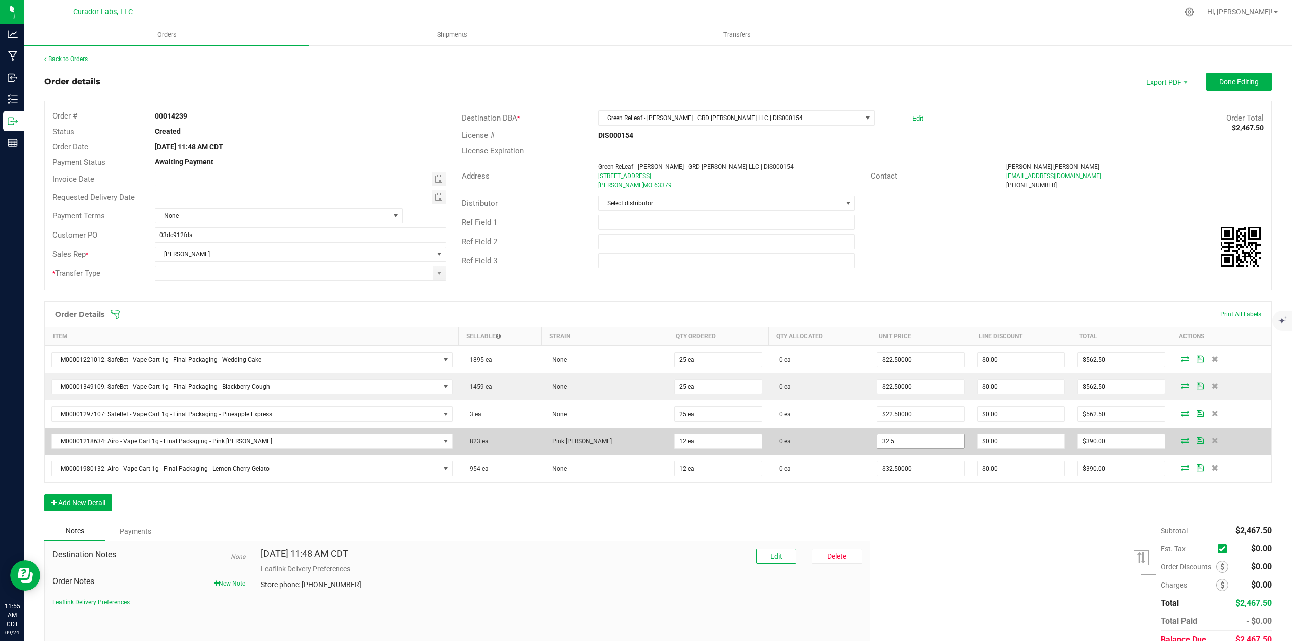
click at [933, 447] on input "32.5" at bounding box center [920, 442] width 87 height 14
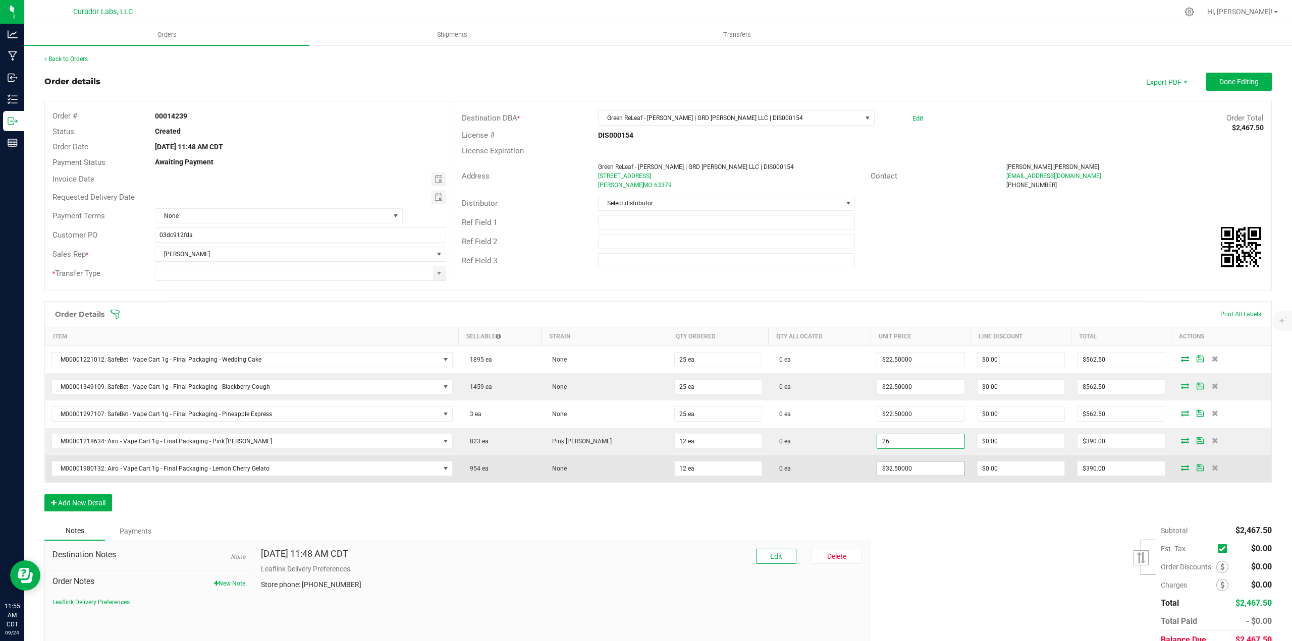
type input "$26.00000"
type input "$312.00"
click at [929, 469] on input "32.5" at bounding box center [920, 469] width 87 height 14
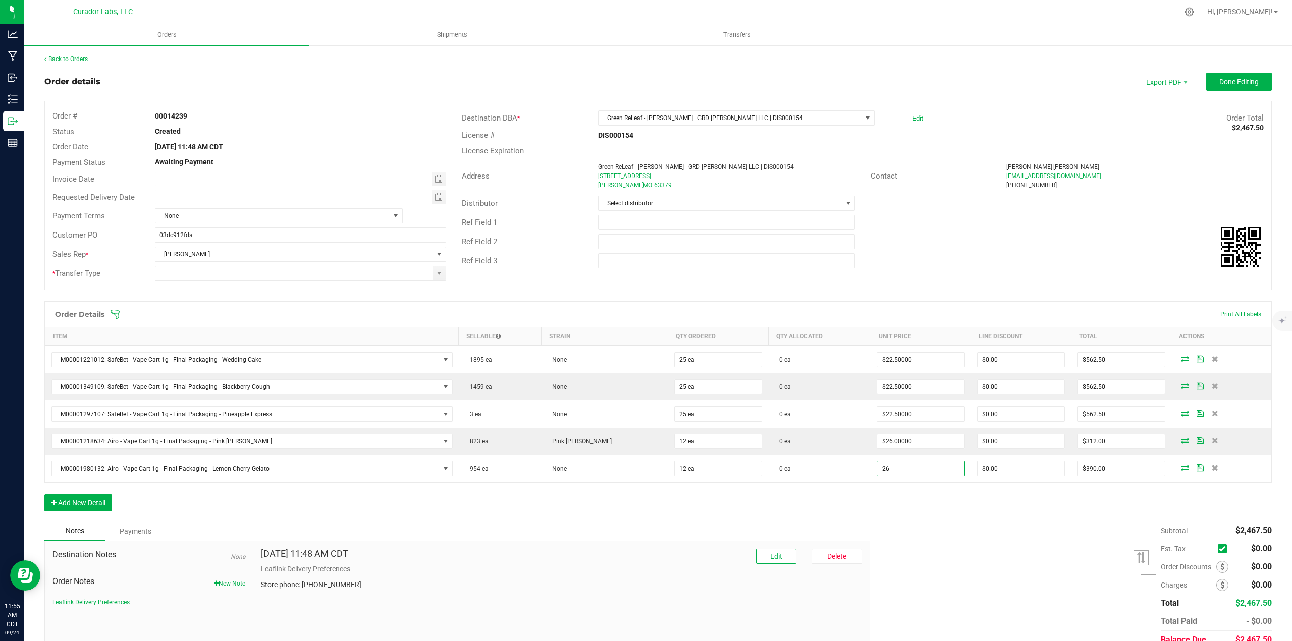
type input "$26.00000"
type input "$312.00"
click at [922, 510] on div "Order Details Print All Labels Item Sellable Strain Qty Ordered Qty Allocated U…" at bounding box center [657, 411] width 1227 height 221
drag, startPoint x: 644, startPoint y: 228, endPoint x: 793, endPoint y: 184, distance: 155.7
click at [644, 228] on input "text" at bounding box center [726, 222] width 257 height 15
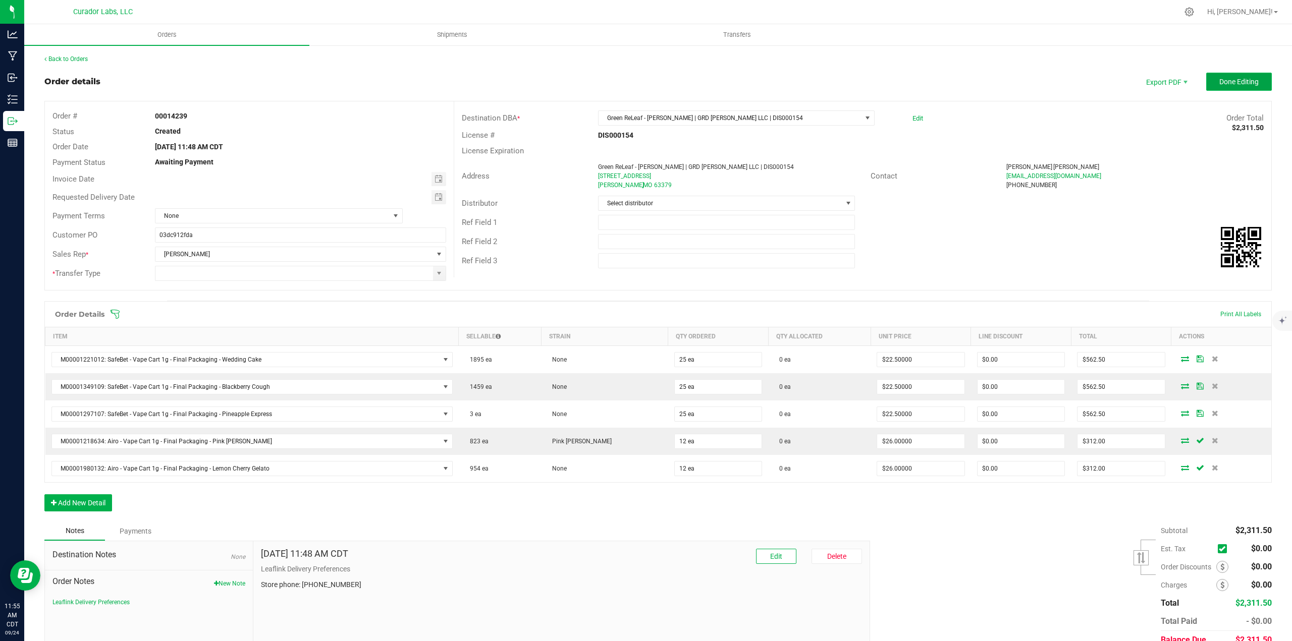
click at [1233, 73] on button "Done Editing" at bounding box center [1239, 82] width 66 height 18
click at [435, 275] on span at bounding box center [439, 274] width 8 height 8
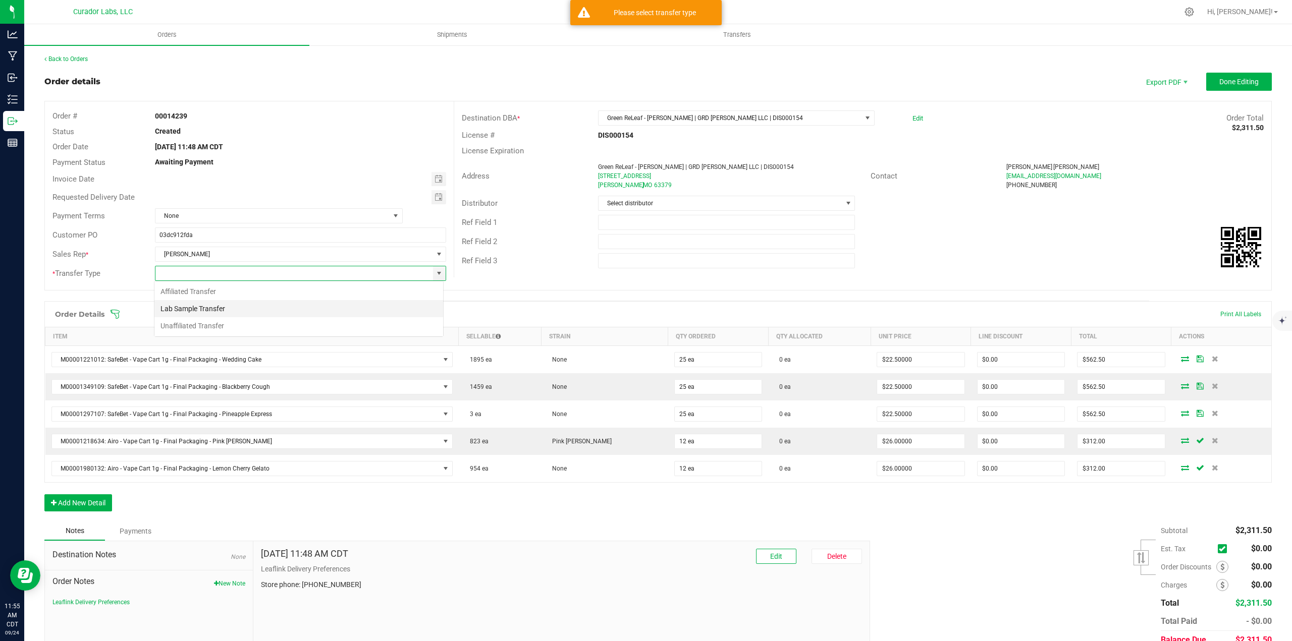
scroll to position [15, 290]
click at [252, 329] on li "Unaffiliated Transfer" at bounding box center [298, 325] width 289 height 17
type input "Unaffiliated Transfer"
click at [1238, 87] on button "Done Editing" at bounding box center [1239, 82] width 66 height 18
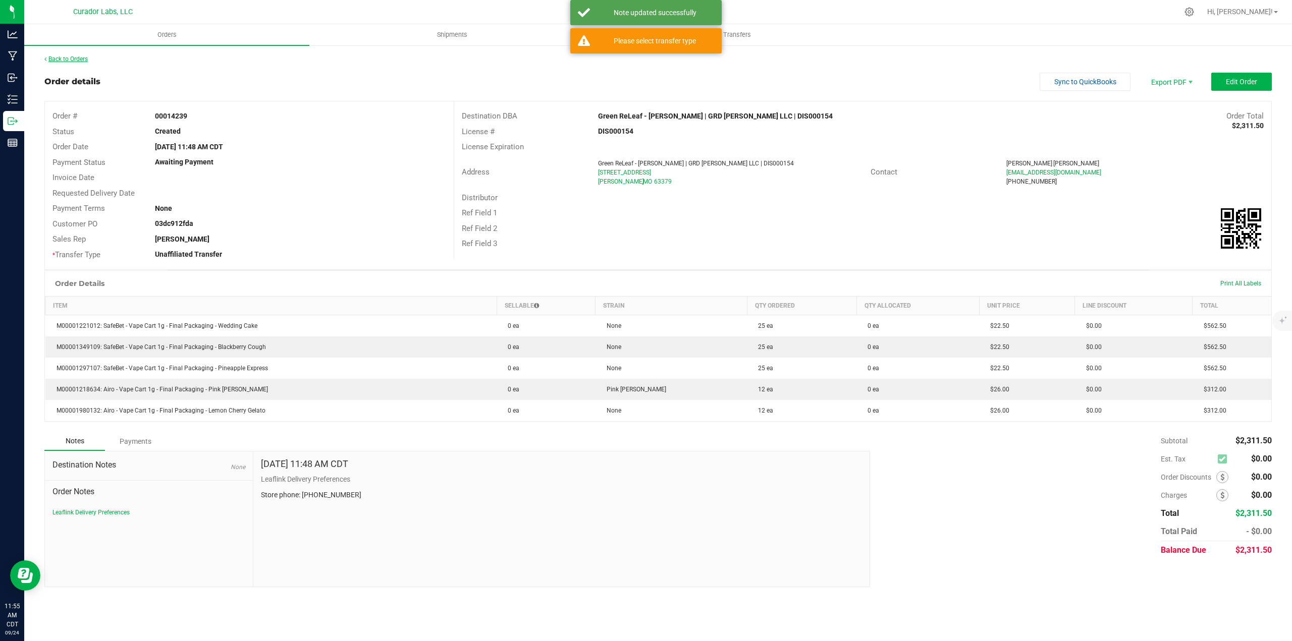
click at [83, 56] on link "Back to Orders" at bounding box center [65, 59] width 43 height 7
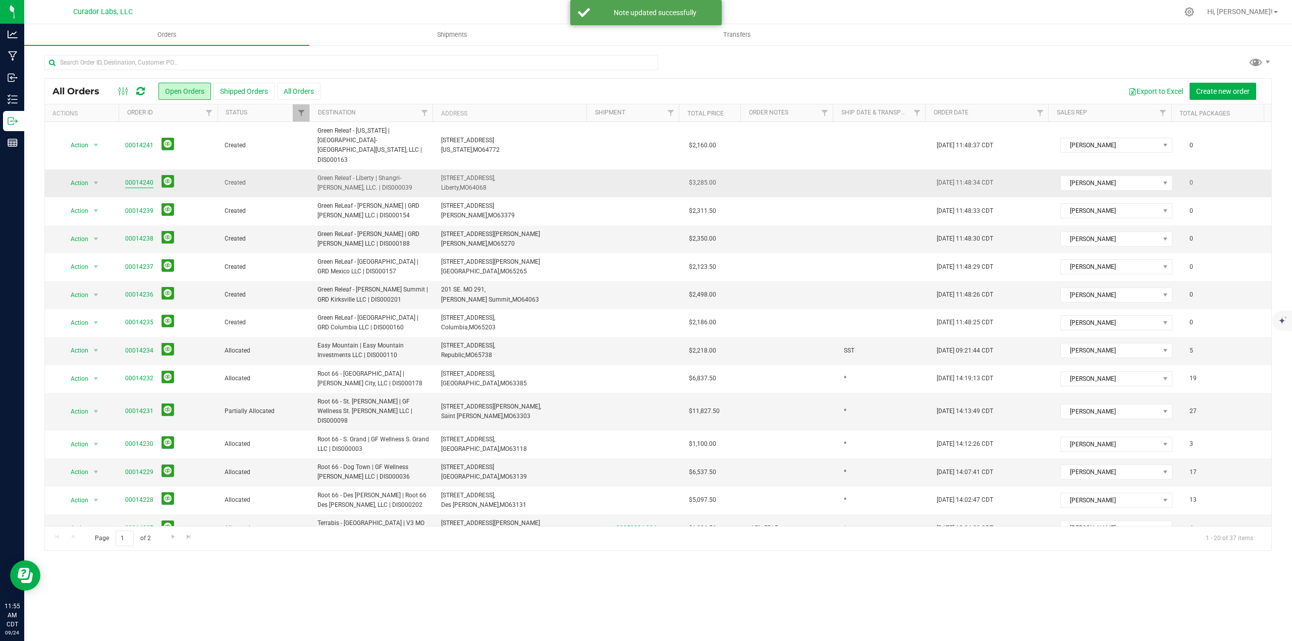
click at [141, 178] on link "00014240" at bounding box center [139, 183] width 28 height 10
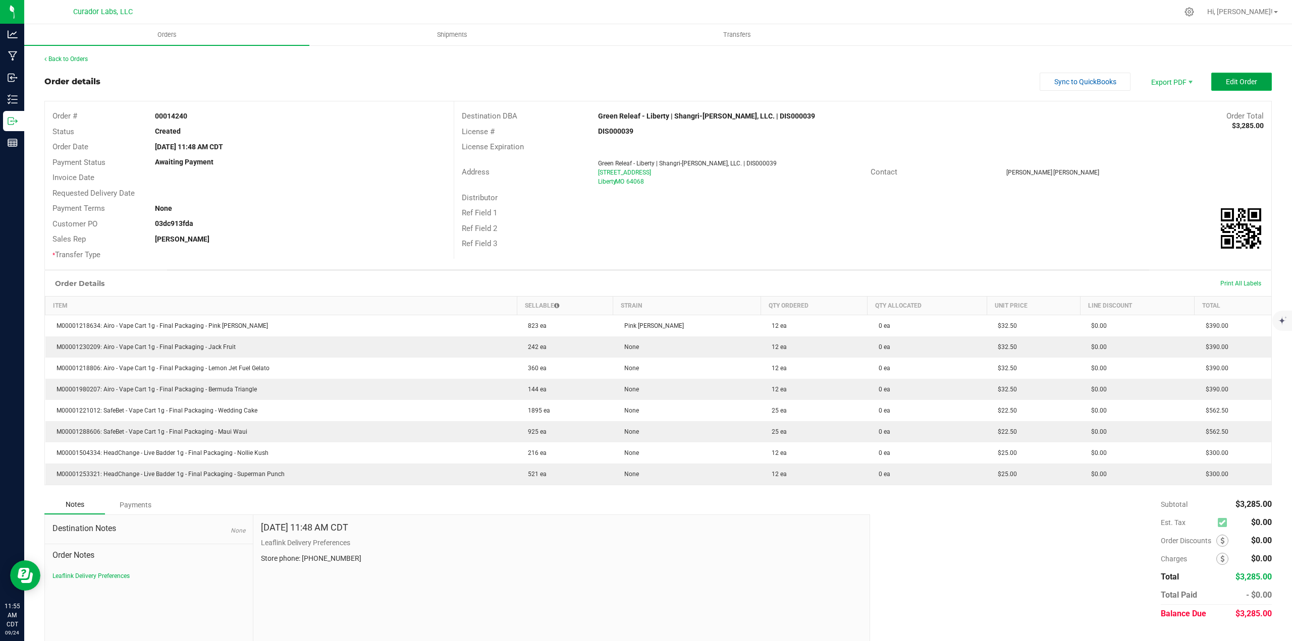
click at [1249, 89] on button "Edit Order" at bounding box center [1241, 82] width 61 height 18
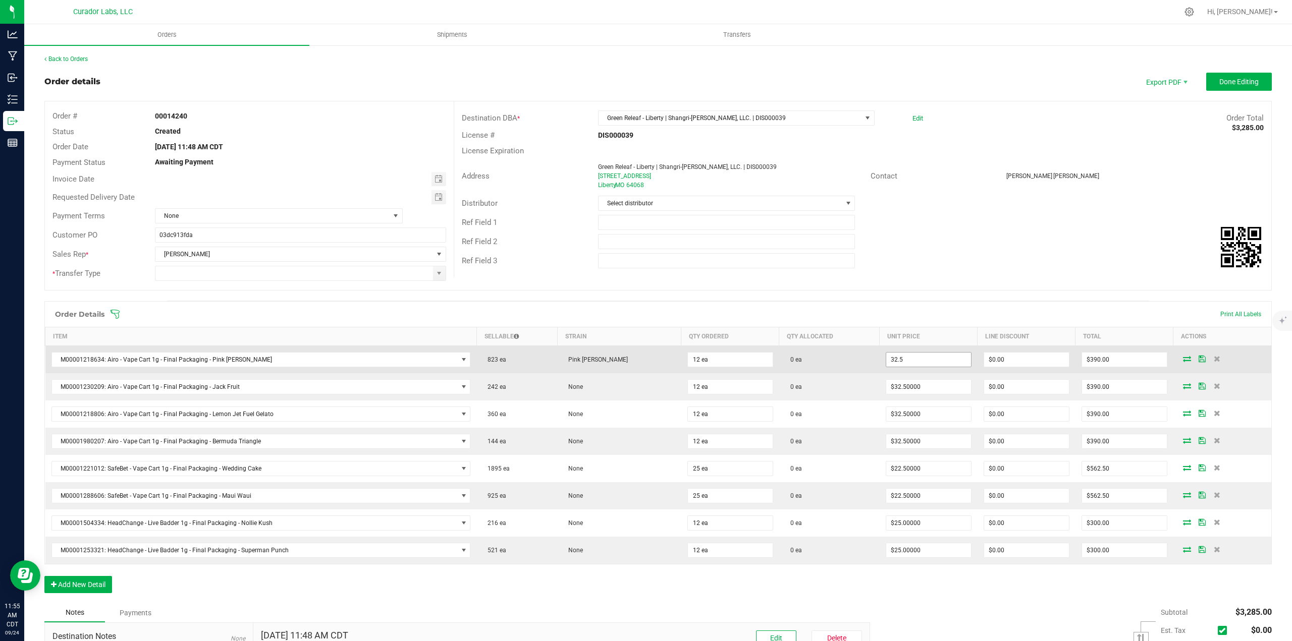
click at [923, 361] on input "32.5" at bounding box center [928, 360] width 85 height 14
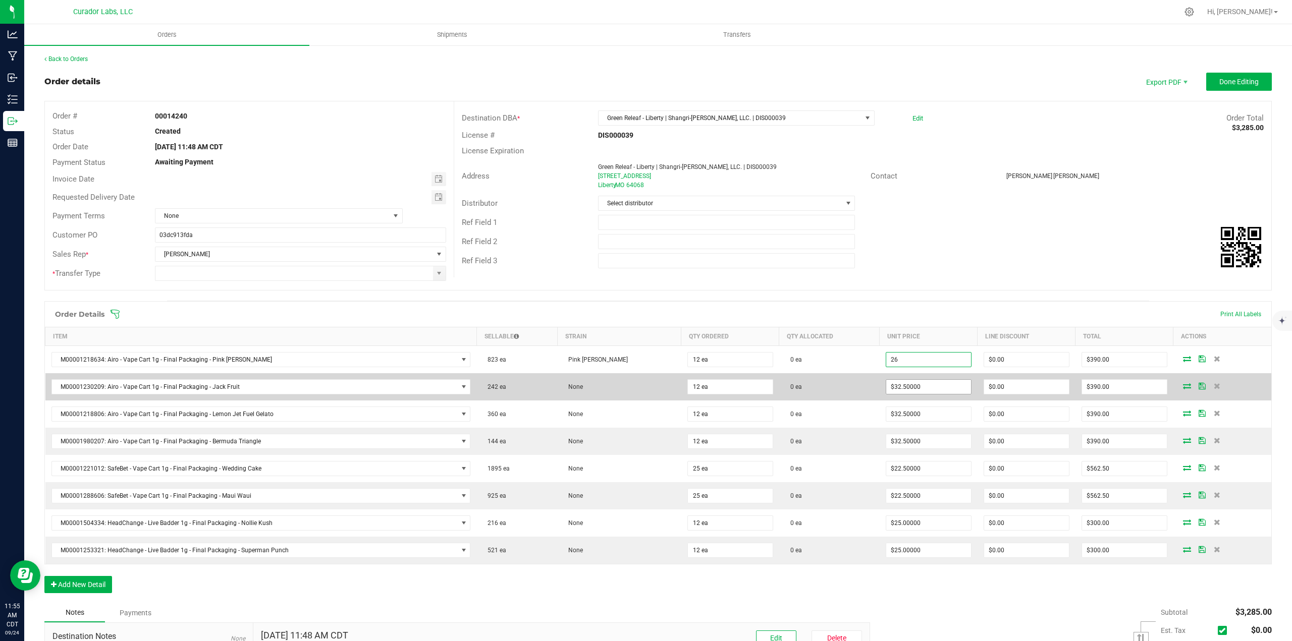
type input "$26.00000"
type input "$312.00"
click at [926, 385] on input "32.5" at bounding box center [928, 387] width 85 height 14
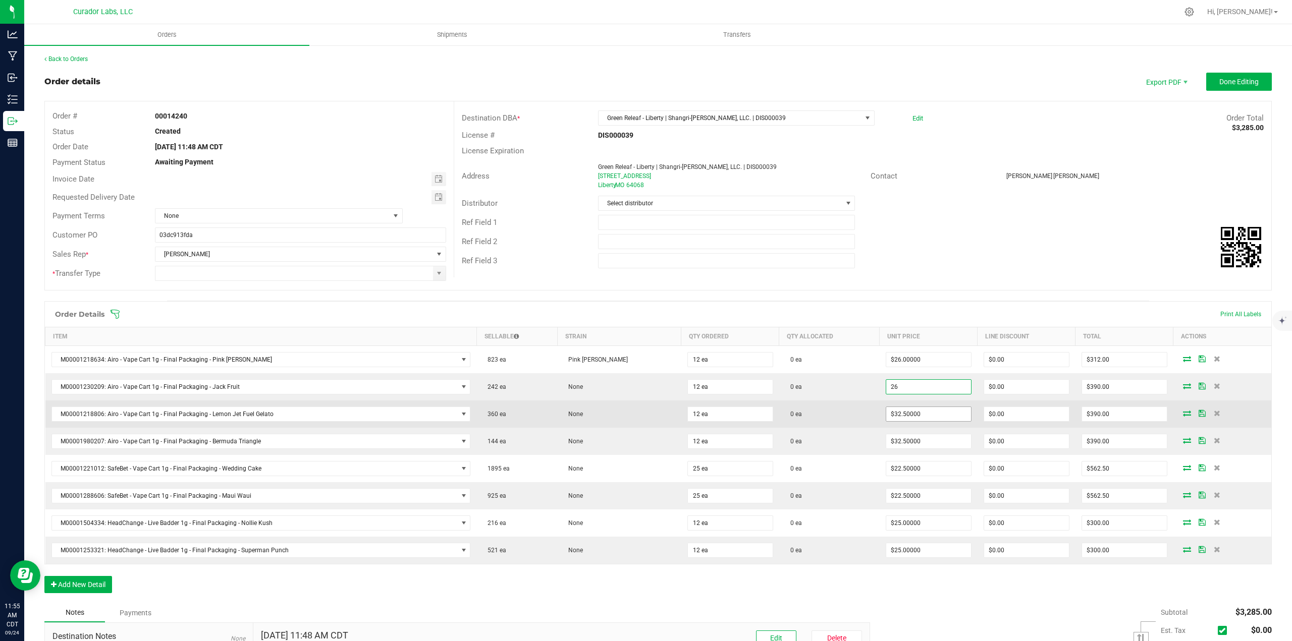
type input "$26.00000"
type input "$312.00"
click at [919, 412] on input "32.5" at bounding box center [928, 414] width 85 height 14
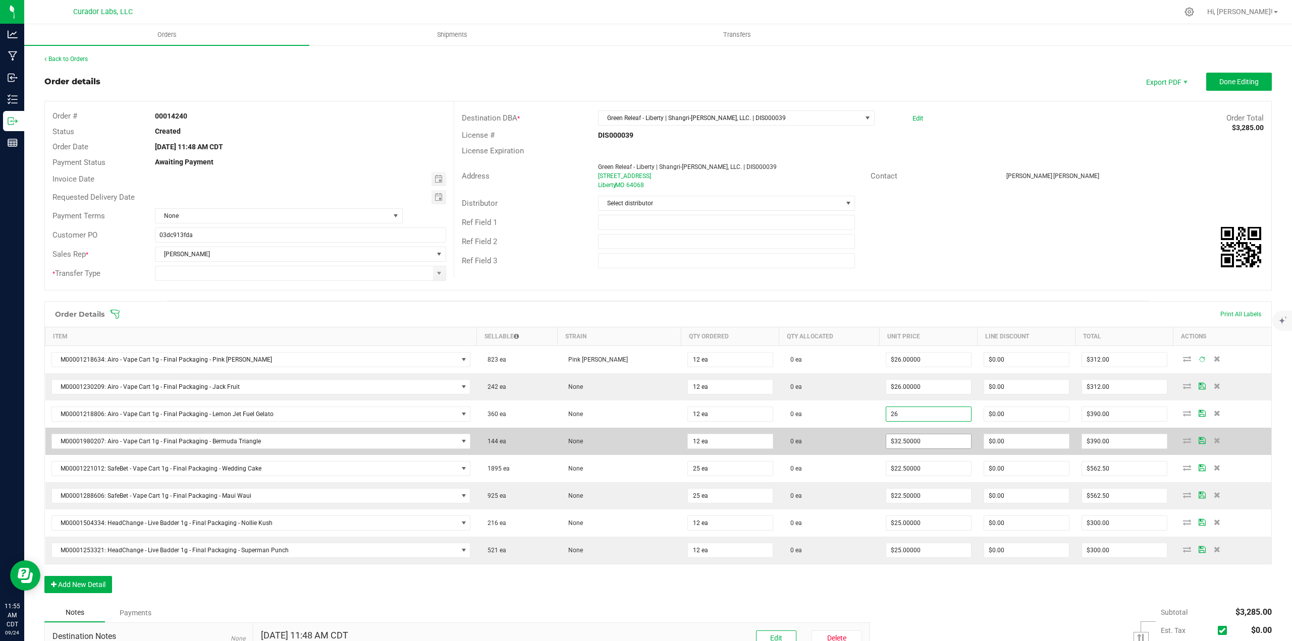
type input "$26.00000"
type input "$312.00"
click at [917, 442] on input "32.5" at bounding box center [928, 442] width 85 height 14
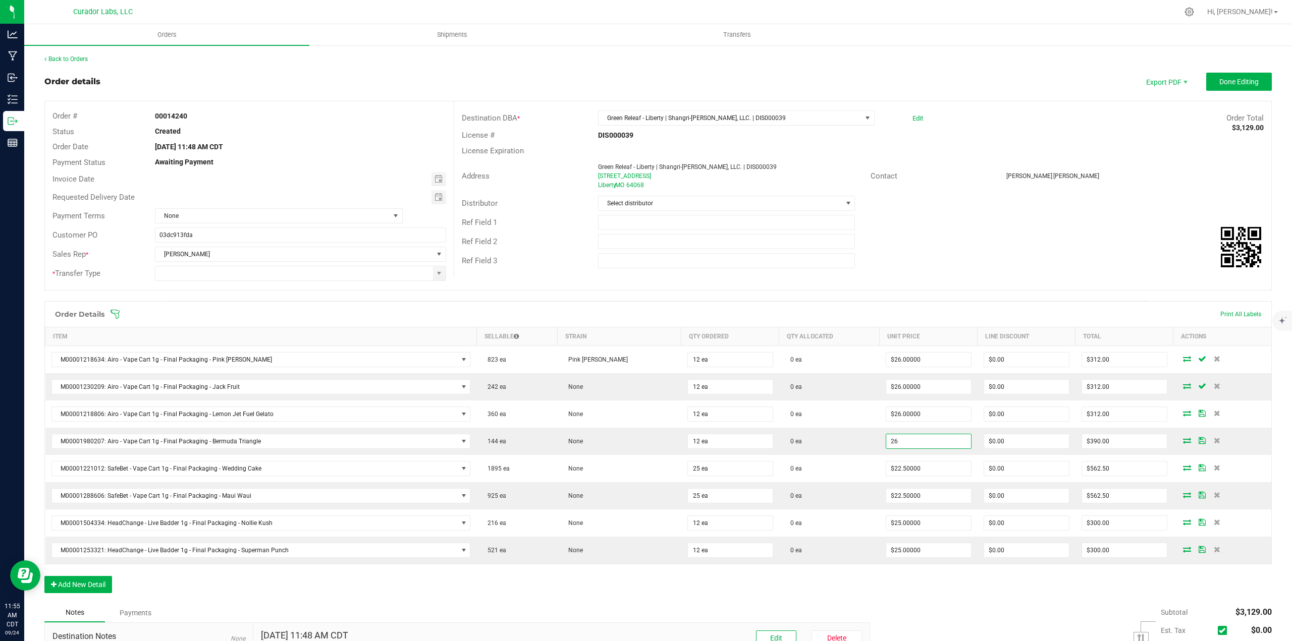
type input "$26.00000"
type input "$312.00"
click at [909, 589] on div "Order Details Print All Labels Item Sellable Strain Qty Ordered Qty Allocated U…" at bounding box center [657, 452] width 1227 height 302
click at [770, 226] on input "text" at bounding box center [726, 222] width 257 height 15
click at [437, 274] on span at bounding box center [439, 274] width 8 height 8
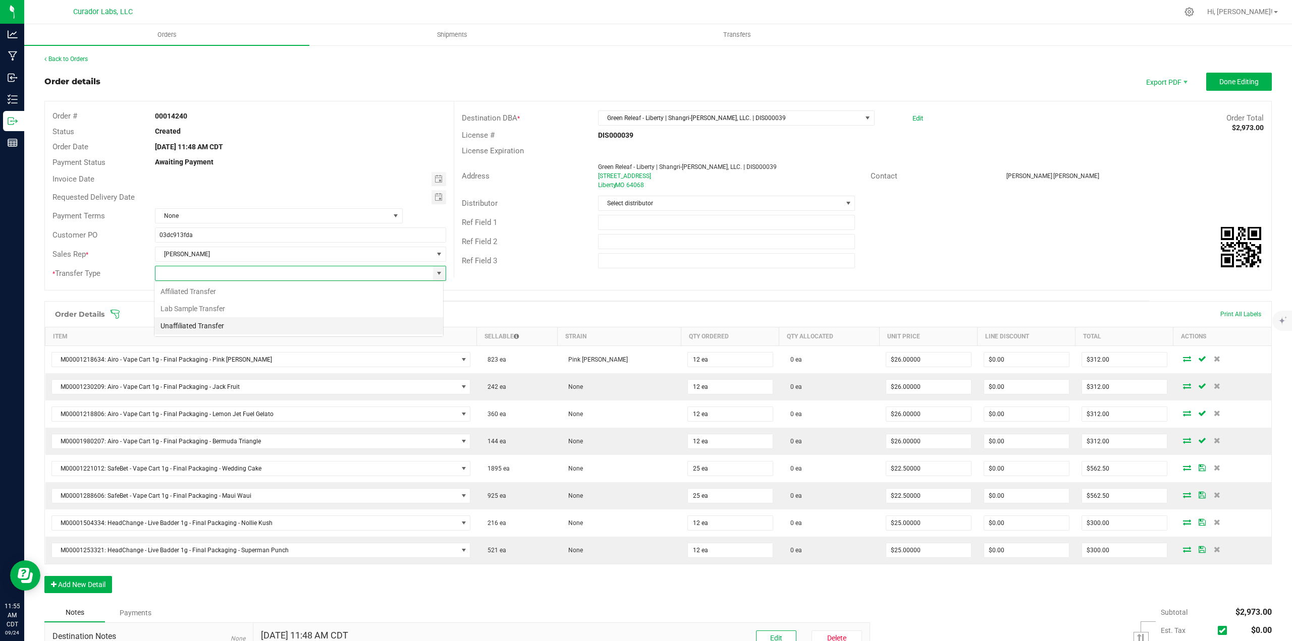
scroll to position [15, 290]
click at [199, 329] on li "Unaffiliated Transfer" at bounding box center [298, 325] width 289 height 17
type input "Unaffiliated Transfer"
drag, startPoint x: 1249, startPoint y: 79, endPoint x: 350, endPoint y: 198, distance: 906.8
click at [1248, 79] on span "Done Editing" at bounding box center [1238, 82] width 39 height 8
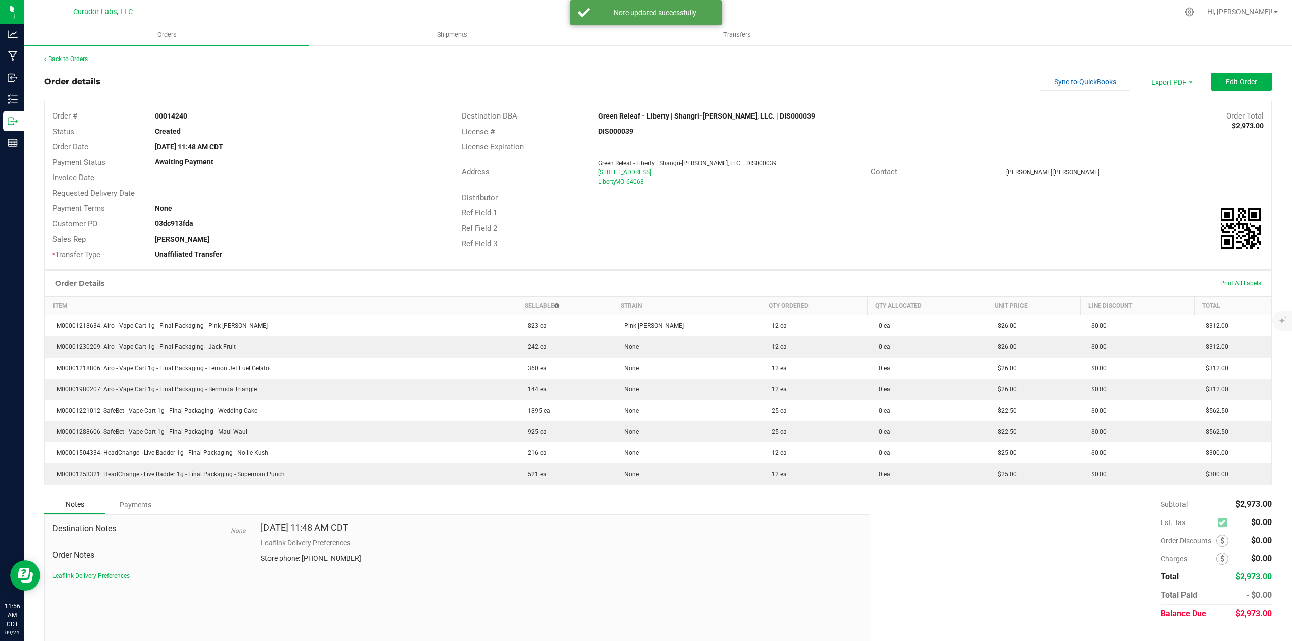
click at [76, 61] on link "Back to Orders" at bounding box center [65, 59] width 43 height 7
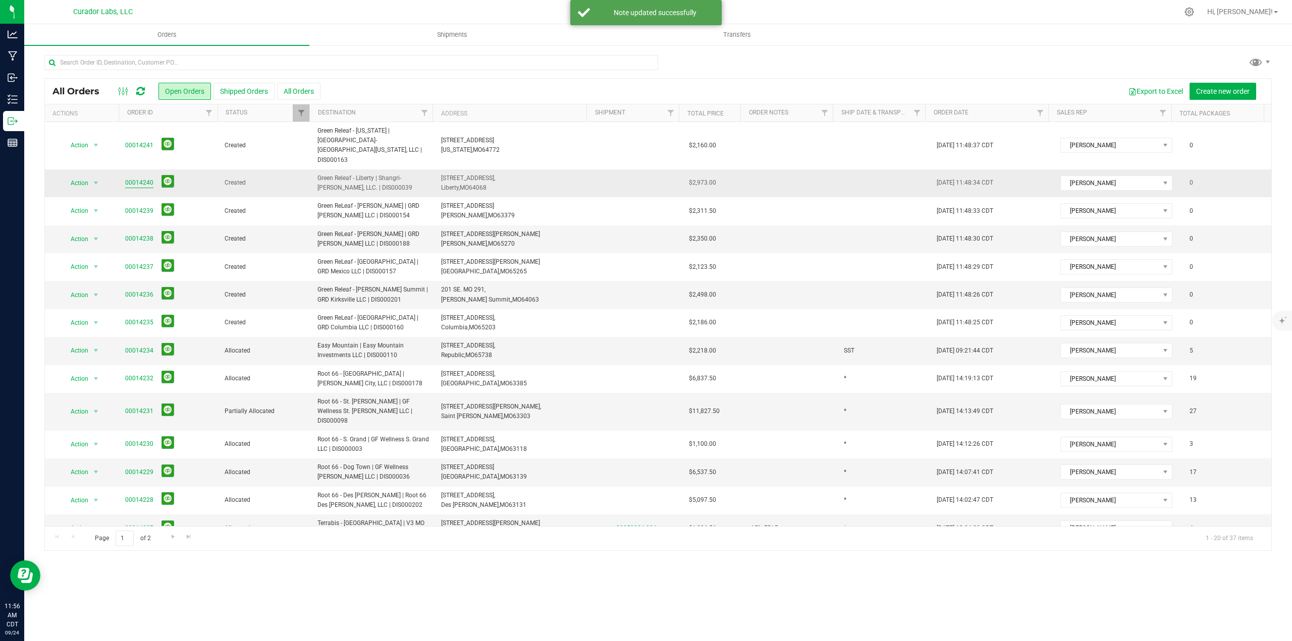
click at [137, 178] on link "00014240" at bounding box center [139, 183] width 28 height 10
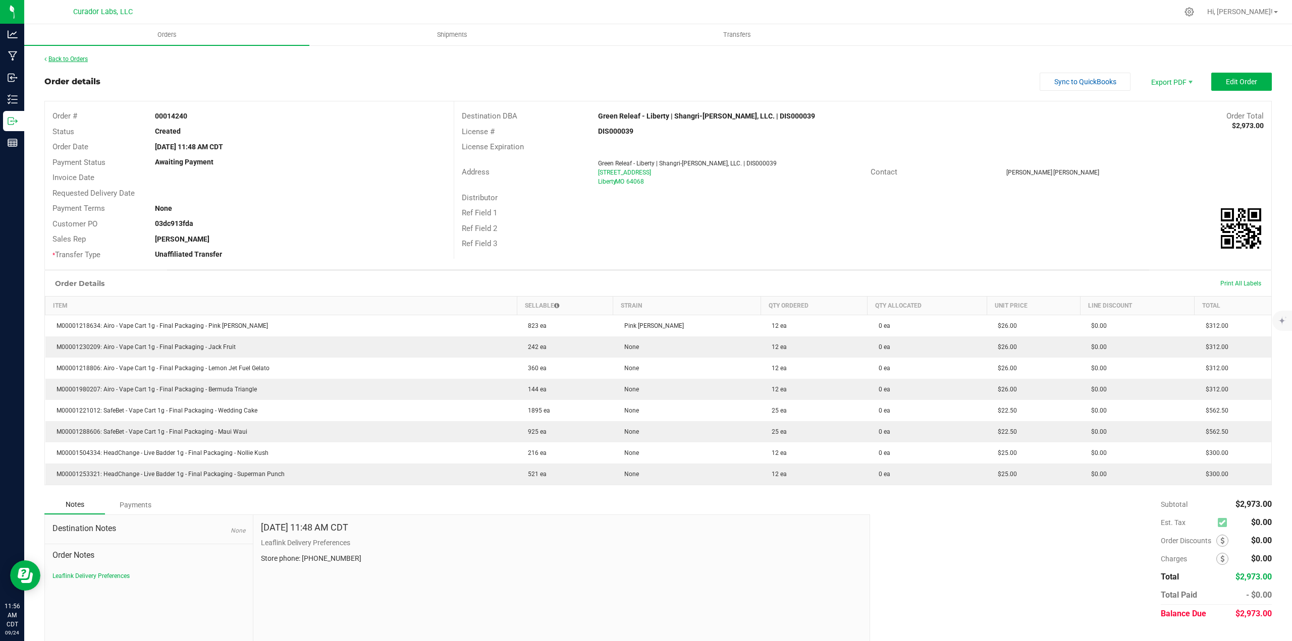
click at [77, 60] on link "Back to Orders" at bounding box center [65, 59] width 43 height 7
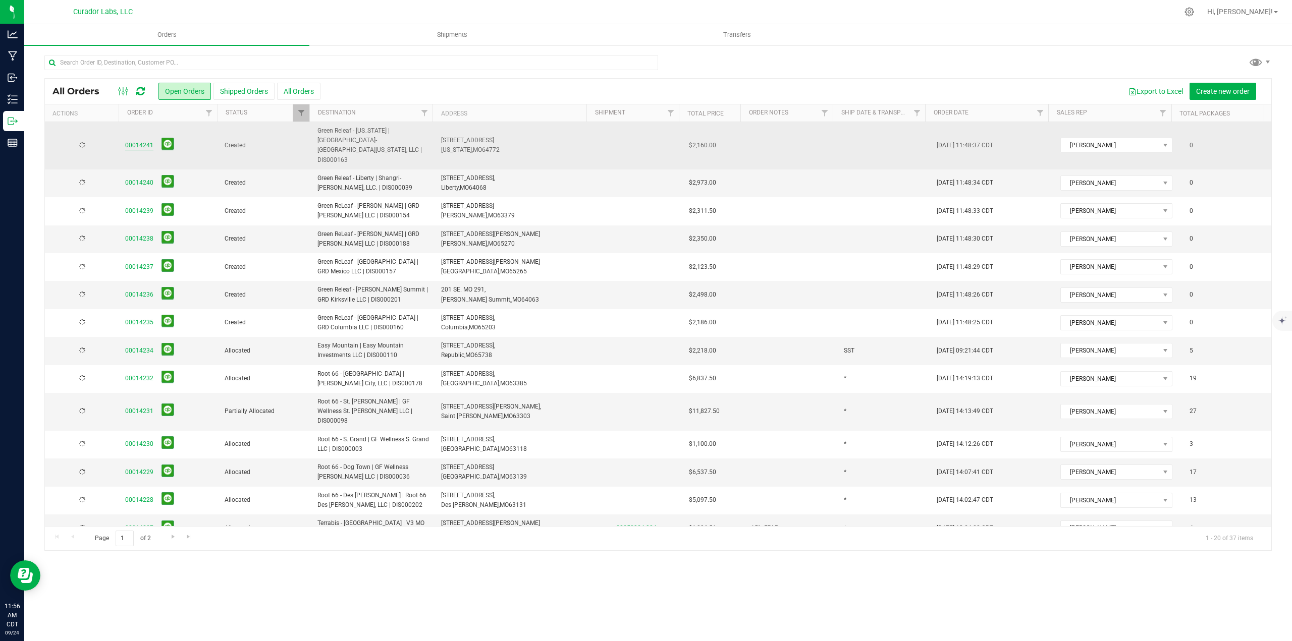
click at [136, 141] on link "00014241" at bounding box center [139, 146] width 28 height 10
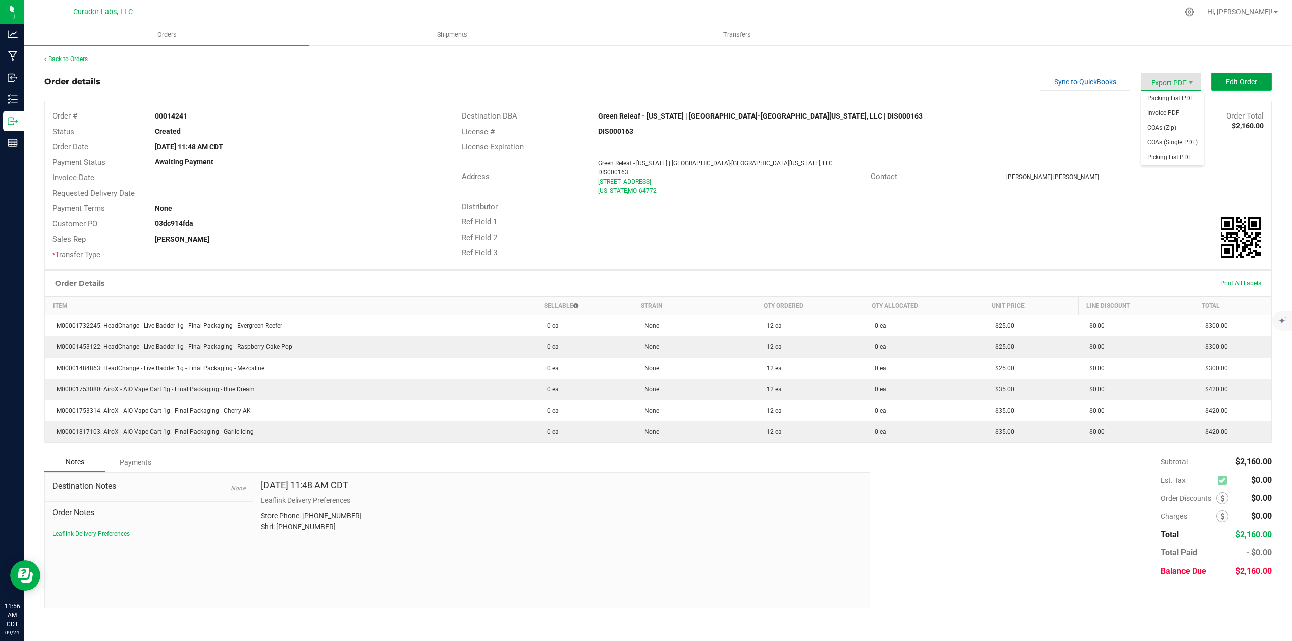
click at [1230, 80] on span "Edit Order" at bounding box center [1241, 82] width 31 height 8
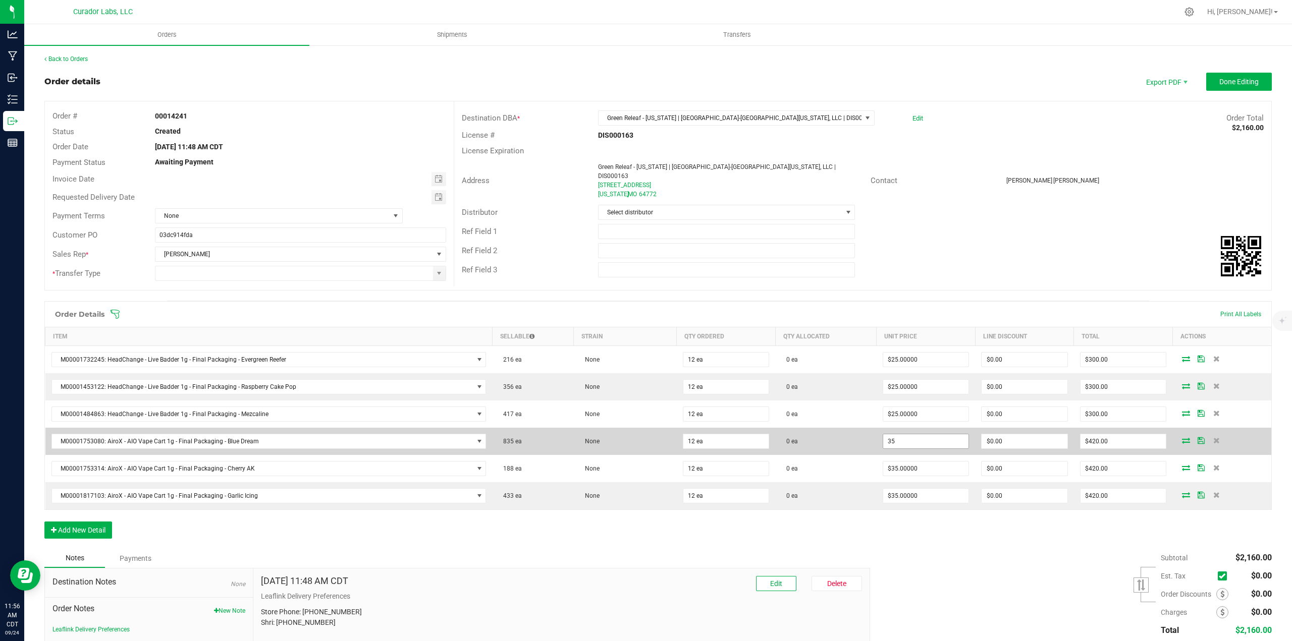
click at [918, 447] on input "35" at bounding box center [926, 442] width 86 height 14
click at [908, 437] on input "2" at bounding box center [926, 442] width 86 height 14
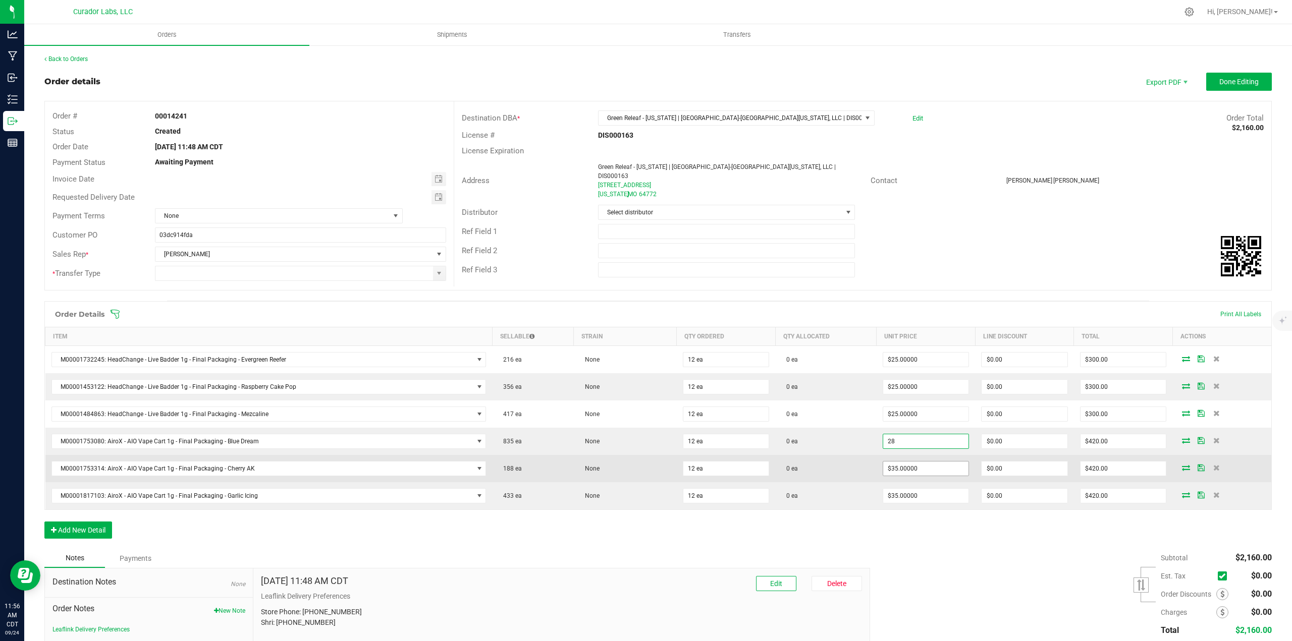
type input "$28.00000"
type input "$336.00"
click at [913, 464] on input "35" at bounding box center [926, 469] width 86 height 14
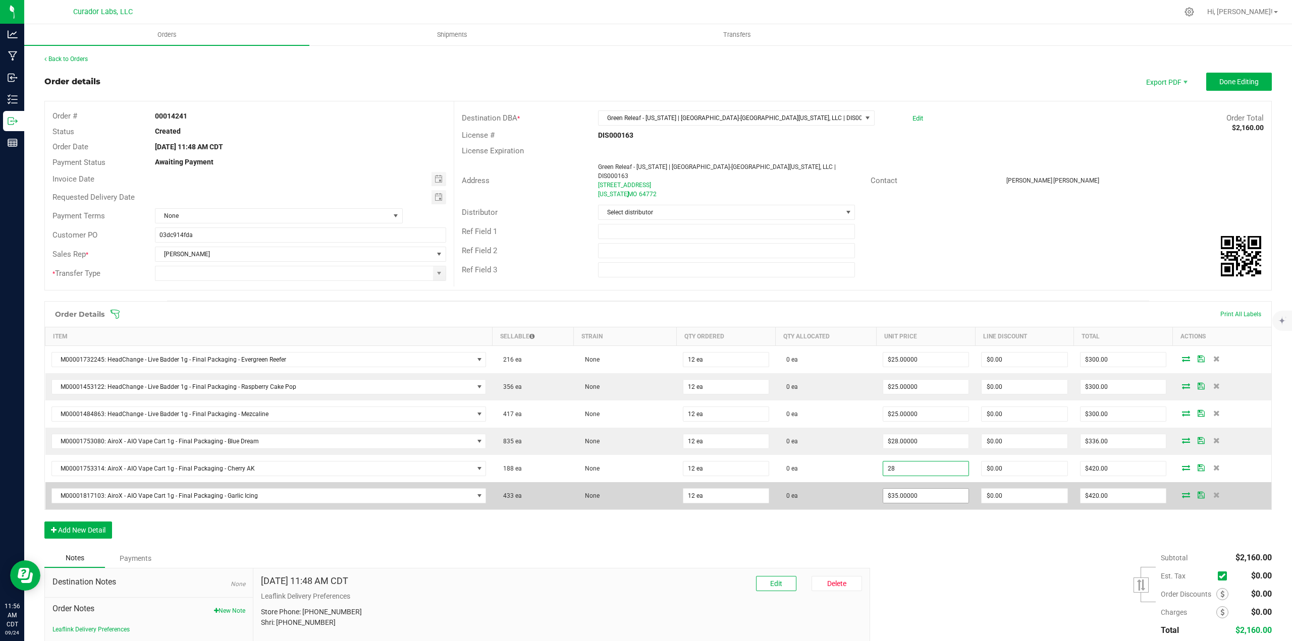
type input "$28.00000"
type input "$336.00"
click at [915, 500] on input "35" at bounding box center [926, 496] width 86 height 14
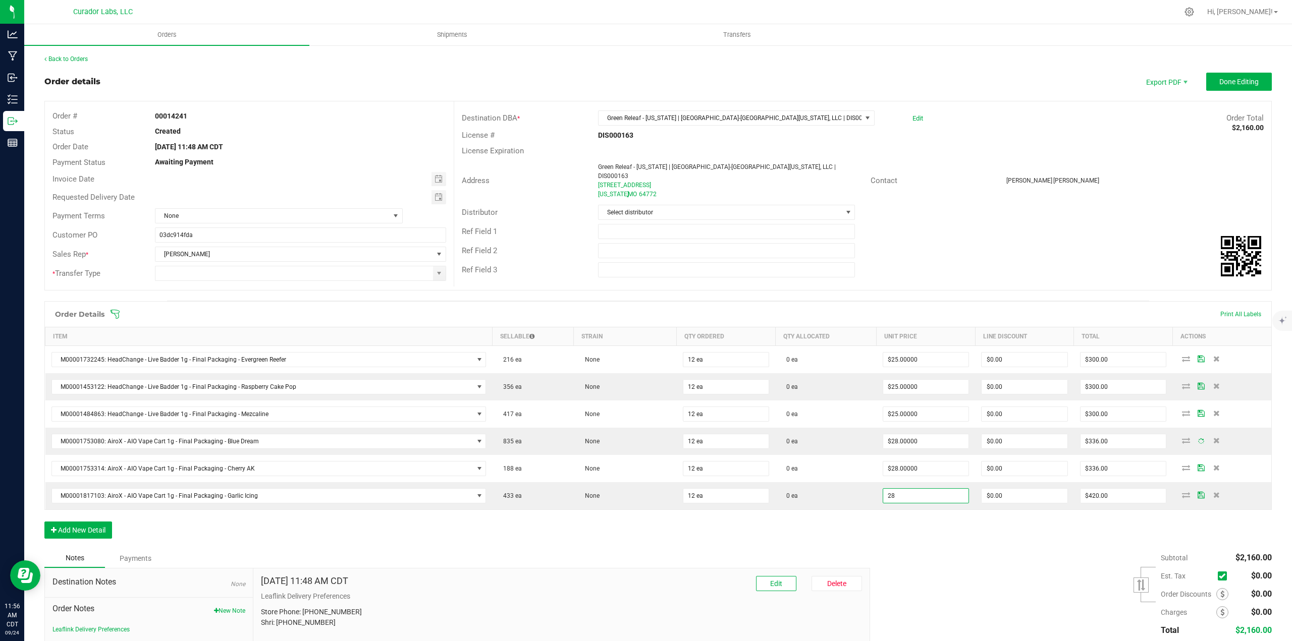
type input "$28.00000"
type input "$336.00"
click at [917, 525] on div "Order Details Print All Labels Item Sellable Strain Qty Ordered Qty Allocated U…" at bounding box center [657, 425] width 1227 height 248
click at [435, 271] on span at bounding box center [439, 274] width 8 height 8
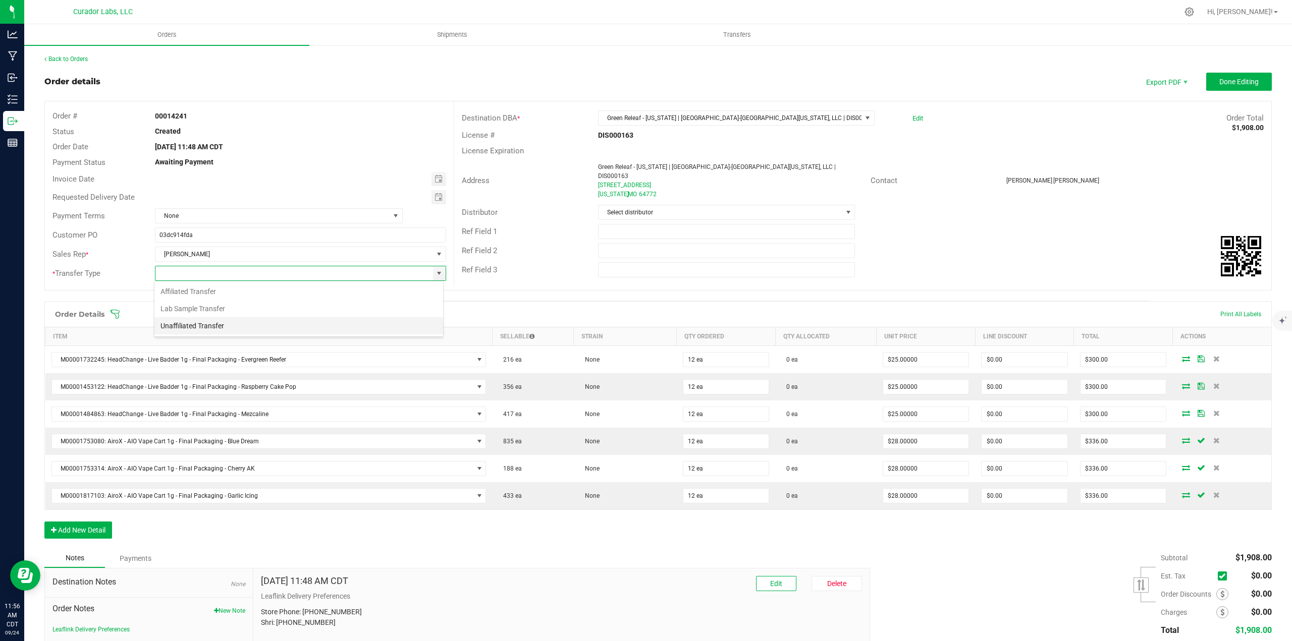
click at [277, 324] on li "Unaffiliated Transfer" at bounding box center [298, 325] width 289 height 17
type input "Unaffiliated Transfer"
click at [1246, 94] on outbound-order-header "Order details Export PDF Done Editing Order # 00014241 Status Created Order Dat…" at bounding box center [657, 187] width 1227 height 228
click at [1244, 90] on button "Done Editing" at bounding box center [1239, 82] width 66 height 18
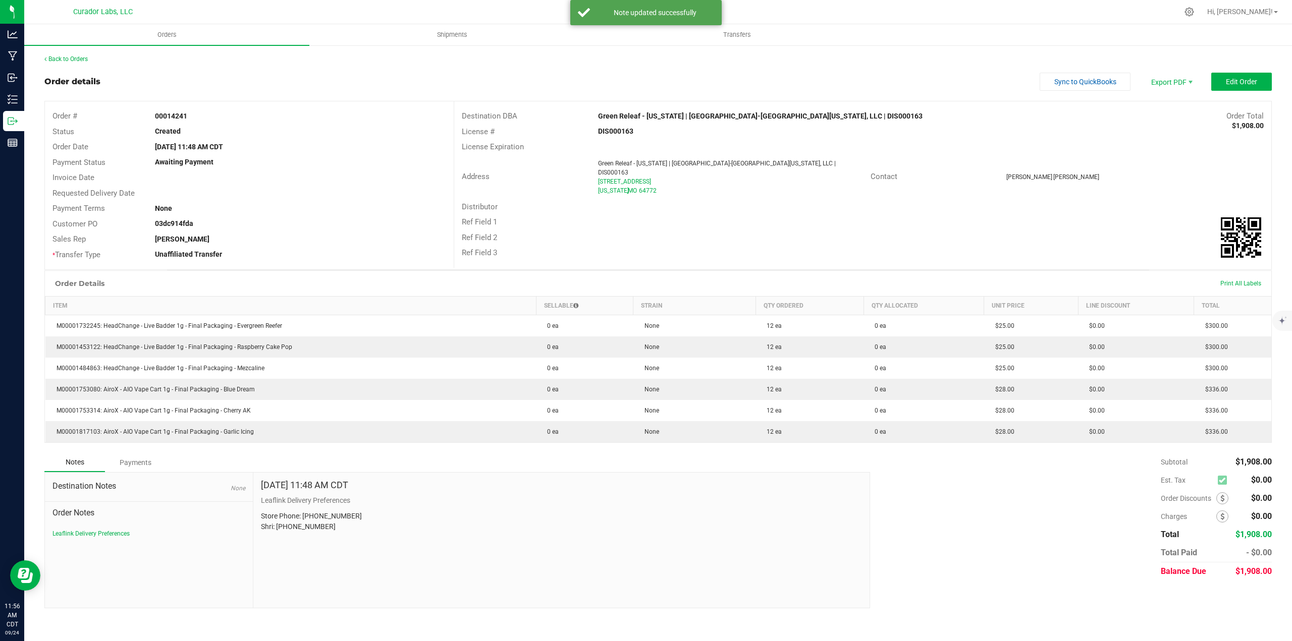
click at [83, 55] on div "Back to Orders" at bounding box center [657, 59] width 1227 height 9
click at [83, 57] on link "Back to Orders" at bounding box center [65, 59] width 43 height 7
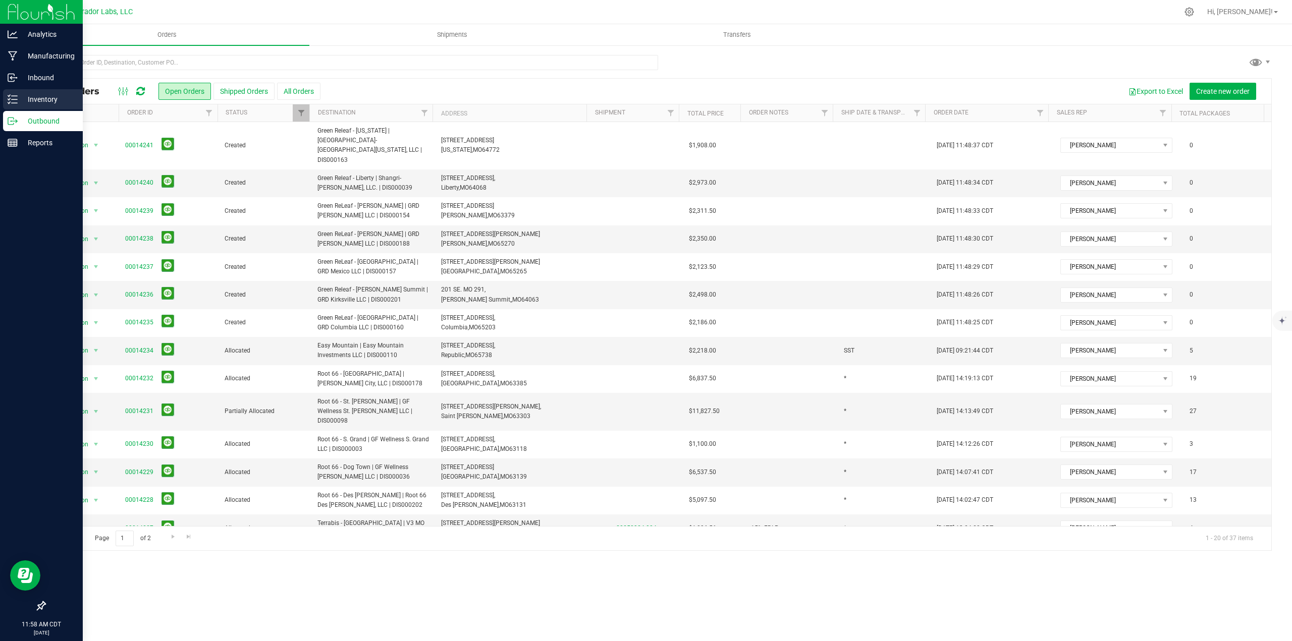
click at [2, 101] on link "Inventory" at bounding box center [41, 100] width 83 height 22
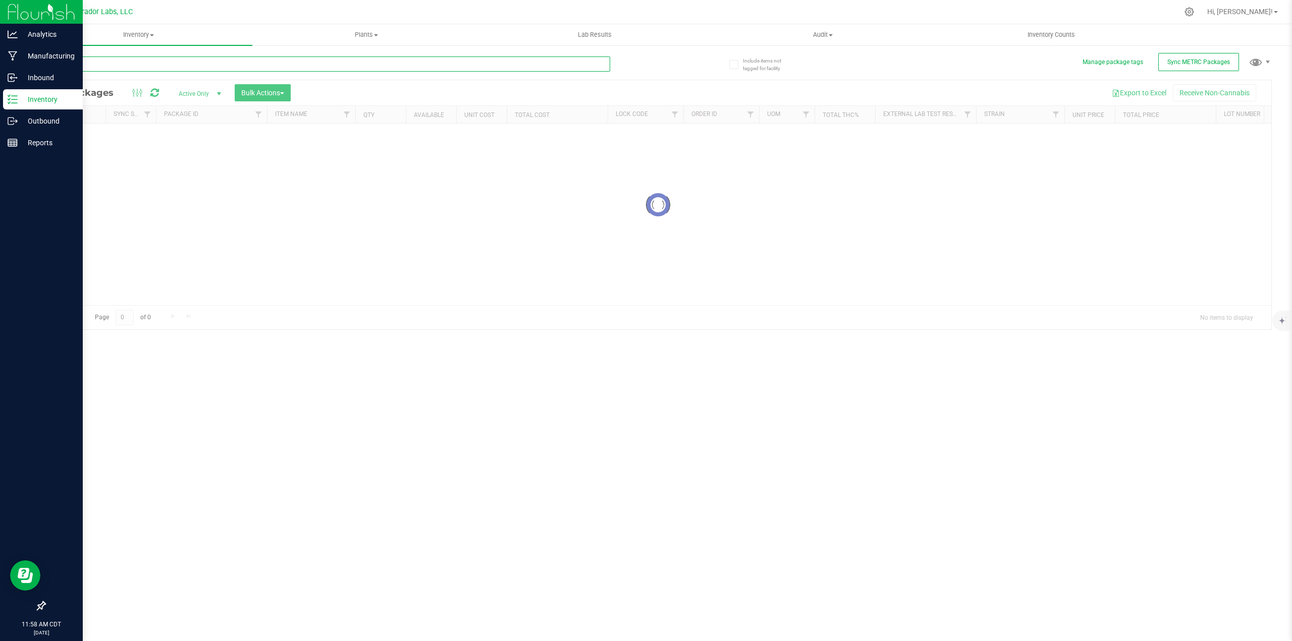
click at [157, 69] on input "text" at bounding box center [327, 64] width 566 height 15
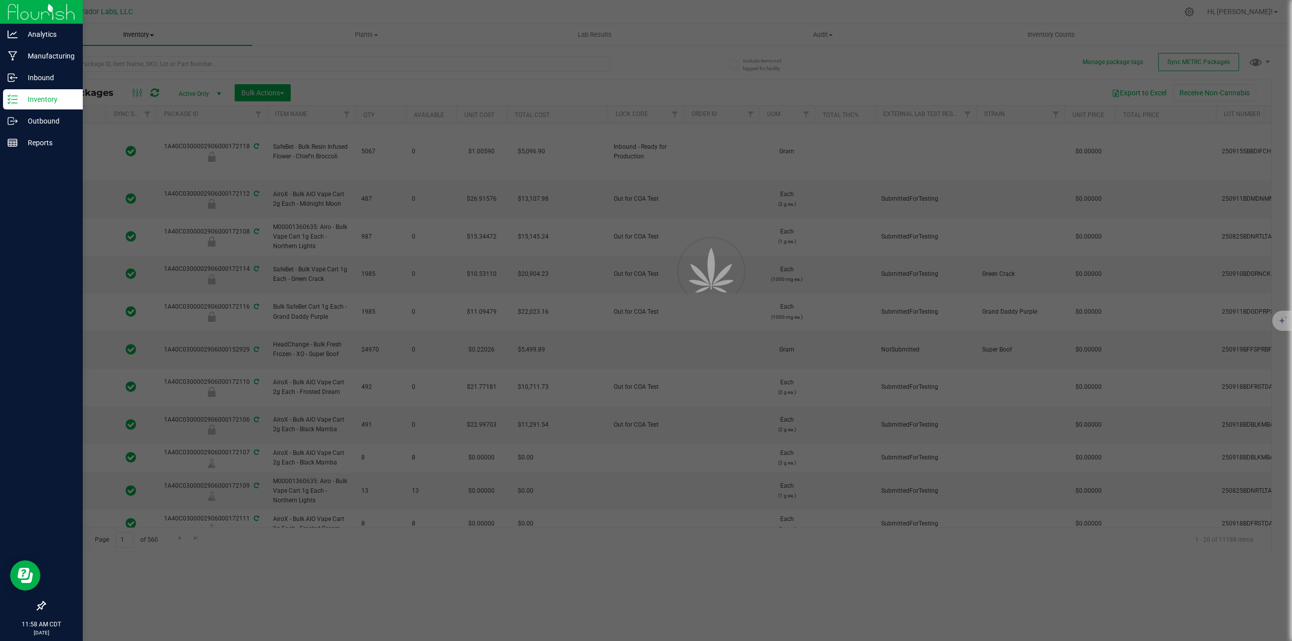
click at [136, 43] on uib-tab-heading "Inventory All packages All inventory Waste log Create inventory" at bounding box center [138, 34] width 228 height 21
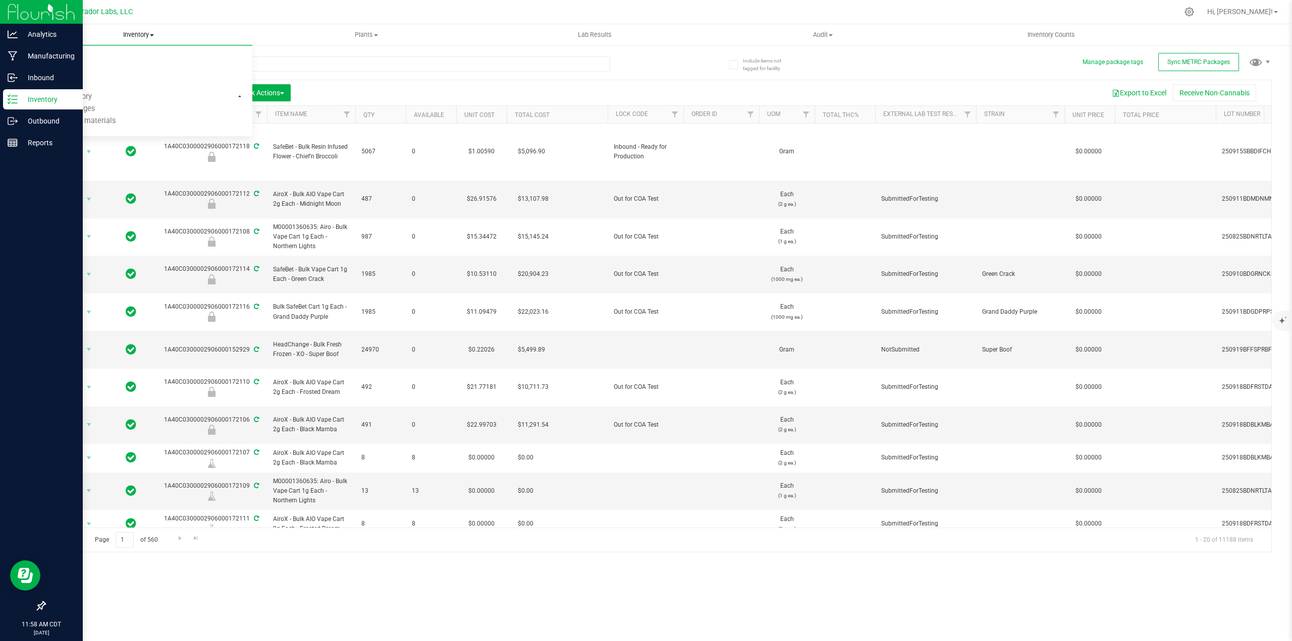
click at [133, 34] on span "Inventory" at bounding box center [138, 34] width 228 height 9
click at [129, 31] on span "Inventory" at bounding box center [138, 34] width 228 height 9
click at [90, 69] on span "All inventory" at bounding box center [58, 73] width 68 height 9
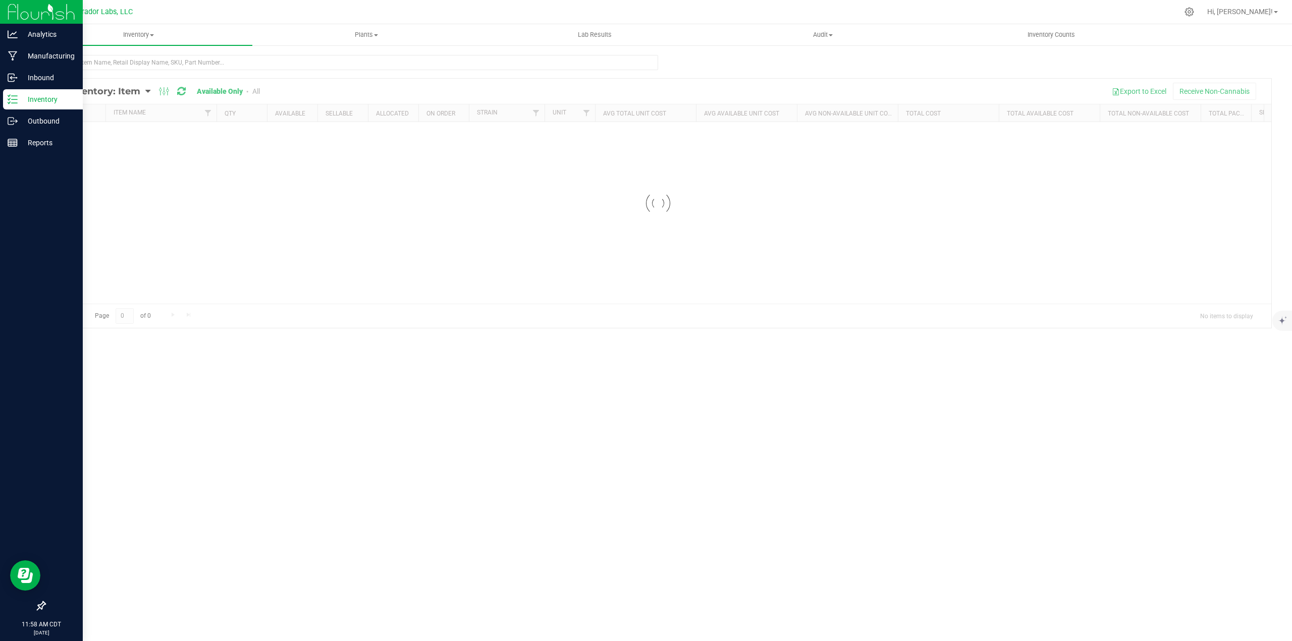
click at [253, 88] on div at bounding box center [658, 203] width 1226 height 249
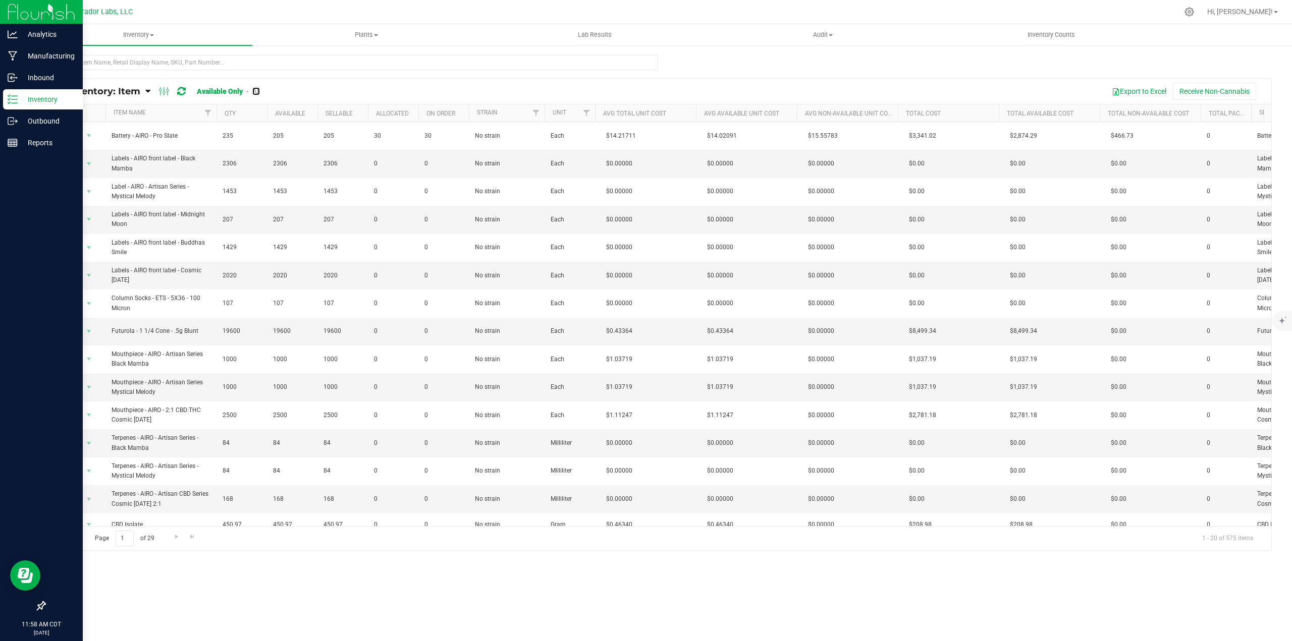
click at [258, 94] on link "All" at bounding box center [256, 91] width 8 height 8
click at [131, 61] on input "text" at bounding box center [351, 62] width 614 height 15
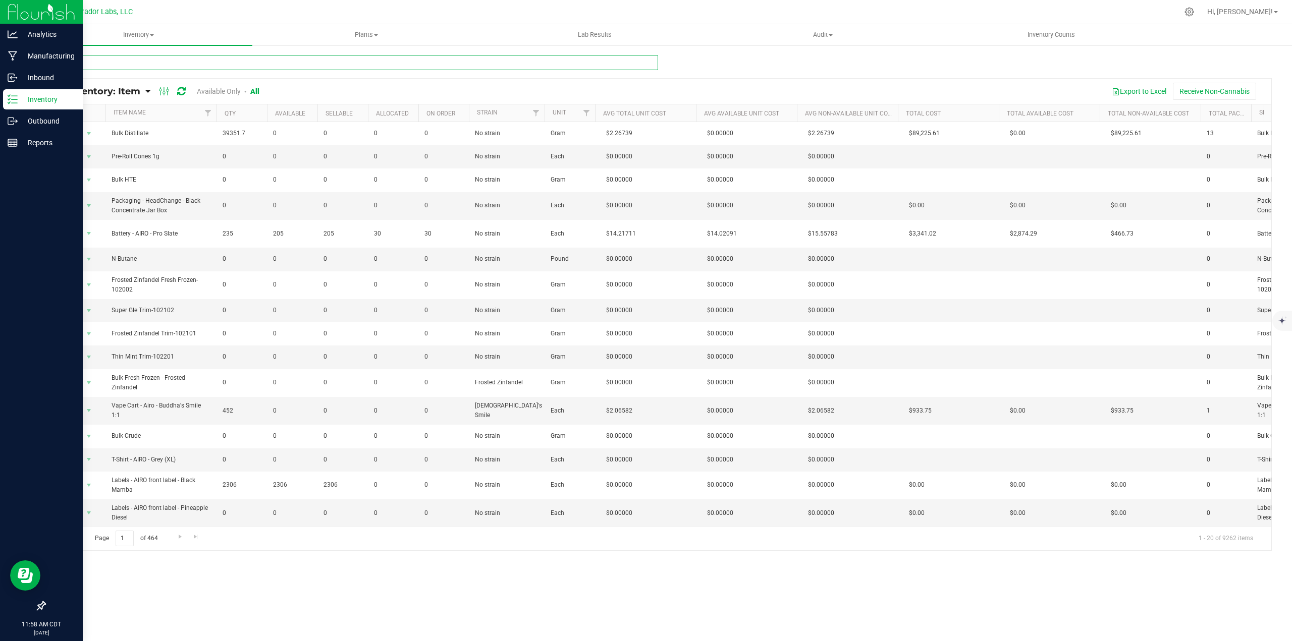
type input "bubbles"
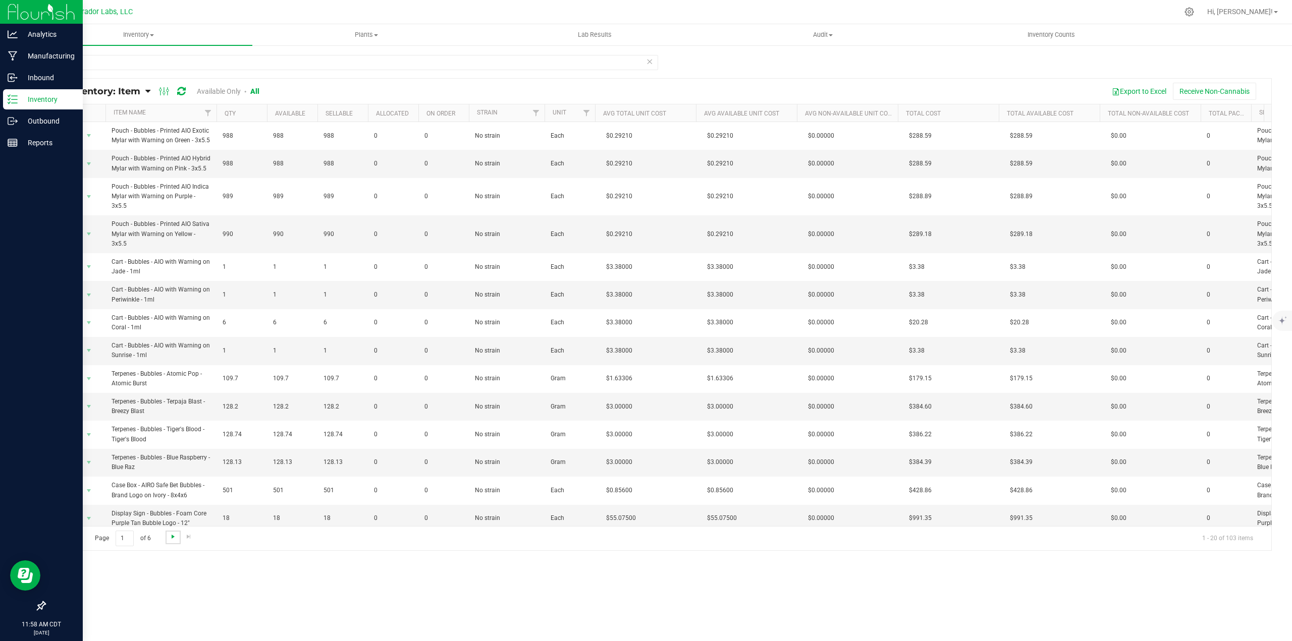
click at [171, 541] on span "Go to the next page" at bounding box center [173, 537] width 8 height 8
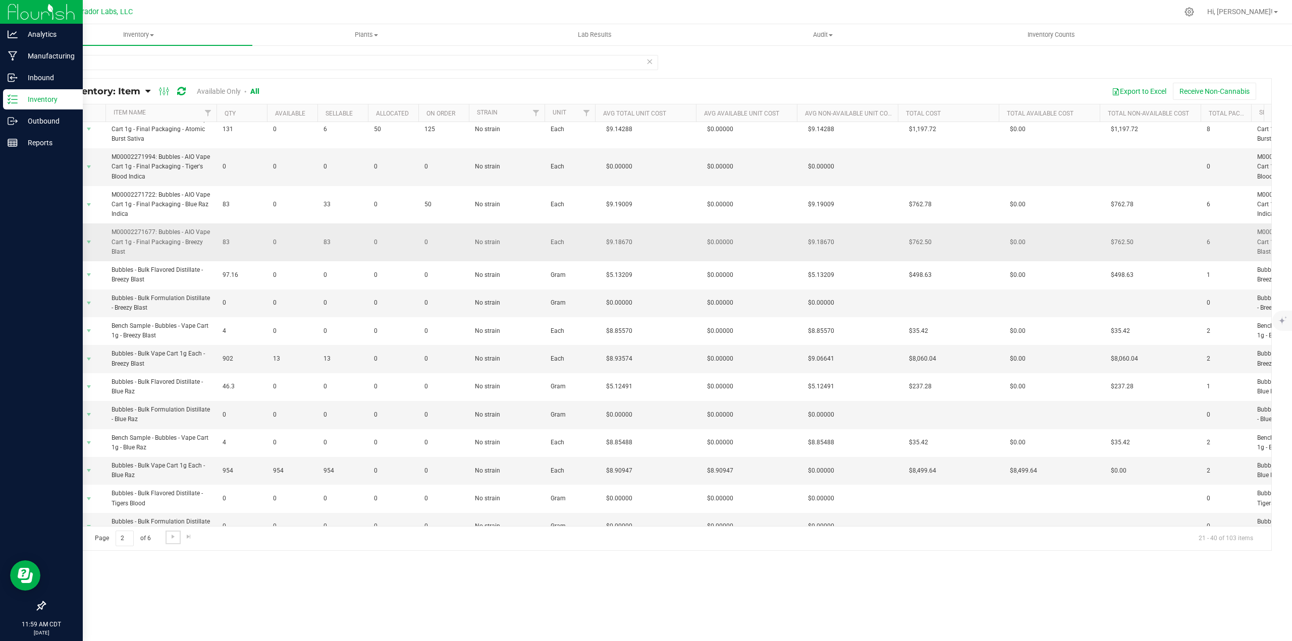
scroll to position [210, 0]
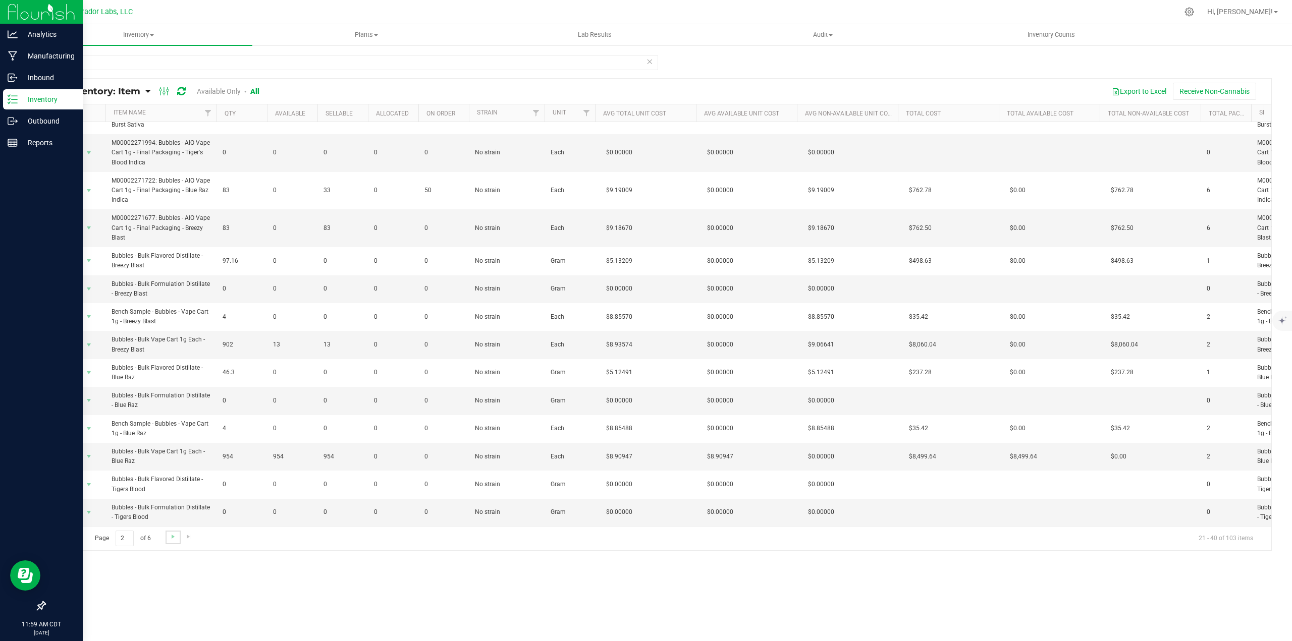
click at [177, 538] on link "Go to the next page" at bounding box center [173, 538] width 15 height 14
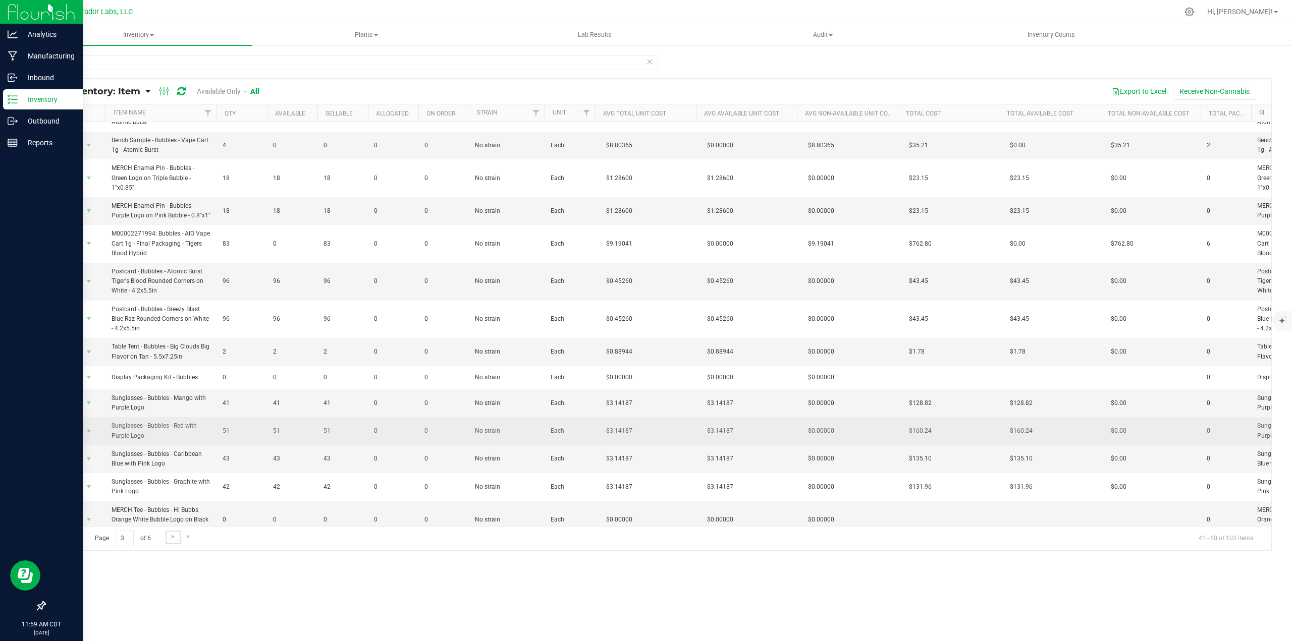
scroll to position [225, 0]
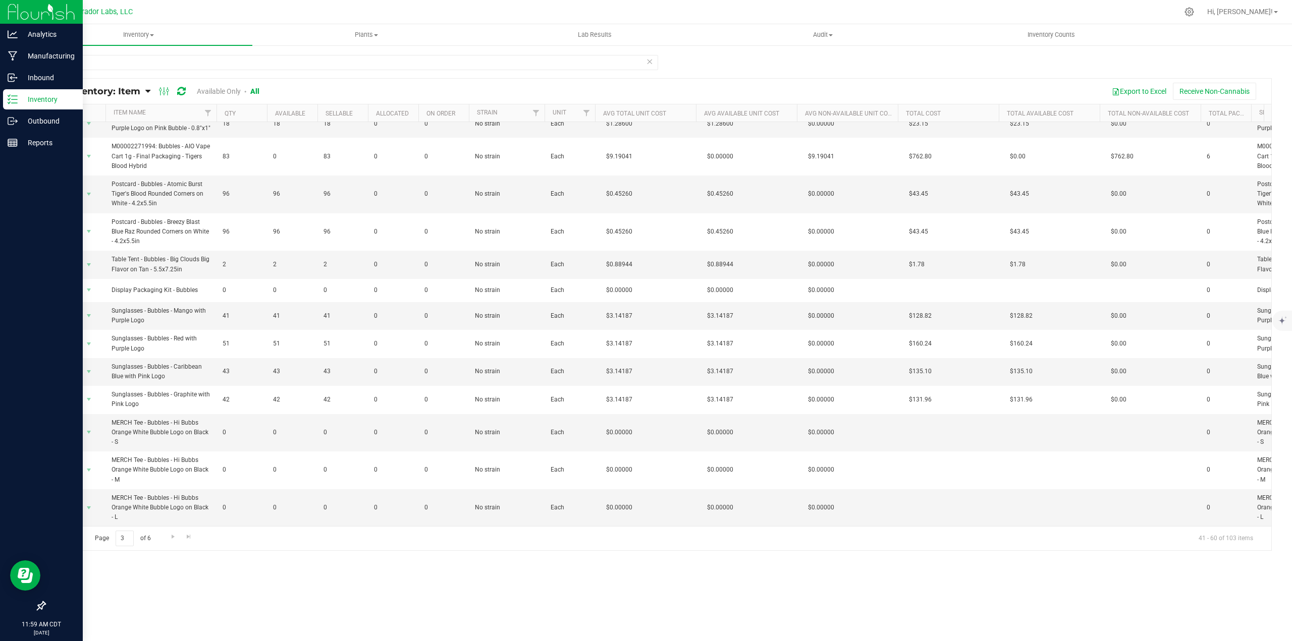
click at [53, 542] on link "Go to the first page" at bounding box center [56, 538] width 15 height 14
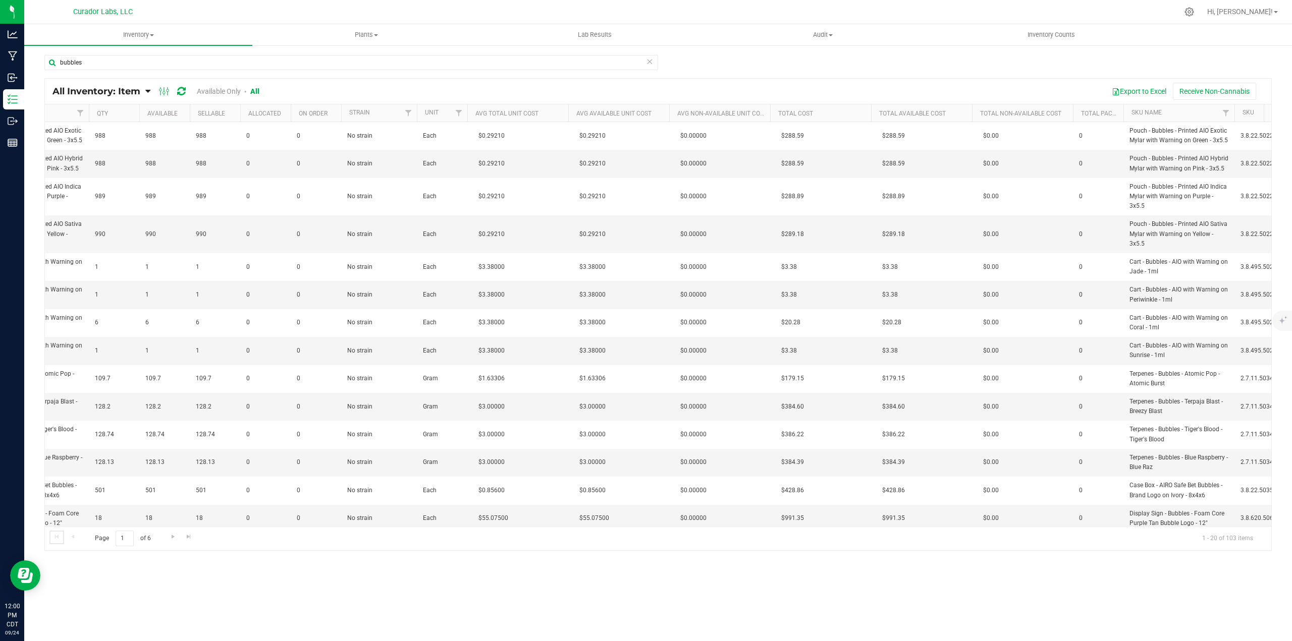
scroll to position [0, 906]
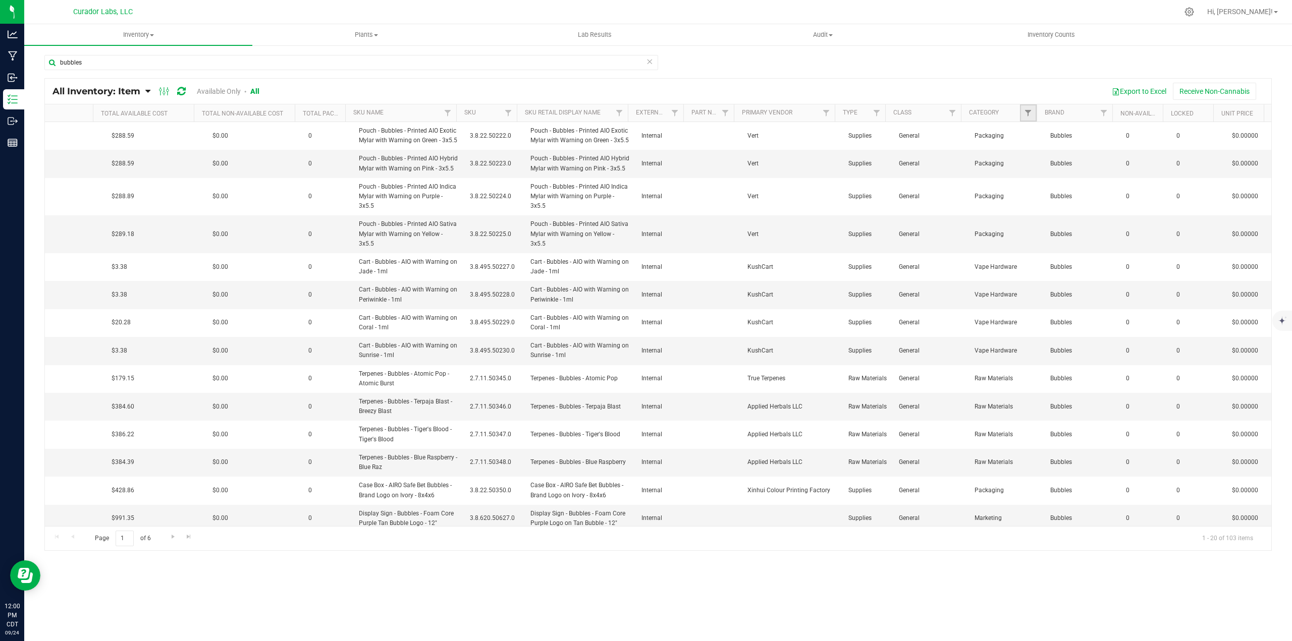
click at [1029, 104] on link "Filter" at bounding box center [1028, 112] width 17 height 17
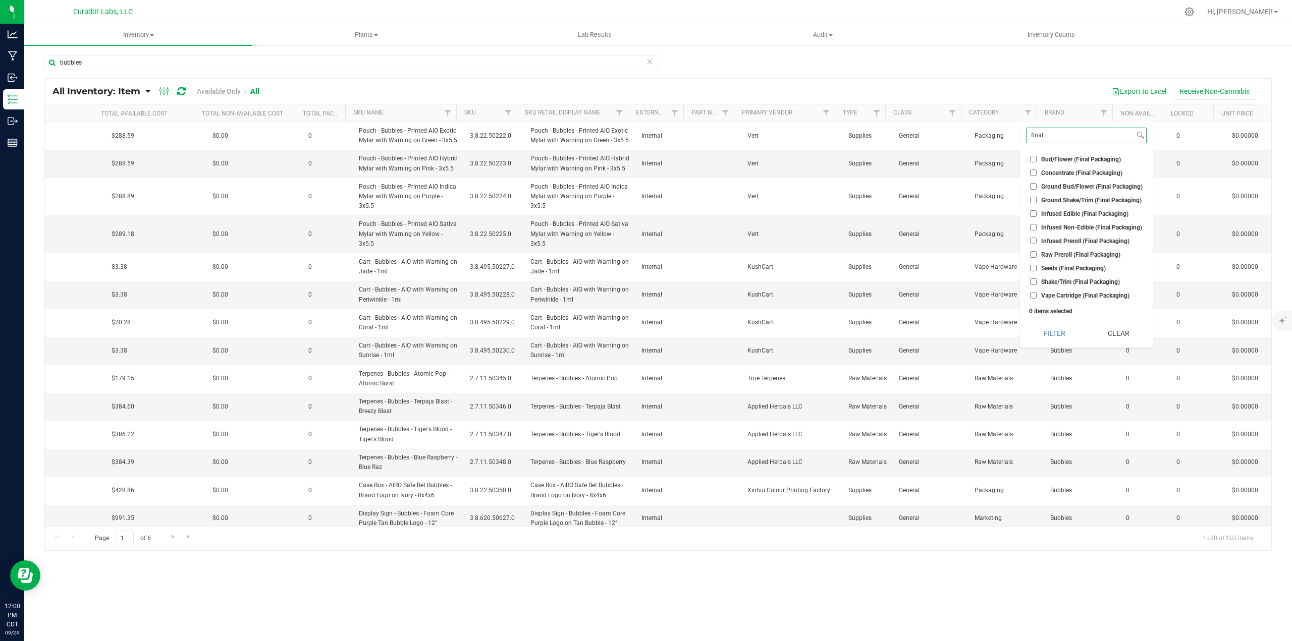
type input "final"
click at [1058, 298] on span "Vape Cartridge (Final Packaging)" at bounding box center [1085, 296] width 88 height 6
click at [1037, 298] on input "Vape Cartridge (Final Packaging)" at bounding box center [1033, 295] width 7 height 7
checkbox input "true"
click at [1053, 256] on span "Raw Preroll (Final Packaging)" at bounding box center [1080, 255] width 79 height 6
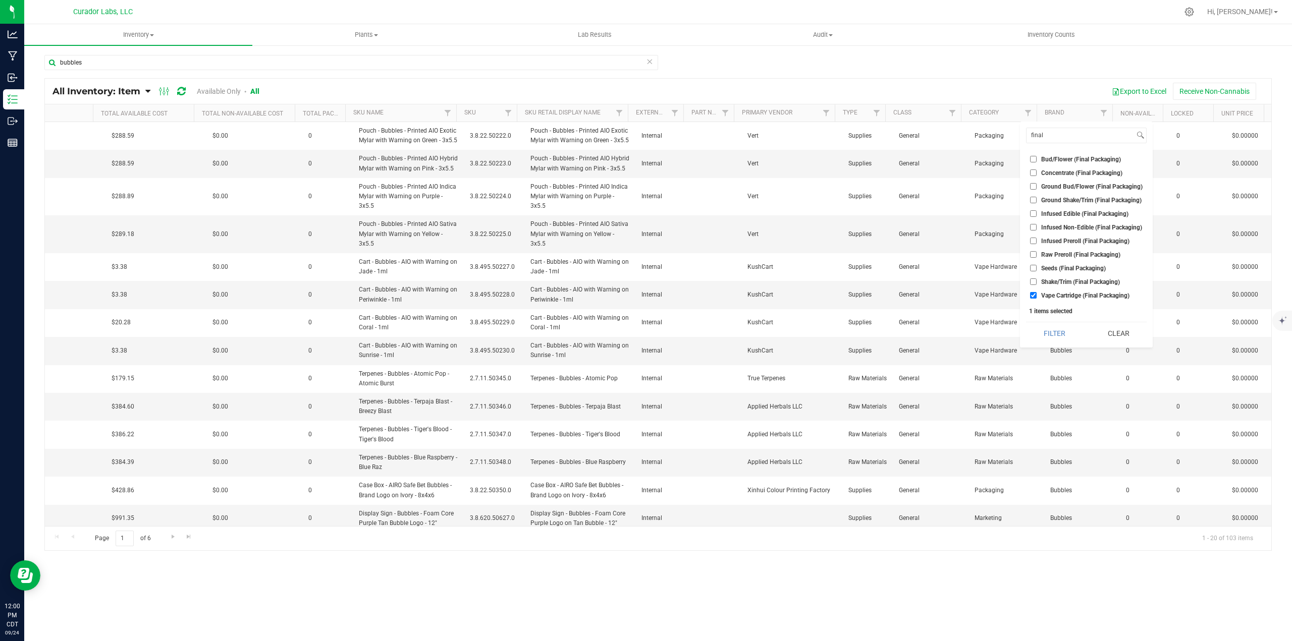
click at [1037, 256] on input "Raw Preroll (Final Packaging)" at bounding box center [1033, 254] width 7 height 7
checkbox input "true"
click at [1053, 234] on ul "Select All Badder Biomass Blunt .5g Blunt 1g Bud/Flower Bud/Flower (Final Packa…" at bounding box center [1086, 226] width 121 height 150
click at [1056, 239] on span "Infused Preroll (Final Packaging)" at bounding box center [1085, 241] width 88 height 6
click at [1037, 239] on input "Infused Preroll (Final Packaging)" at bounding box center [1033, 241] width 7 height 7
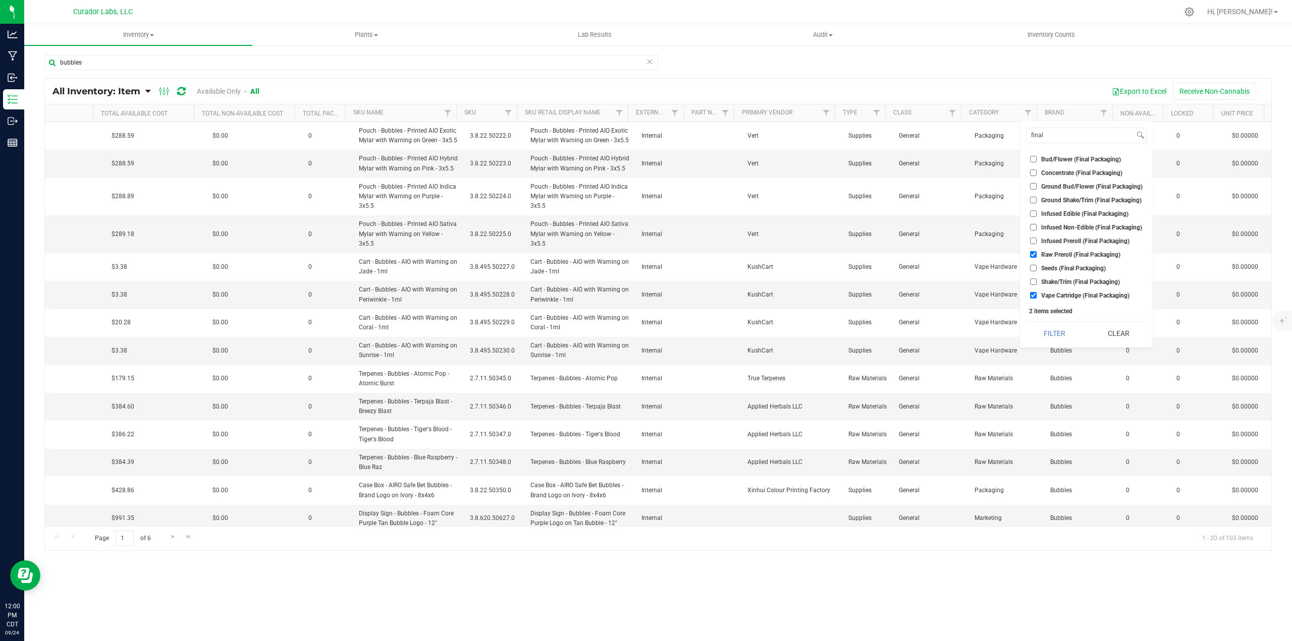
checkbox input "true"
drag, startPoint x: 1057, startPoint y: 253, endPoint x: 1055, endPoint y: 239, distance: 14.3
click at [1057, 252] on span "Raw Preroll (Final Packaging)" at bounding box center [1080, 255] width 79 height 6
click at [1037, 251] on input "Raw Preroll (Final Packaging)" at bounding box center [1033, 254] width 7 height 7
checkbox input "false"
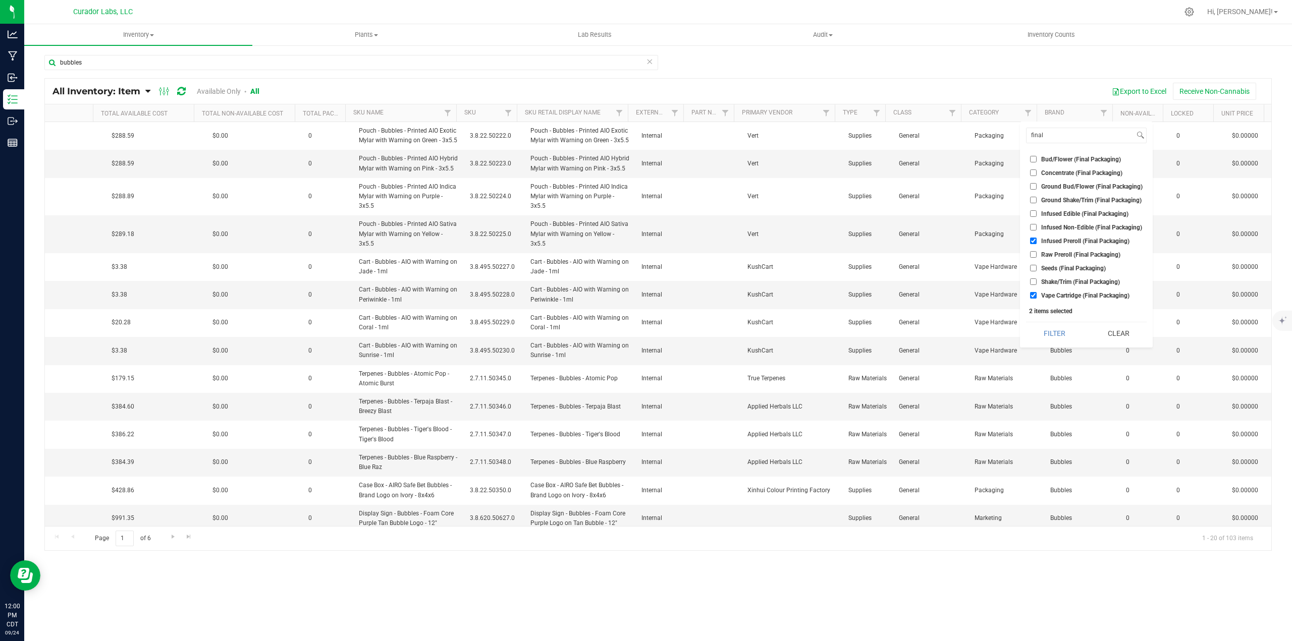
click at [1055, 239] on span "Infused Preroll (Final Packaging)" at bounding box center [1085, 241] width 88 height 6
click at [1037, 239] on input "Infused Preroll (Final Packaging)" at bounding box center [1033, 241] width 7 height 7
checkbox input "false"
click at [1068, 331] on button "Filter" at bounding box center [1054, 334] width 57 height 22
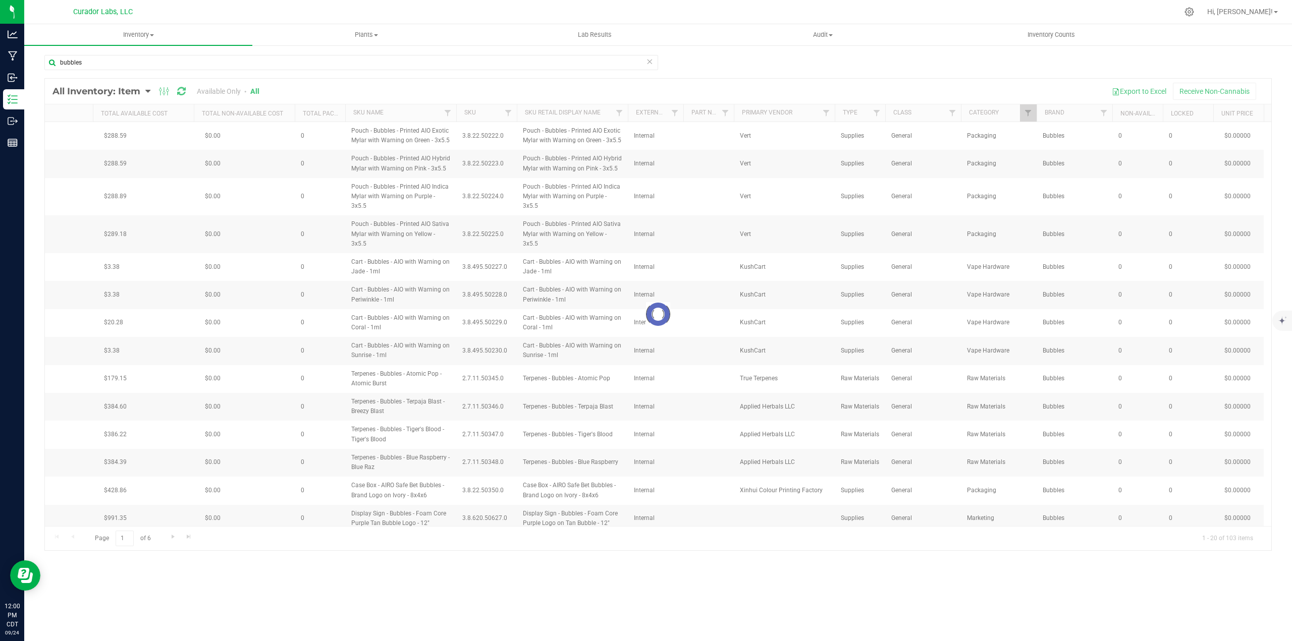
click at [636, 526] on div at bounding box center [658, 315] width 1226 height 472
